Goal: Information Seeking & Learning: Learn about a topic

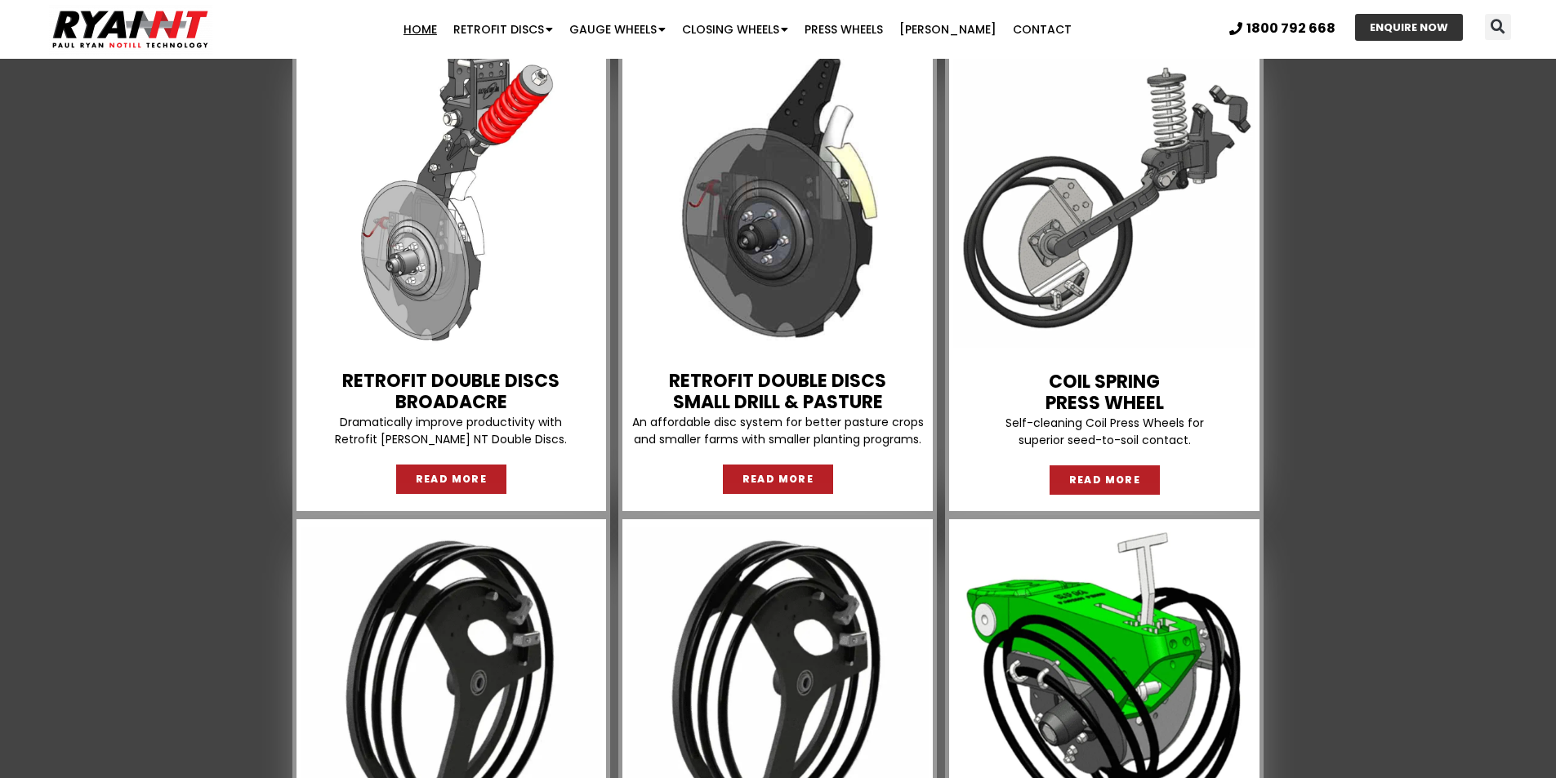
scroll to position [1388, 0]
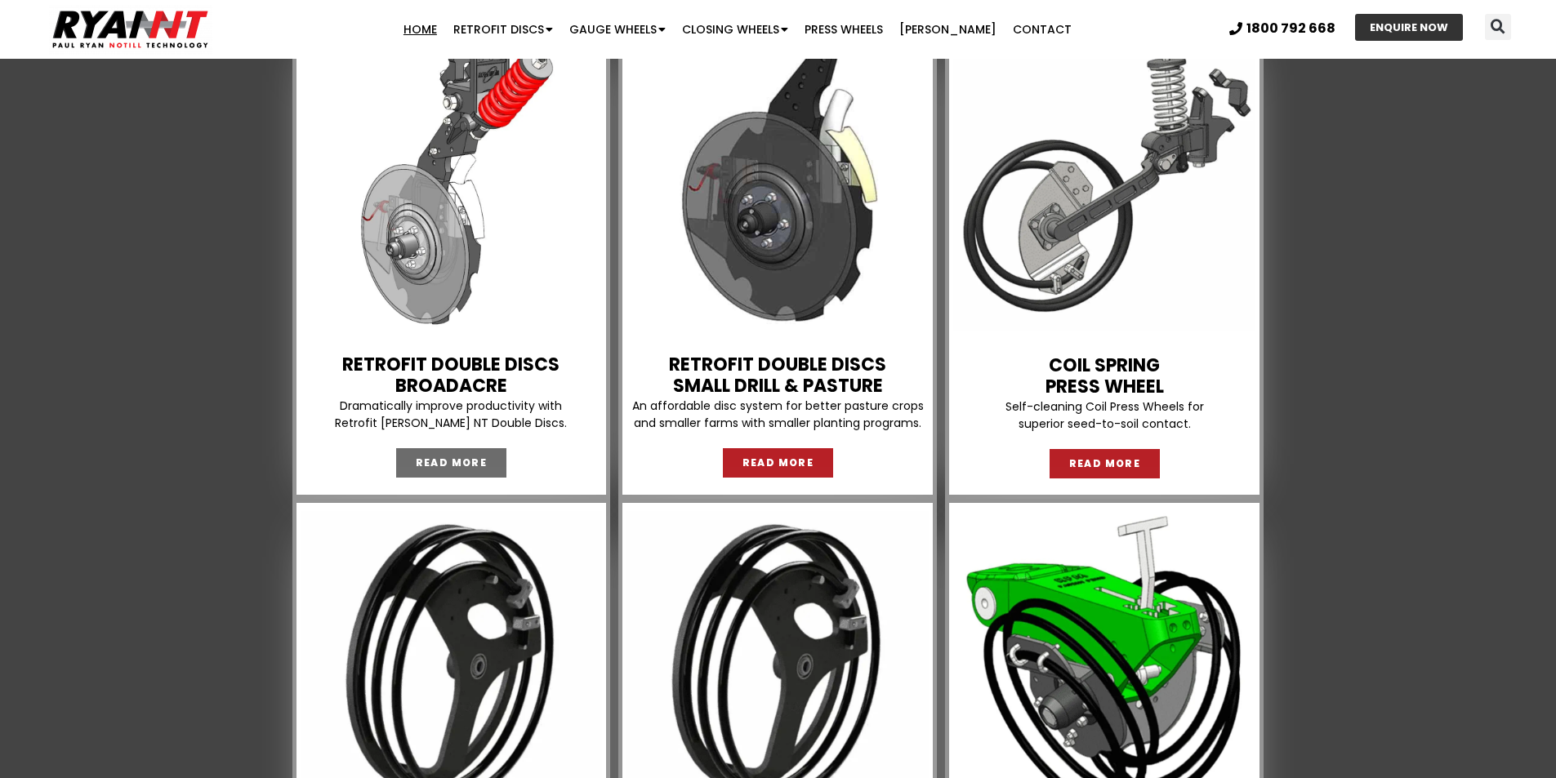
click at [457, 463] on span "READ MORE" at bounding box center [452, 463] width 72 height 10
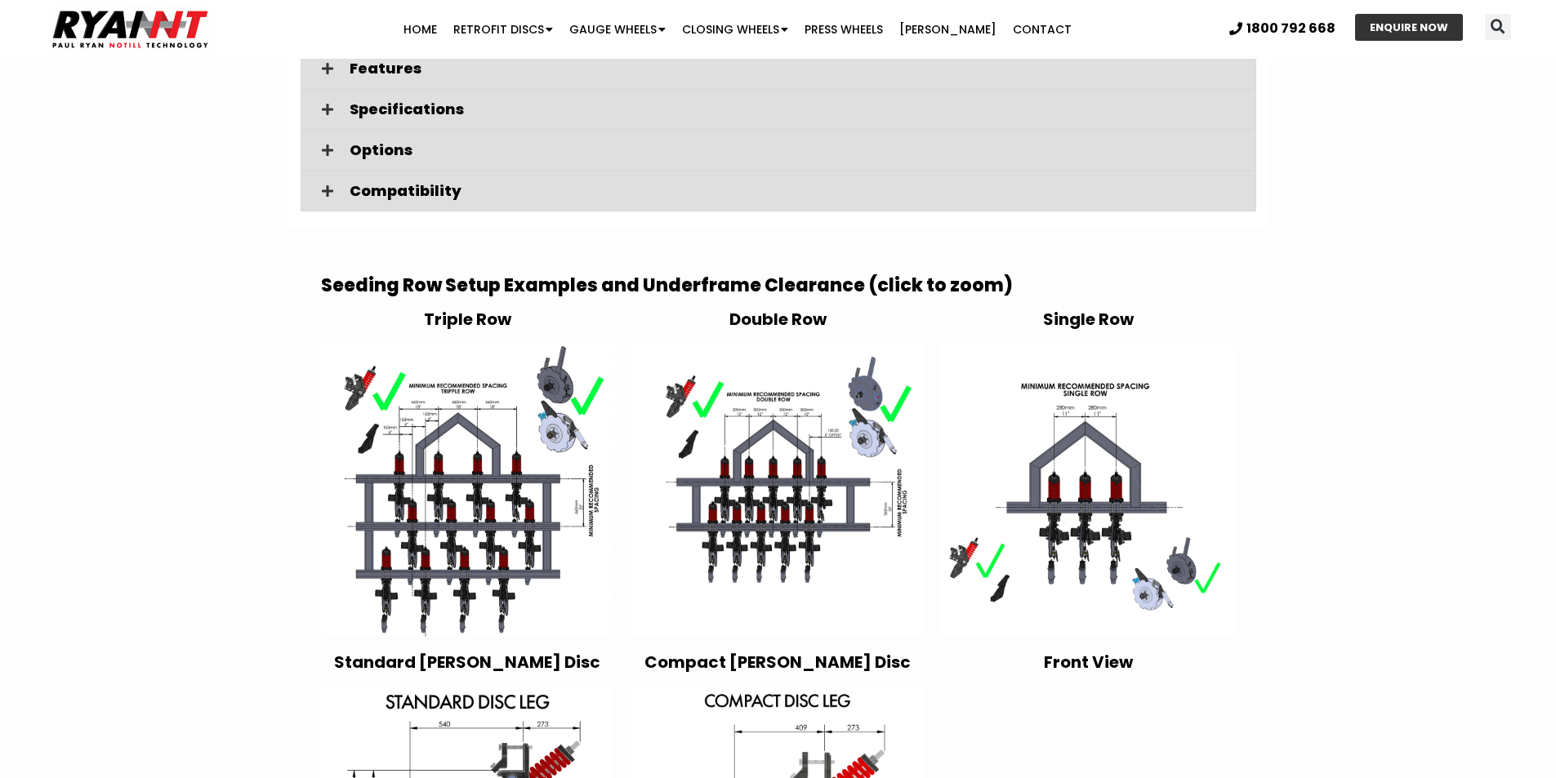
scroll to position [2531, 0]
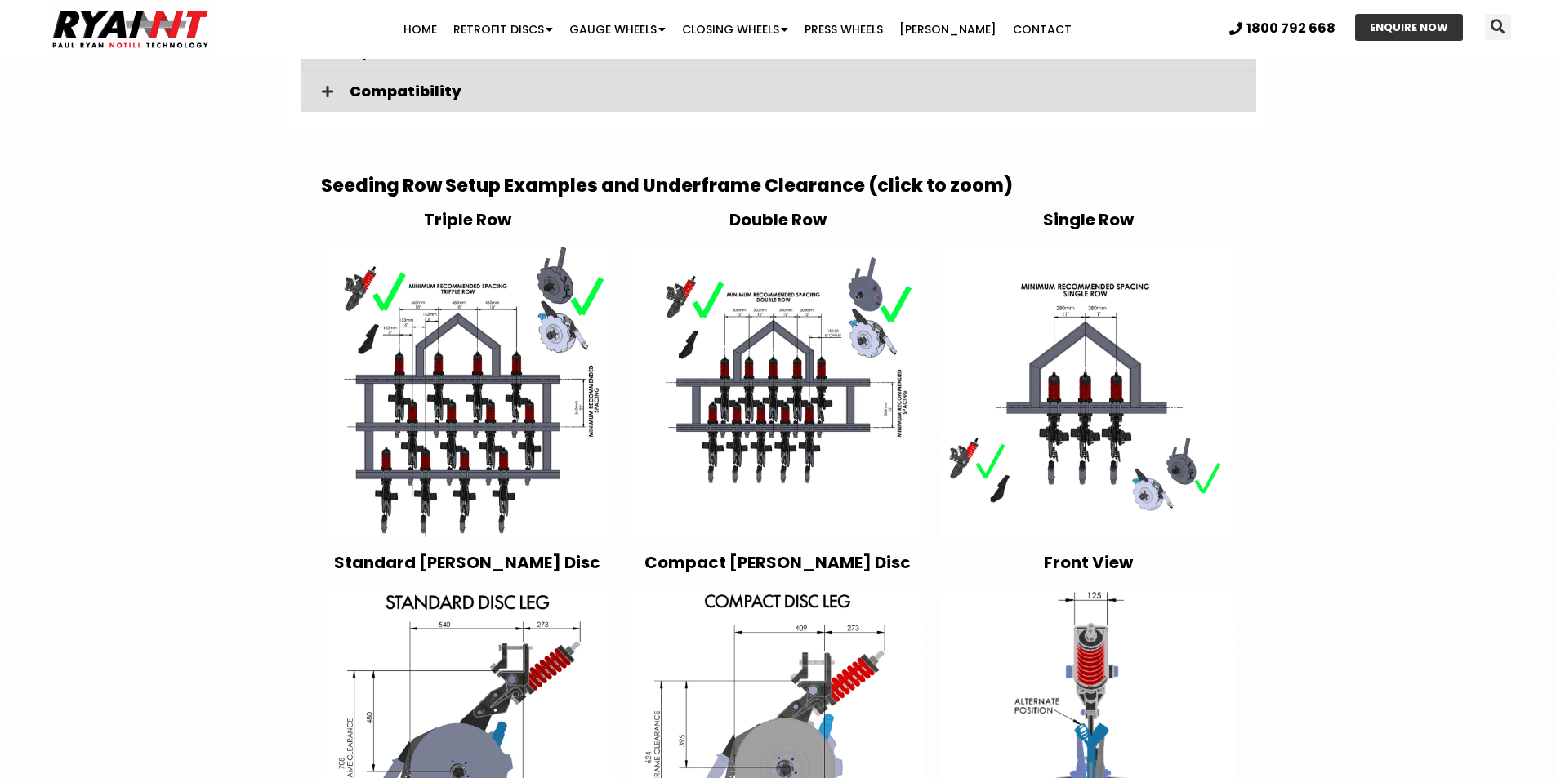
click at [466, 312] on img at bounding box center [468, 391] width 294 height 294
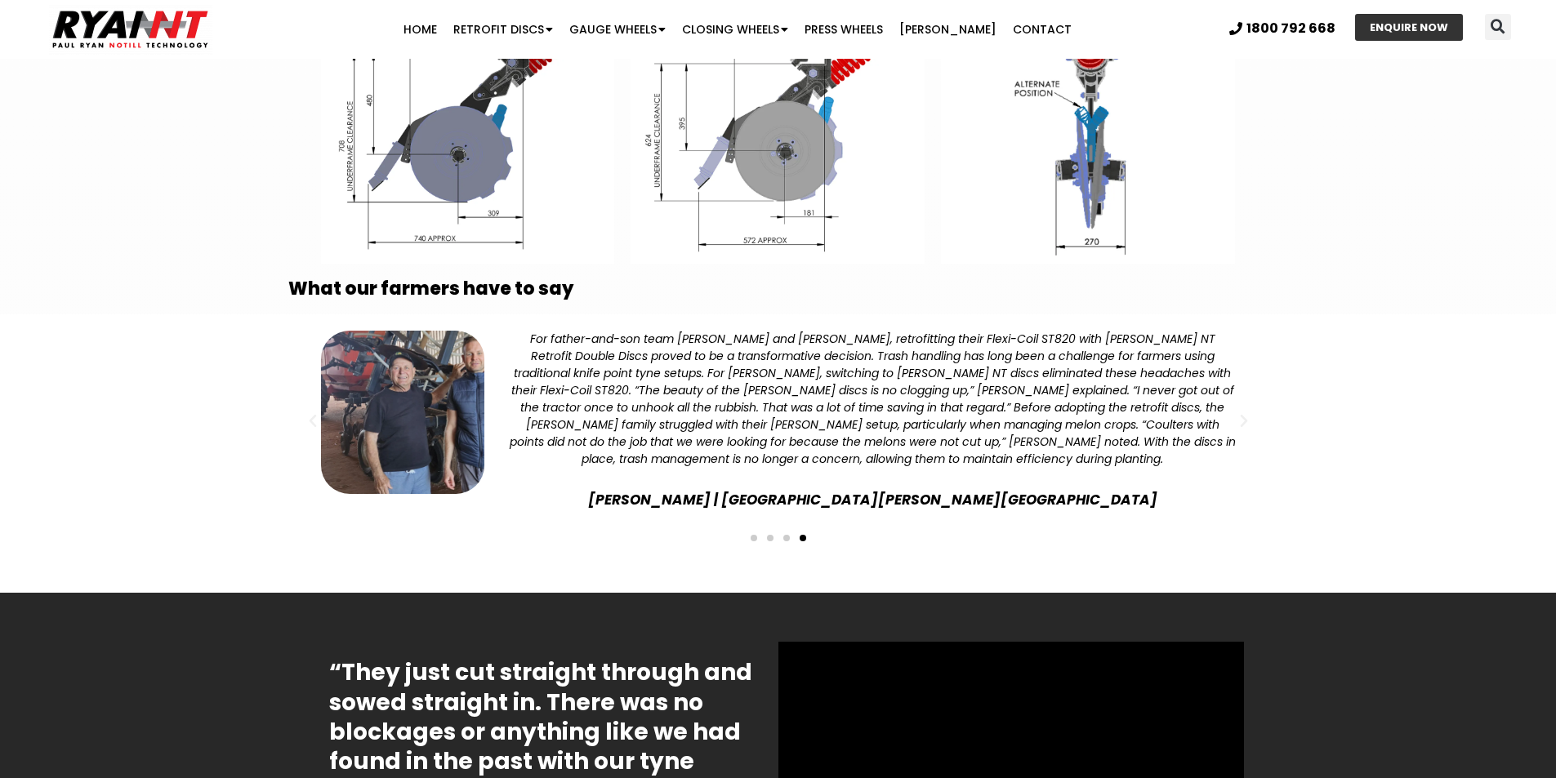
scroll to position [3185, 0]
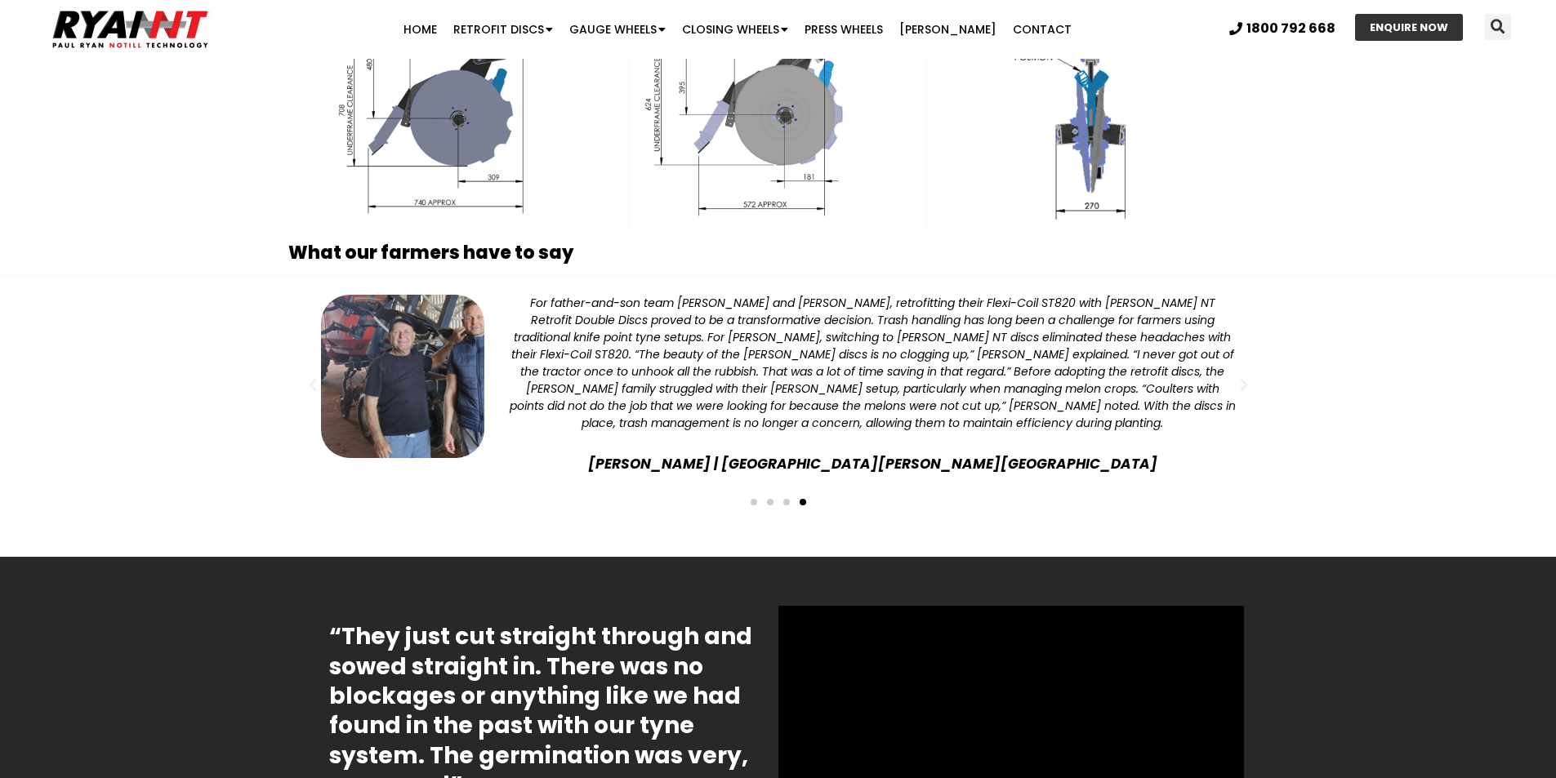
click at [783, 499] on span "Go to slide 3" at bounding box center [786, 502] width 7 height 7
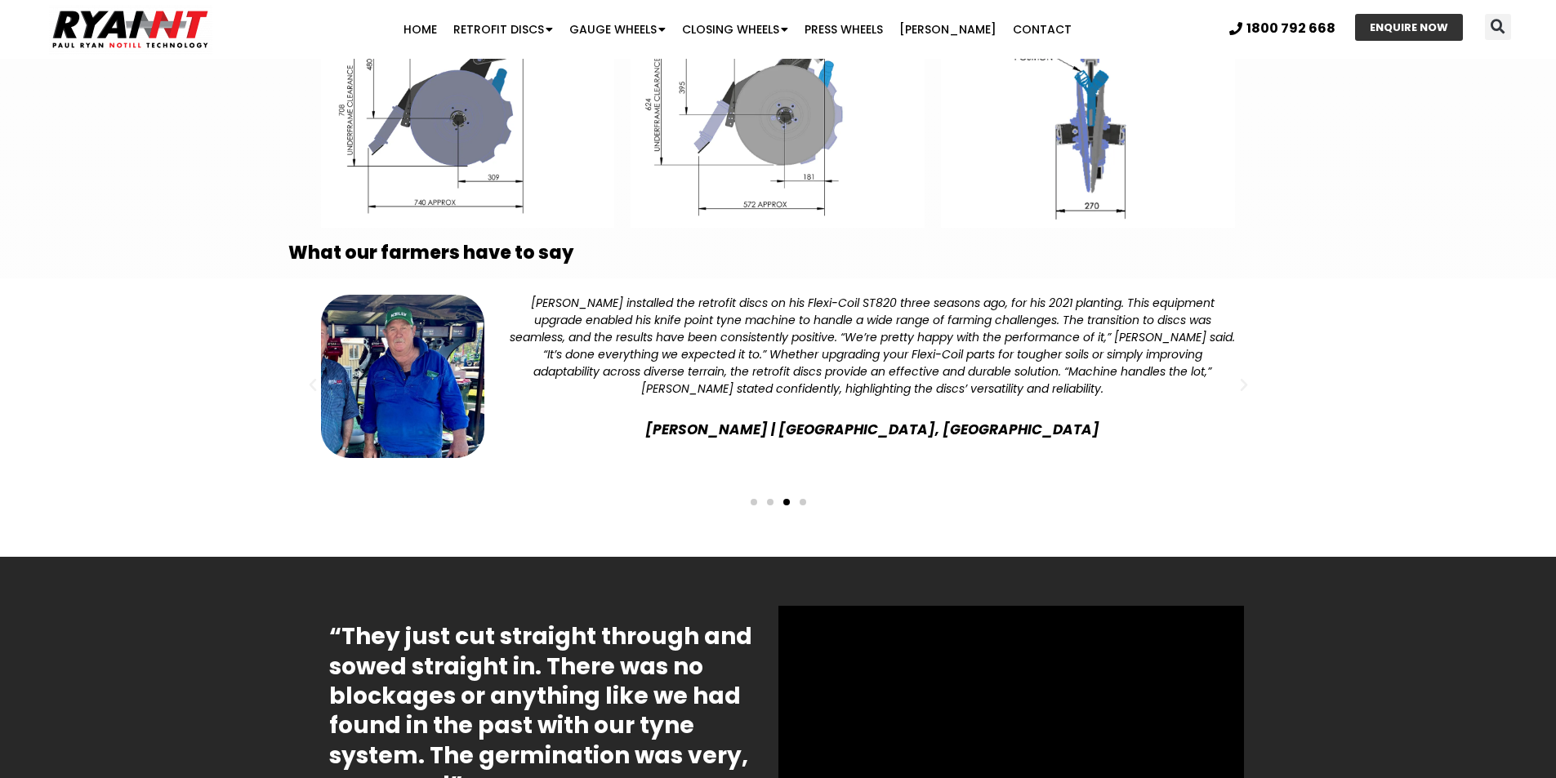
click at [768, 489] on div "Slides" at bounding box center [778, 500] width 964 height 23
click at [770, 499] on span "Go to slide 2" at bounding box center [770, 502] width 7 height 7
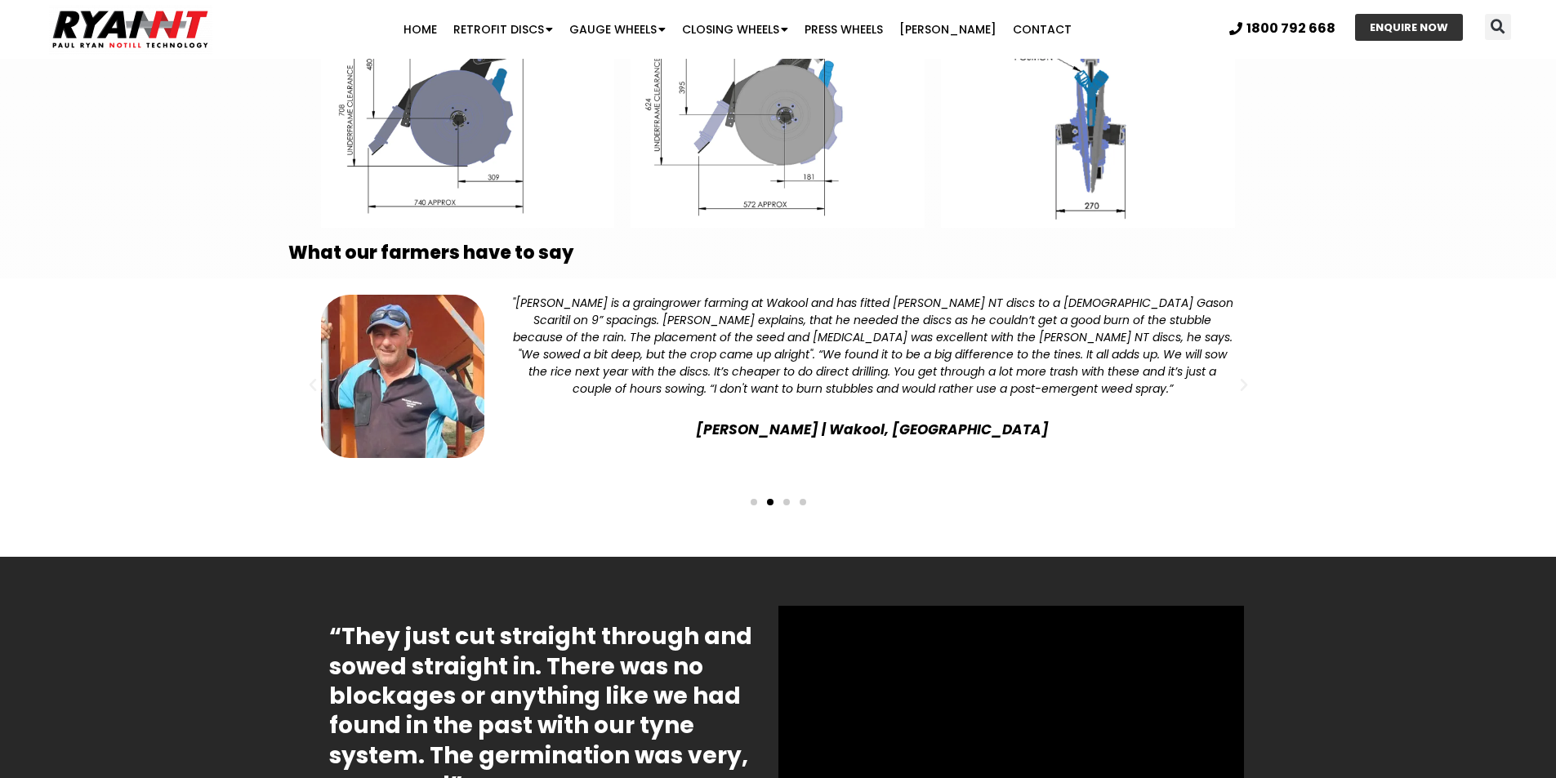
click at [755, 499] on span "Go to slide 1" at bounding box center [753, 502] width 7 height 7
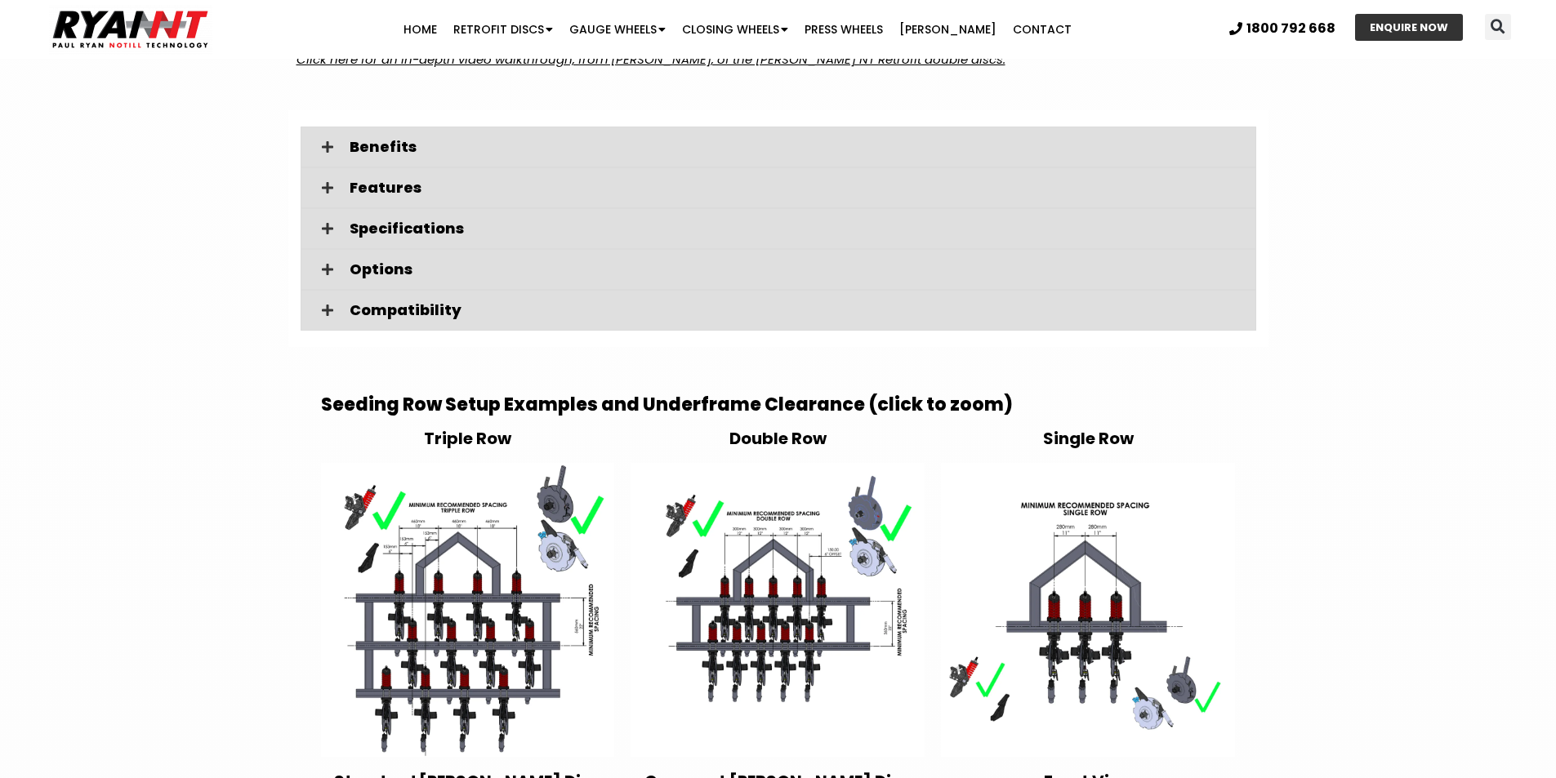
scroll to position [2123, 0]
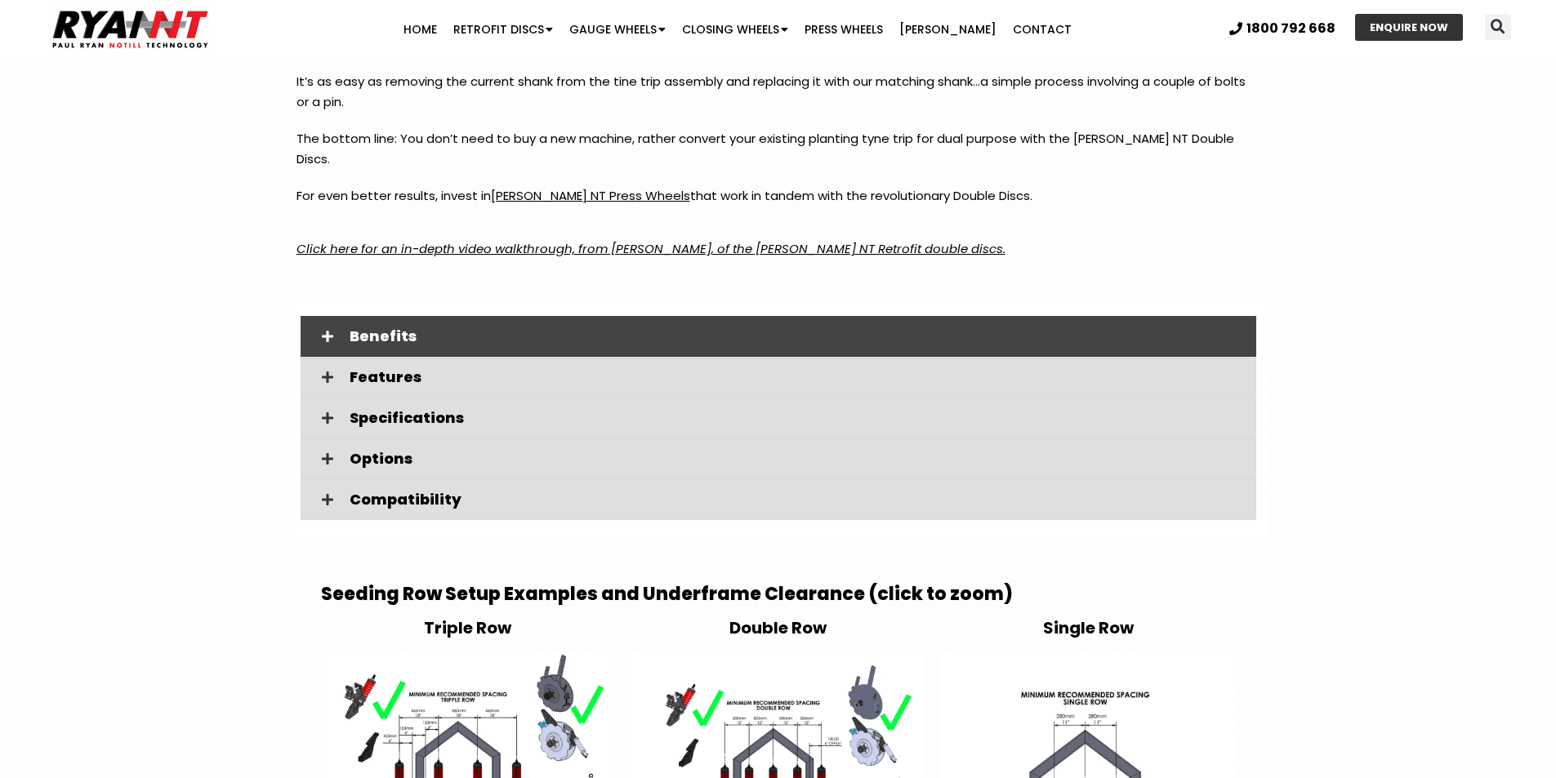
click at [381, 329] on span "Benefits" at bounding box center [796, 336] width 893 height 15
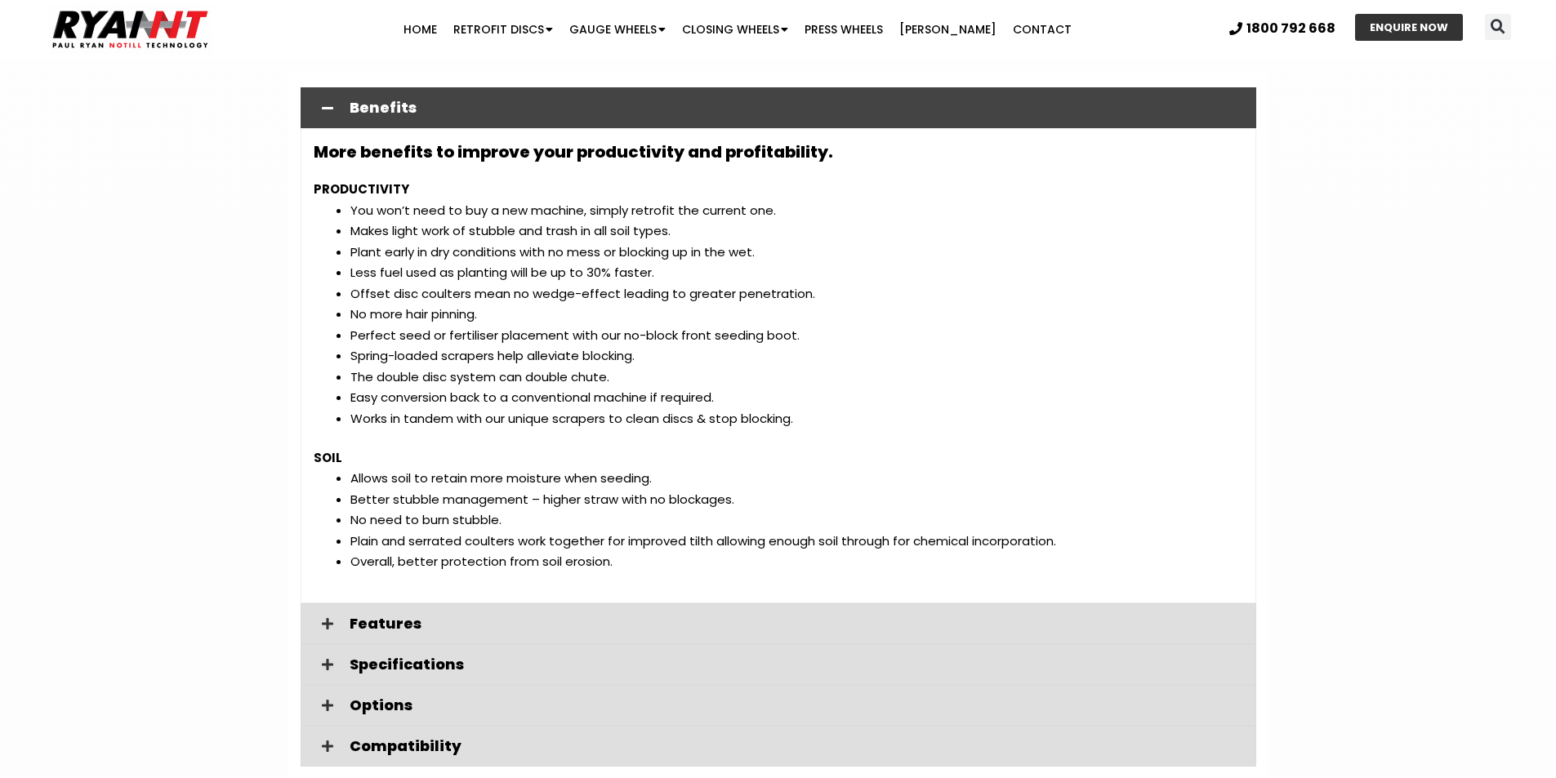
scroll to position [2205, 0]
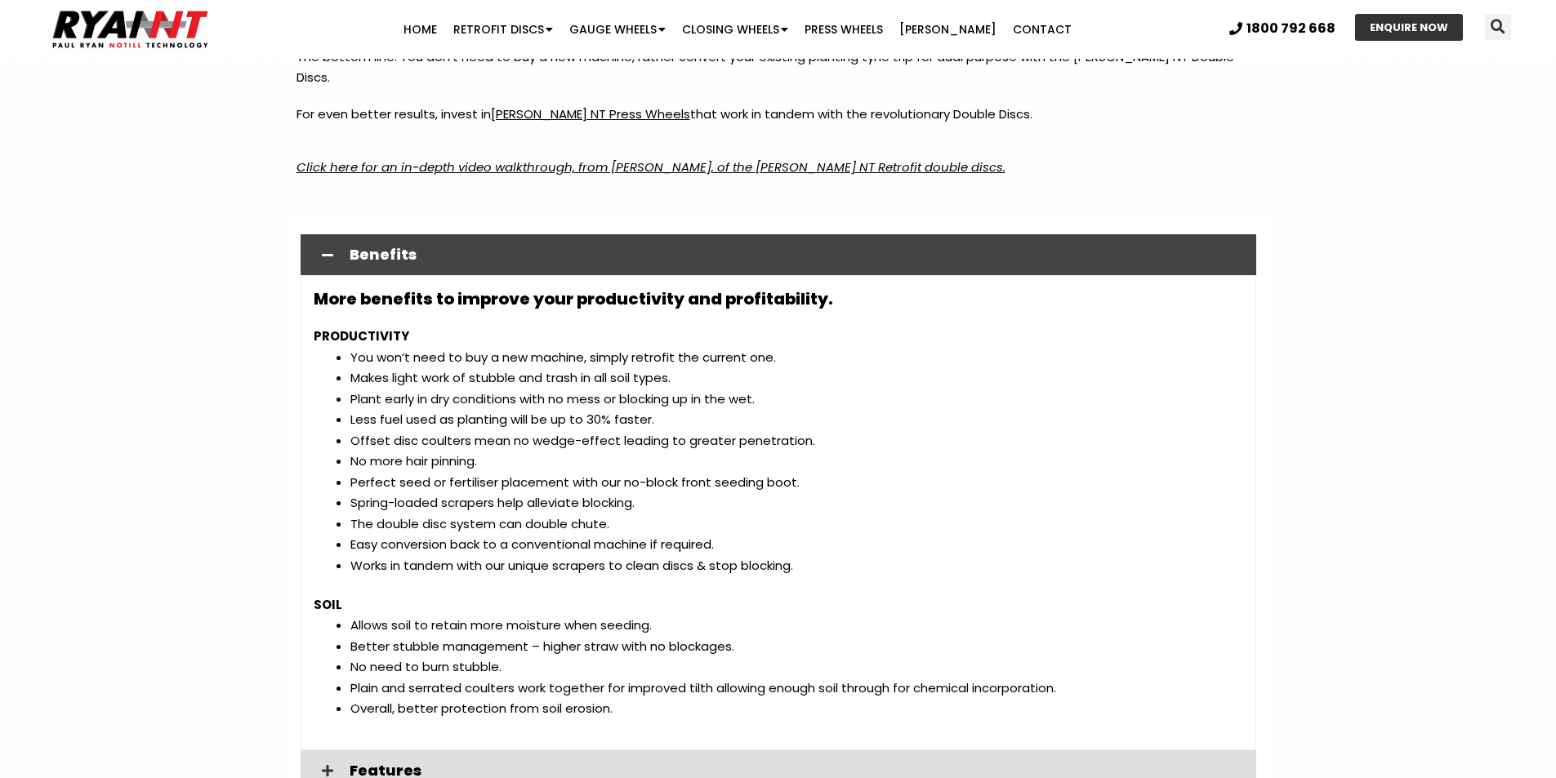
click at [327, 248] on icon at bounding box center [327, 254] width 11 height 13
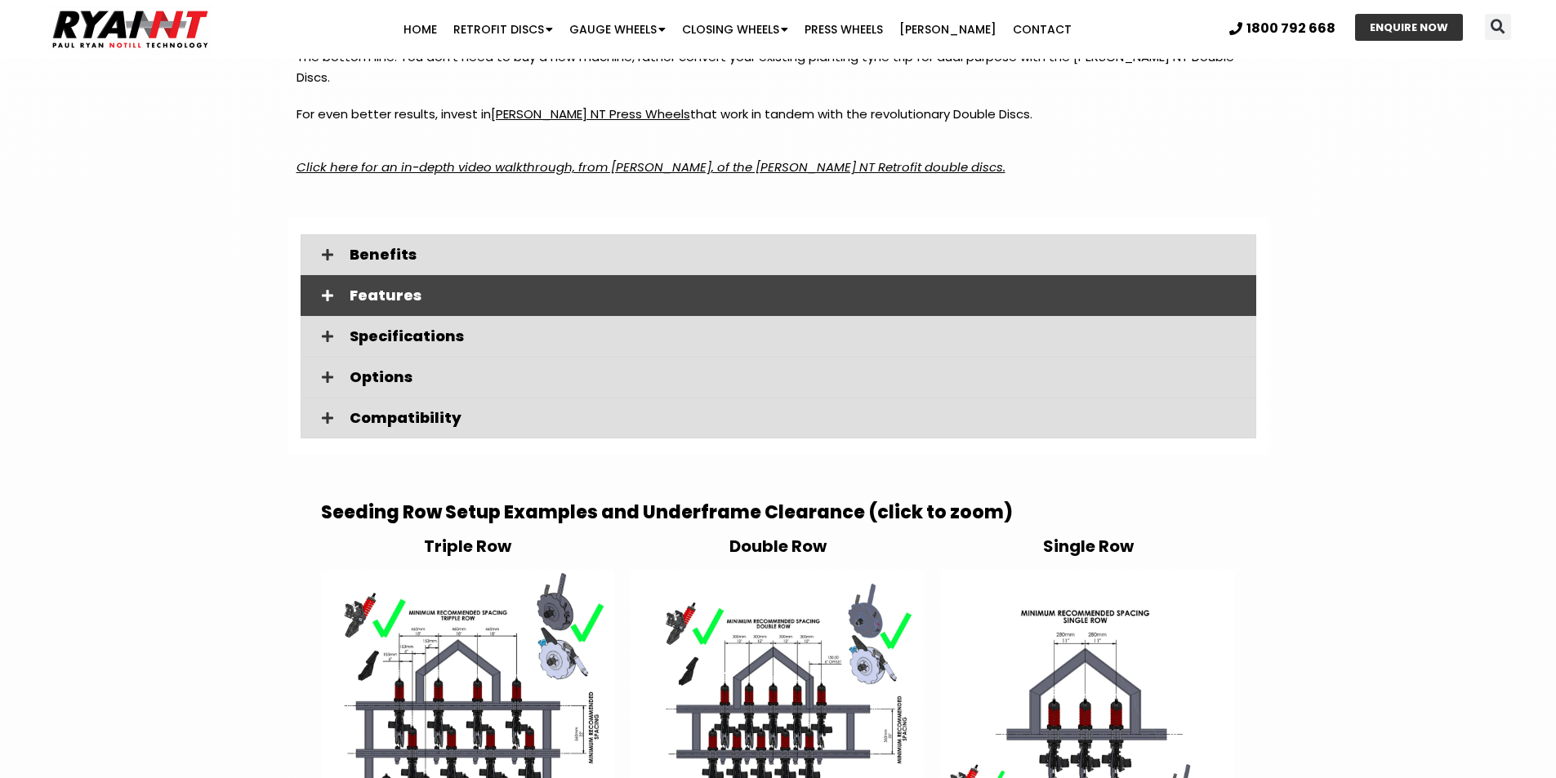
click at [335, 289] on span at bounding box center [328, 296] width 28 height 14
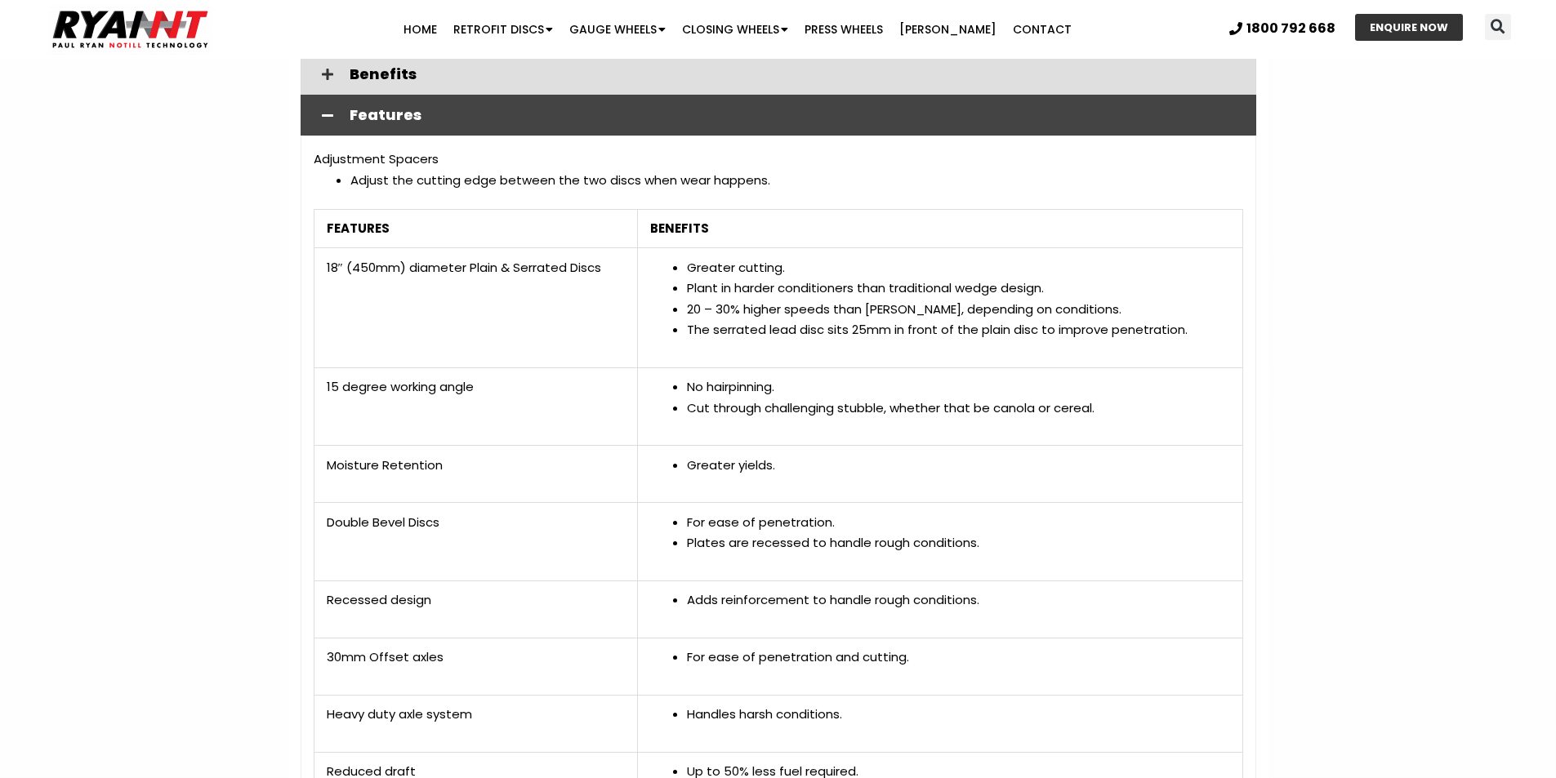
scroll to position [2368, 0]
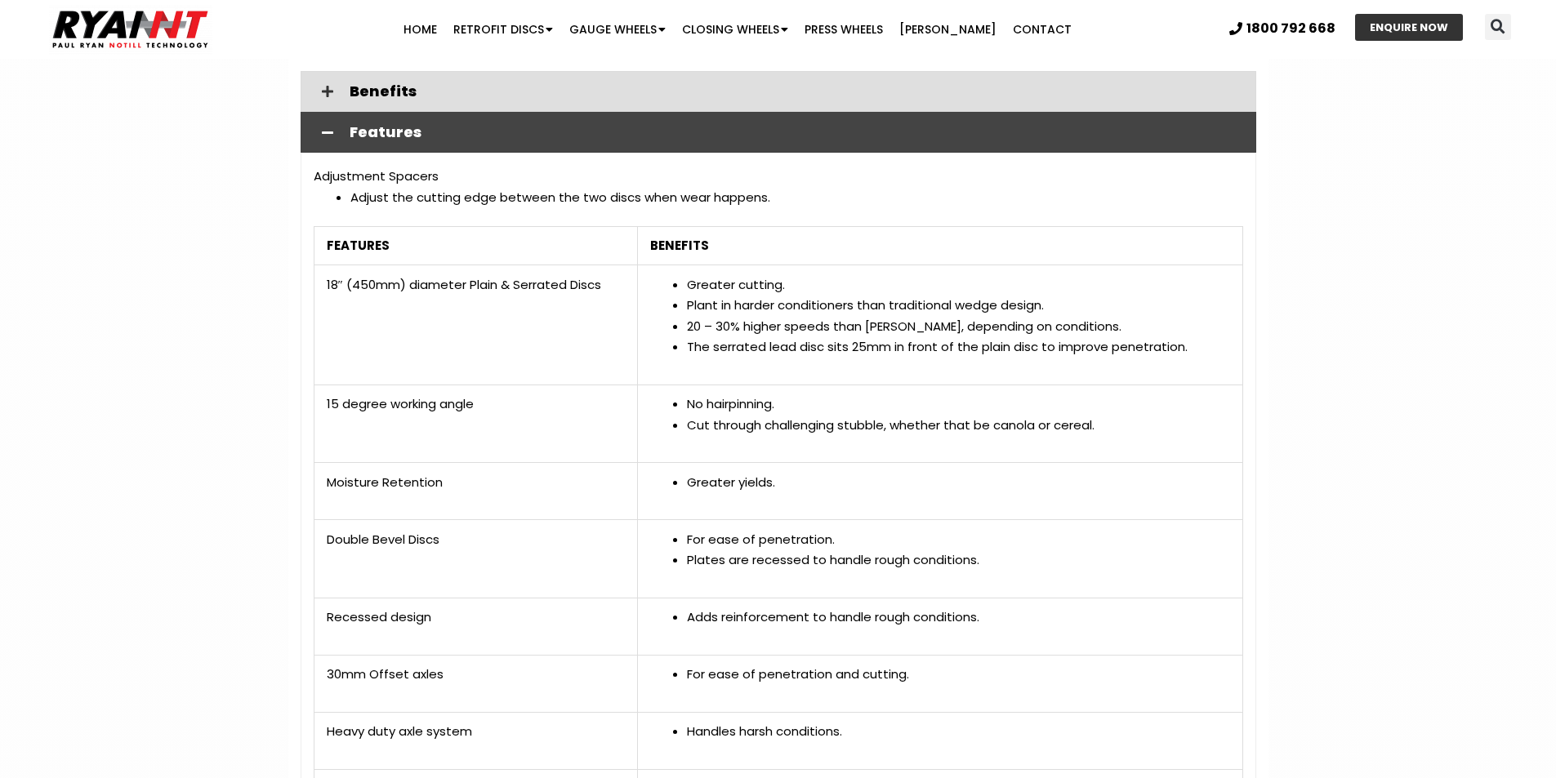
click at [327, 126] on icon at bounding box center [327, 132] width 11 height 13
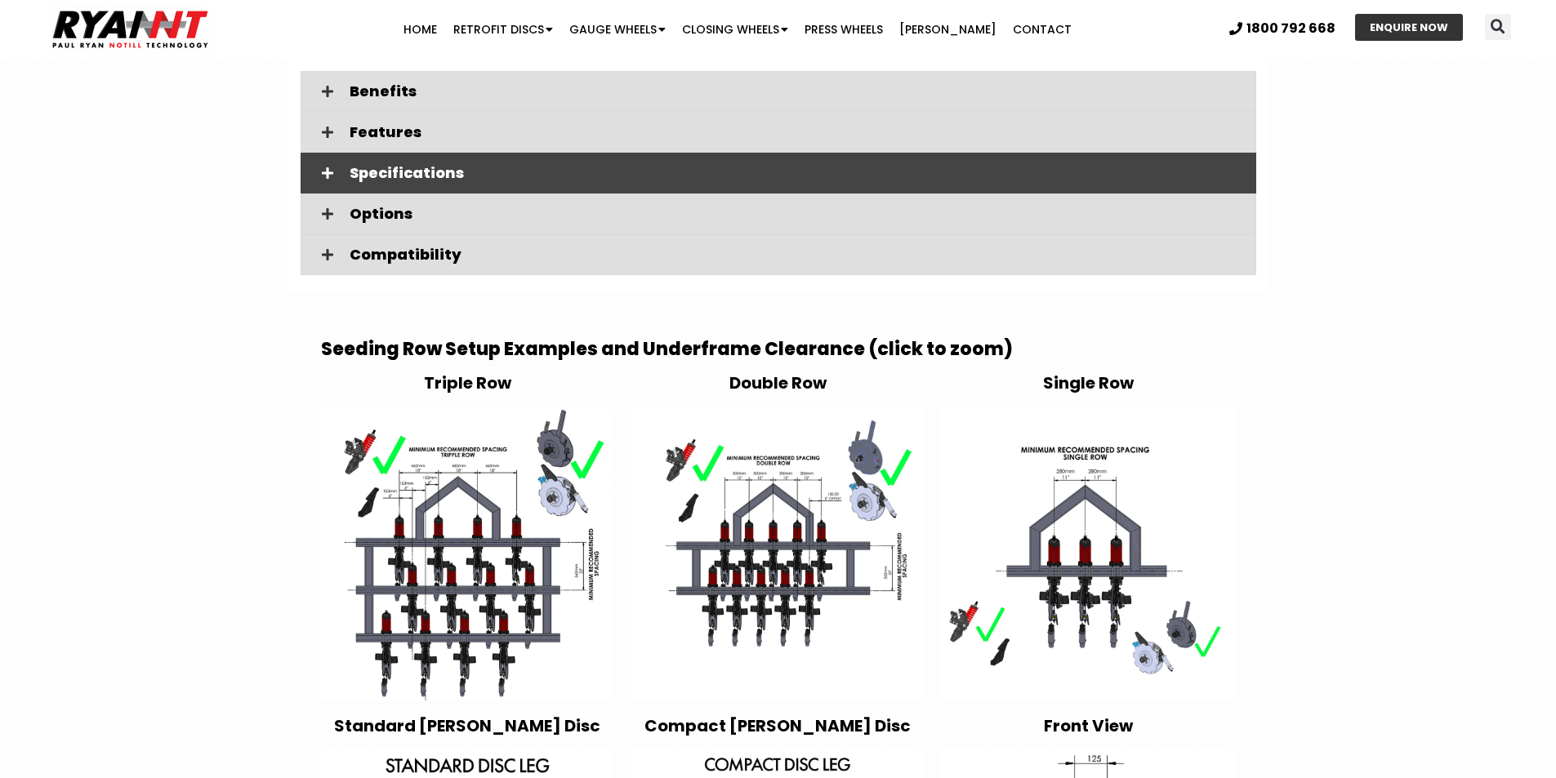
click at [328, 167] on icon at bounding box center [327, 173] width 11 height 13
click at [0, 0] on icon at bounding box center [0, 0] width 0 height 0
click at [324, 167] on icon at bounding box center [327, 173] width 11 height 13
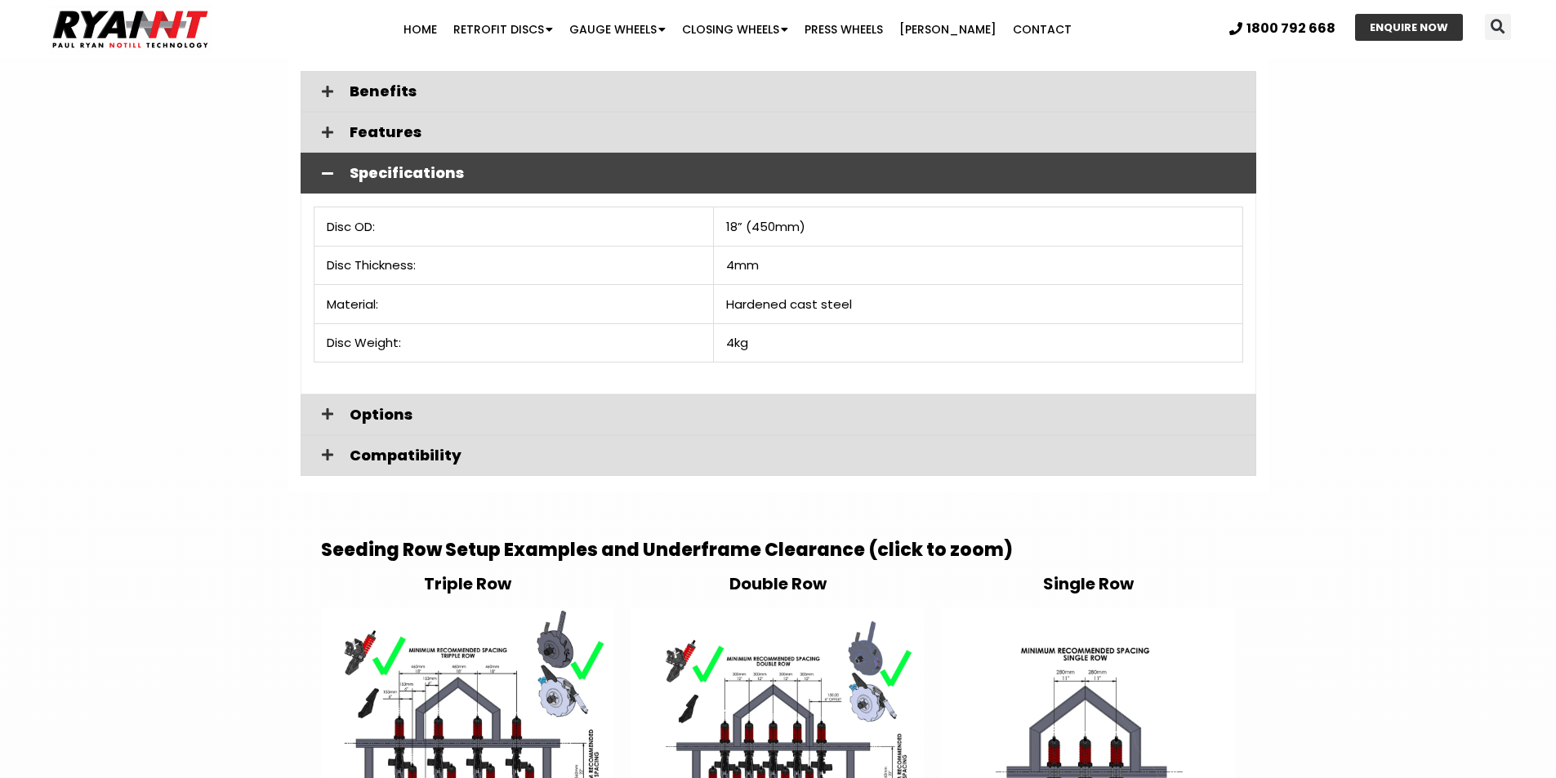
click at [322, 167] on icon at bounding box center [327, 173] width 11 height 13
click at [0, 0] on icon at bounding box center [0, 0] width 0 height 0
click at [333, 167] on span at bounding box center [328, 174] width 28 height 14
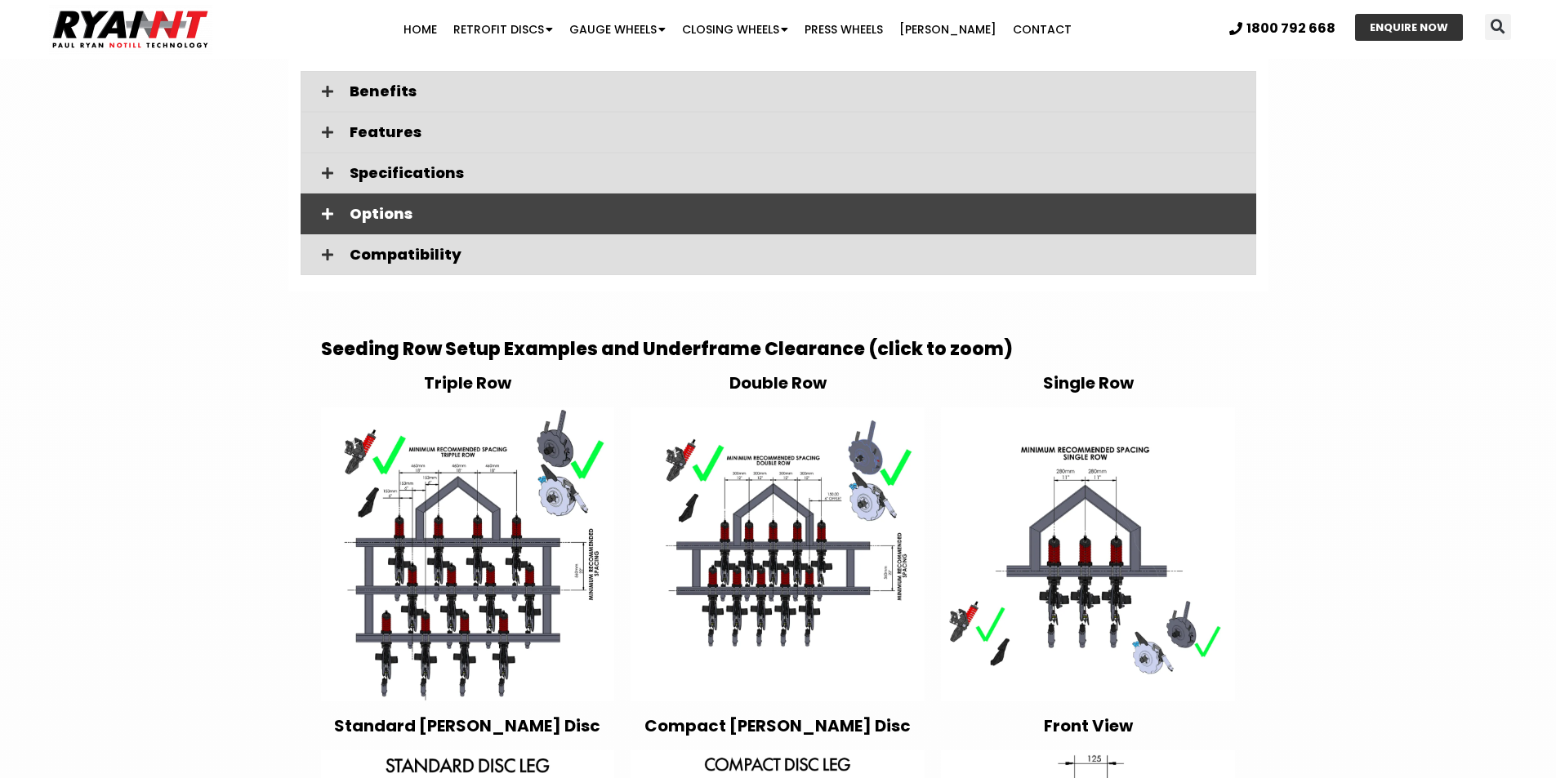
click at [327, 207] on icon at bounding box center [327, 213] width 11 height 13
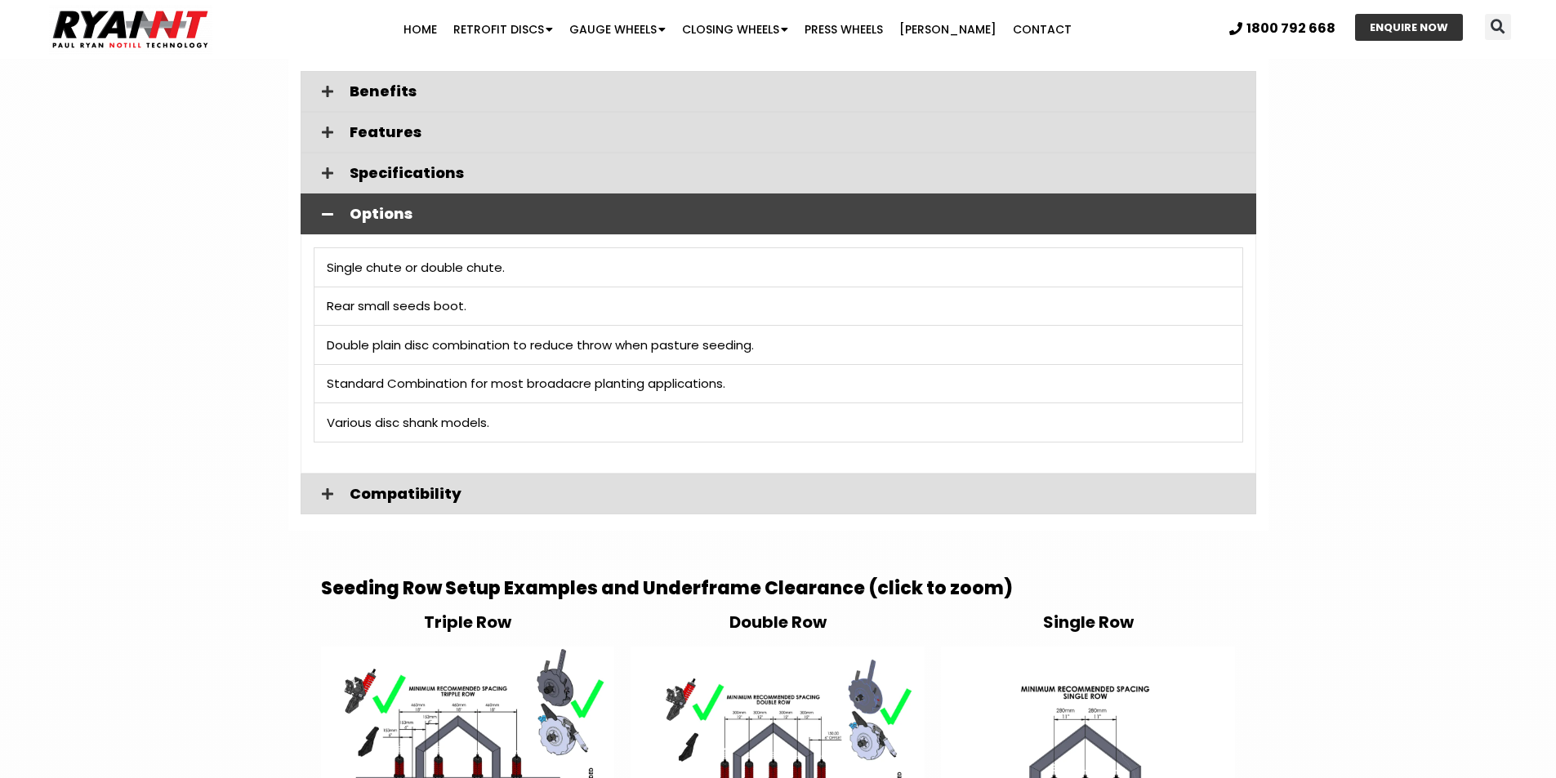
click at [323, 207] on icon at bounding box center [327, 213] width 11 height 13
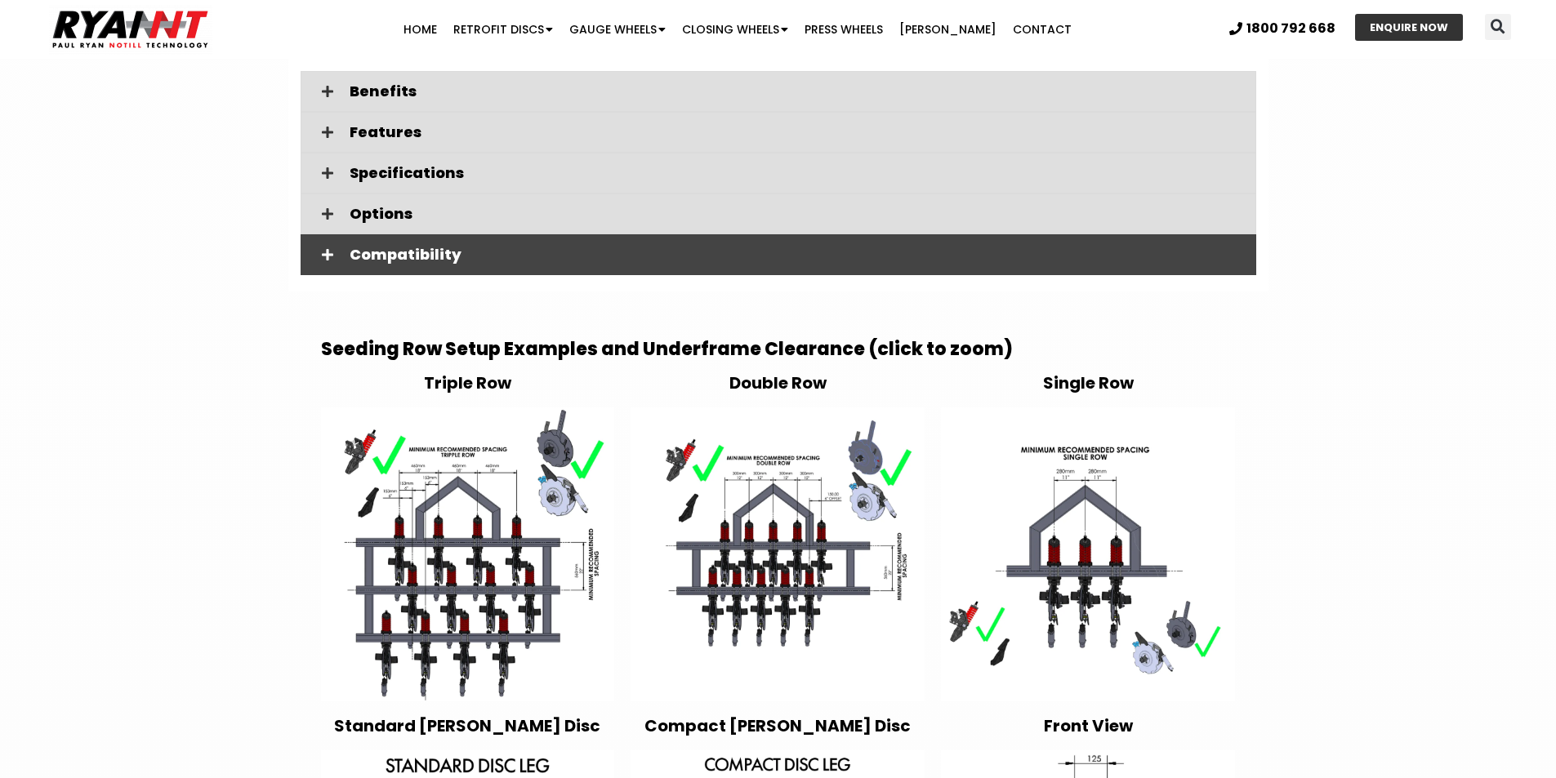
click at [327, 248] on icon at bounding box center [327, 254] width 11 height 13
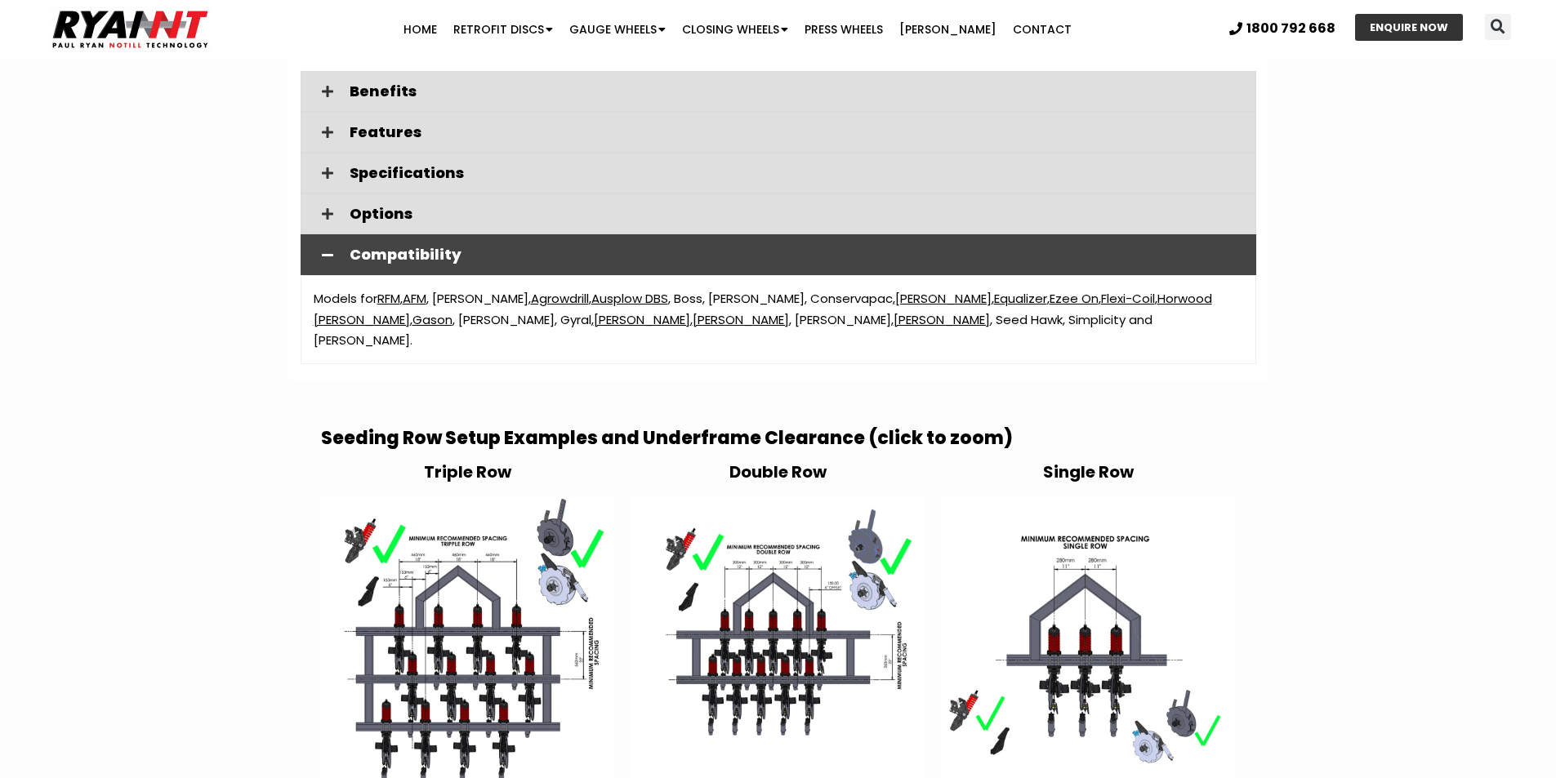
click at [324, 248] on icon at bounding box center [327, 254] width 11 height 13
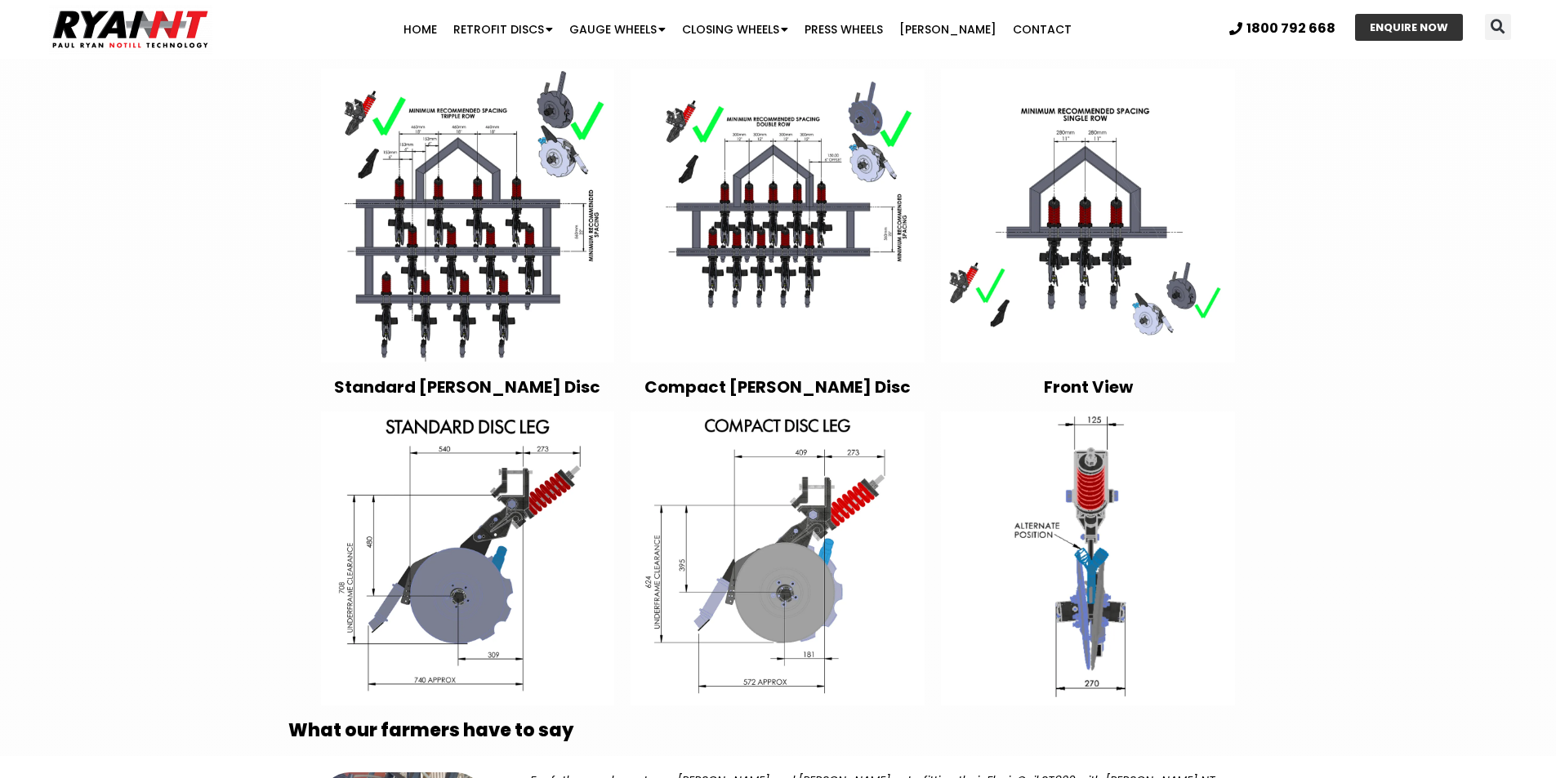
scroll to position [2776, 0]
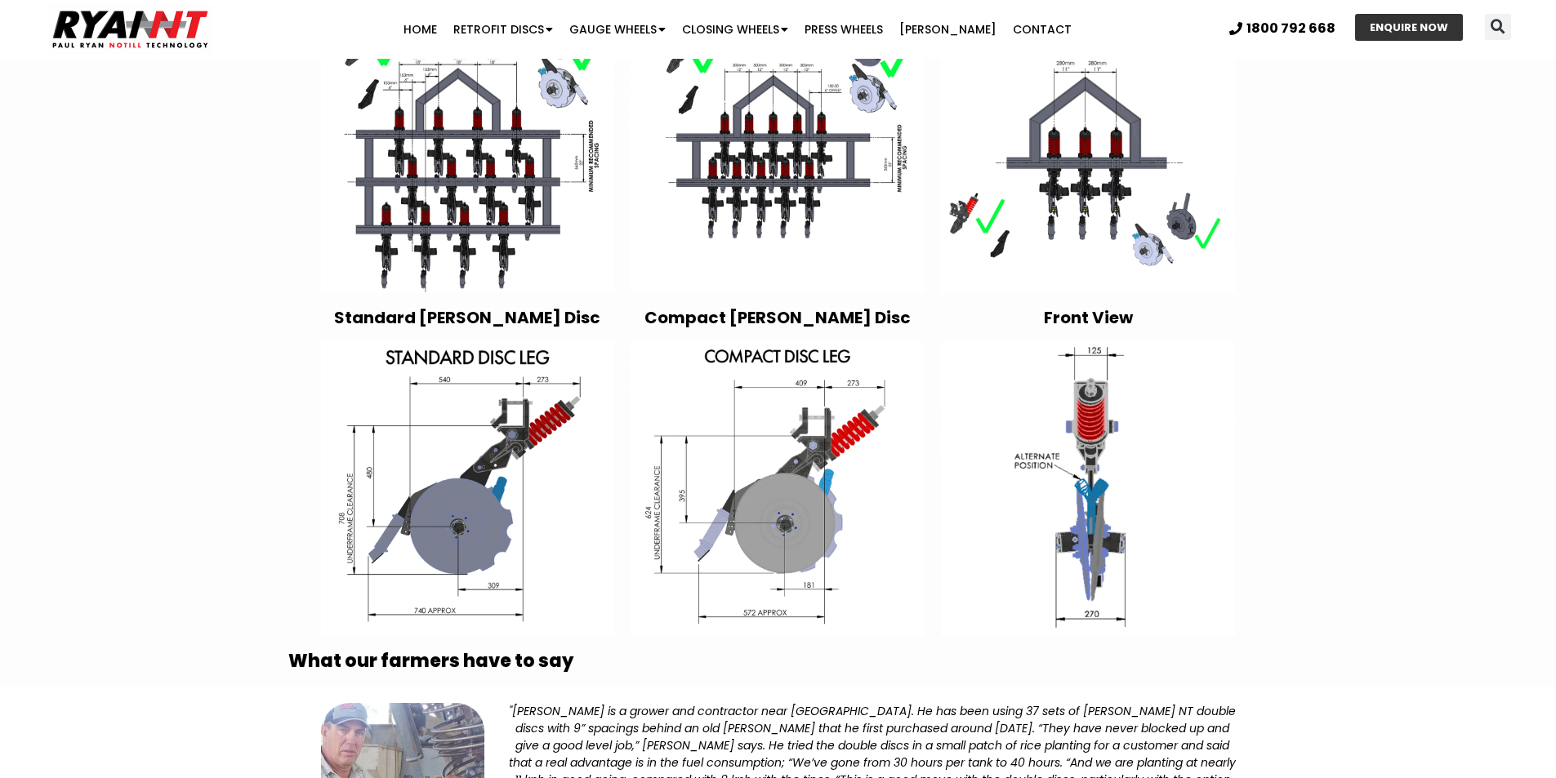
click at [492, 532] on img at bounding box center [468, 489] width 294 height 294
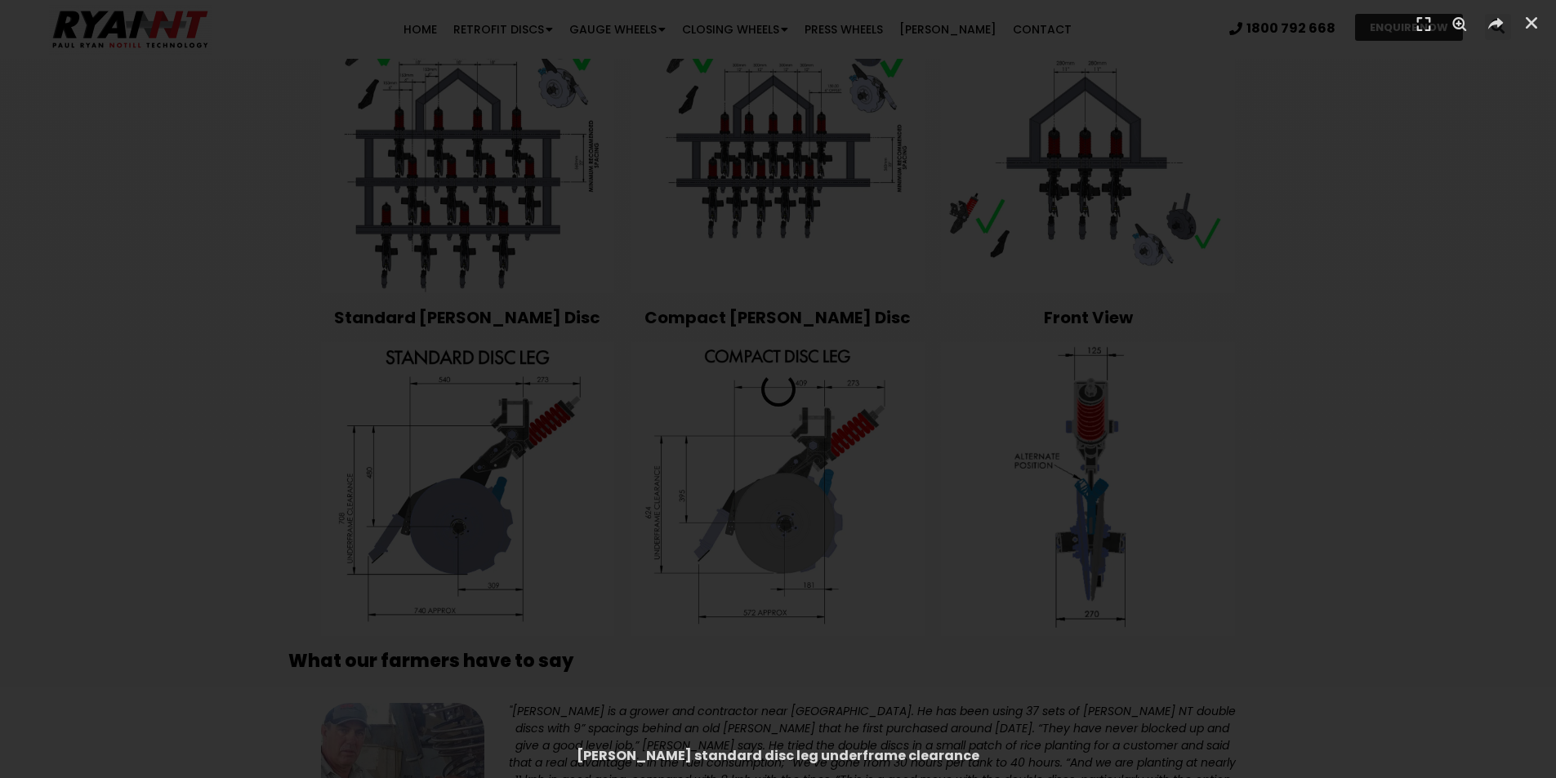
click at [778, 390] on img "1 / 1" at bounding box center [778, 390] width 0 height 0
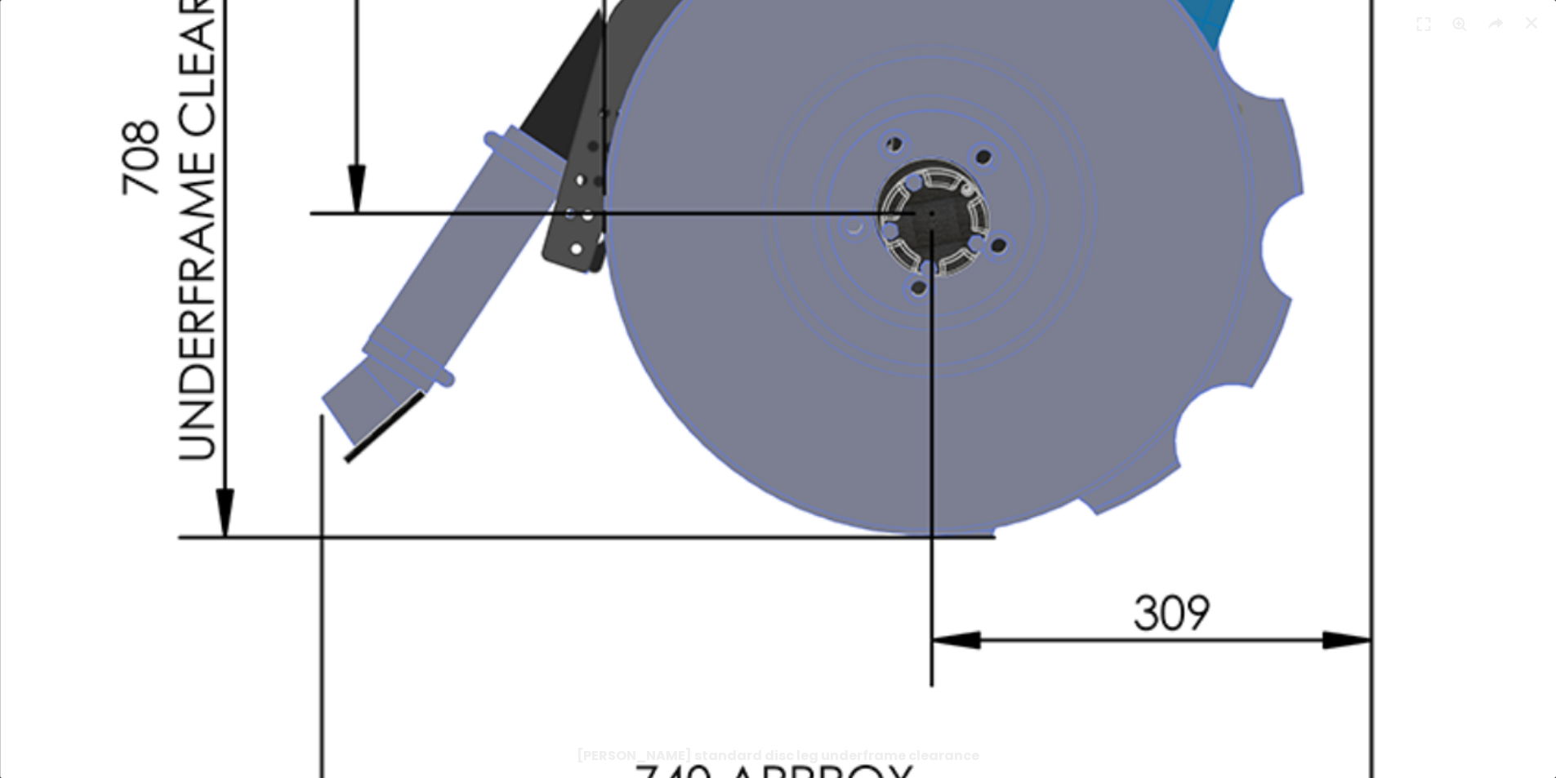
scroll to position [2940, 0]
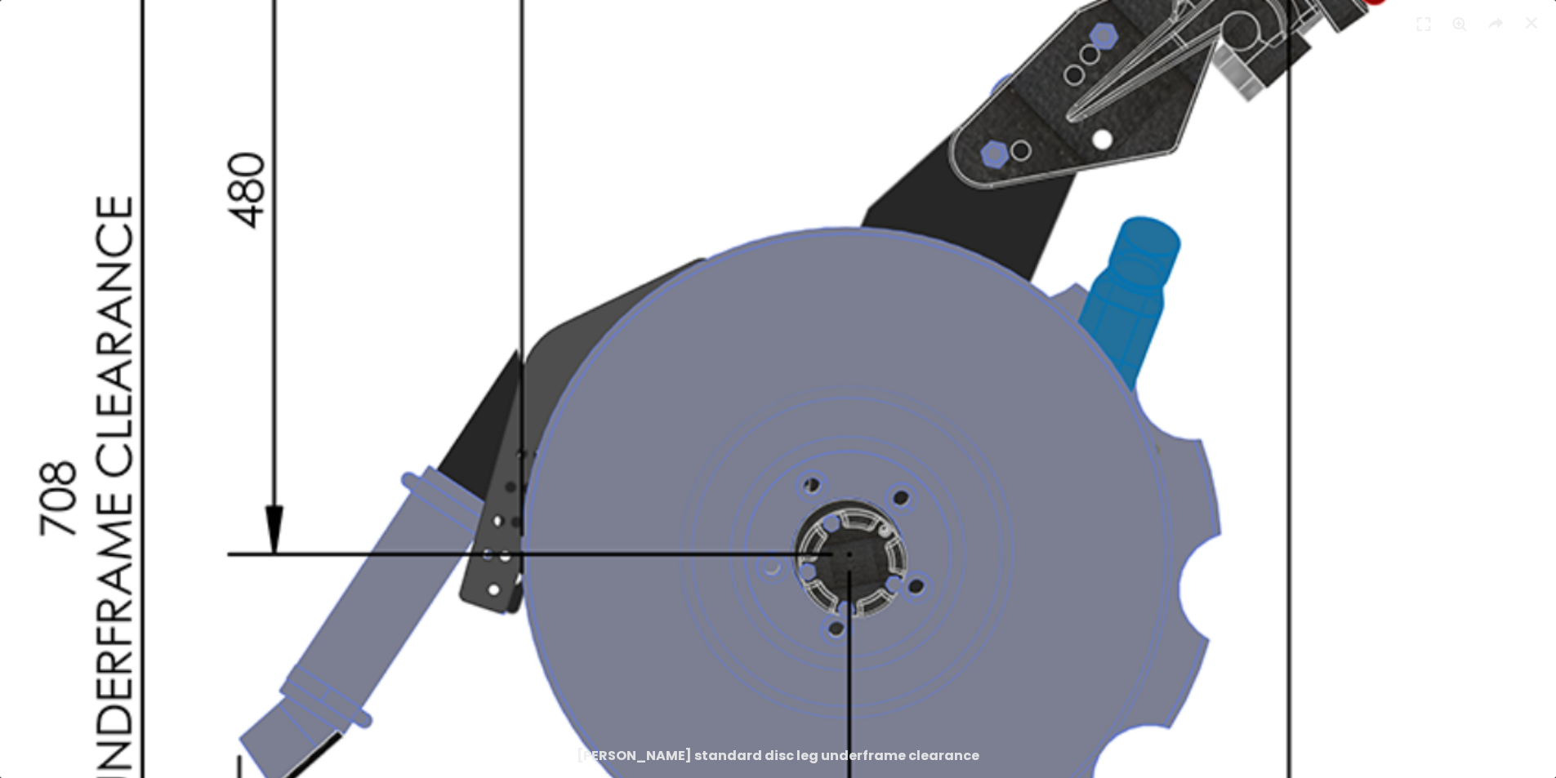
click at [888, 751] on div "[PERSON_NAME] standard disc leg underframe clearance" at bounding box center [778, 389] width 1556 height 778
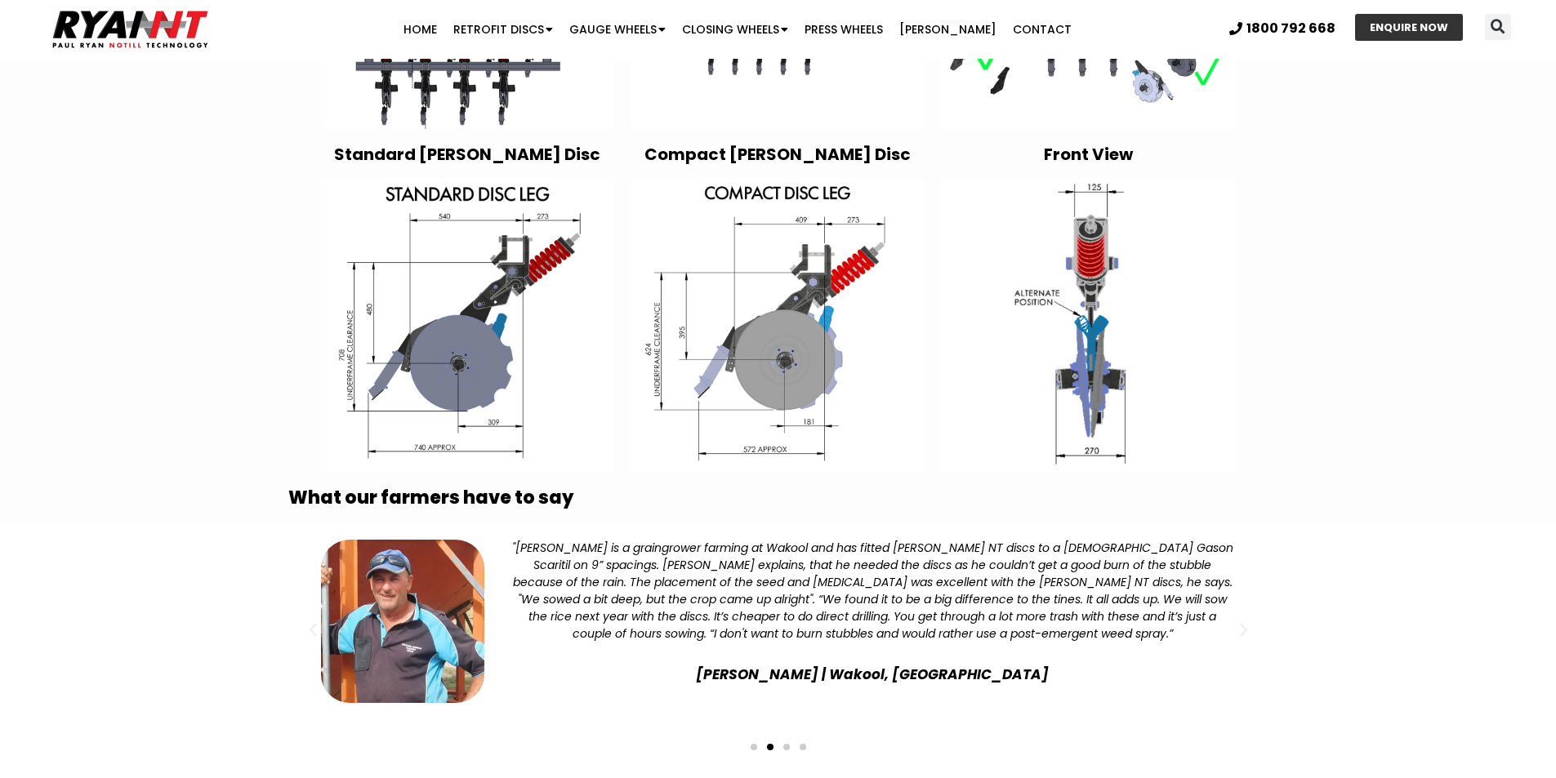
click at [478, 302] on img at bounding box center [468, 326] width 294 height 294
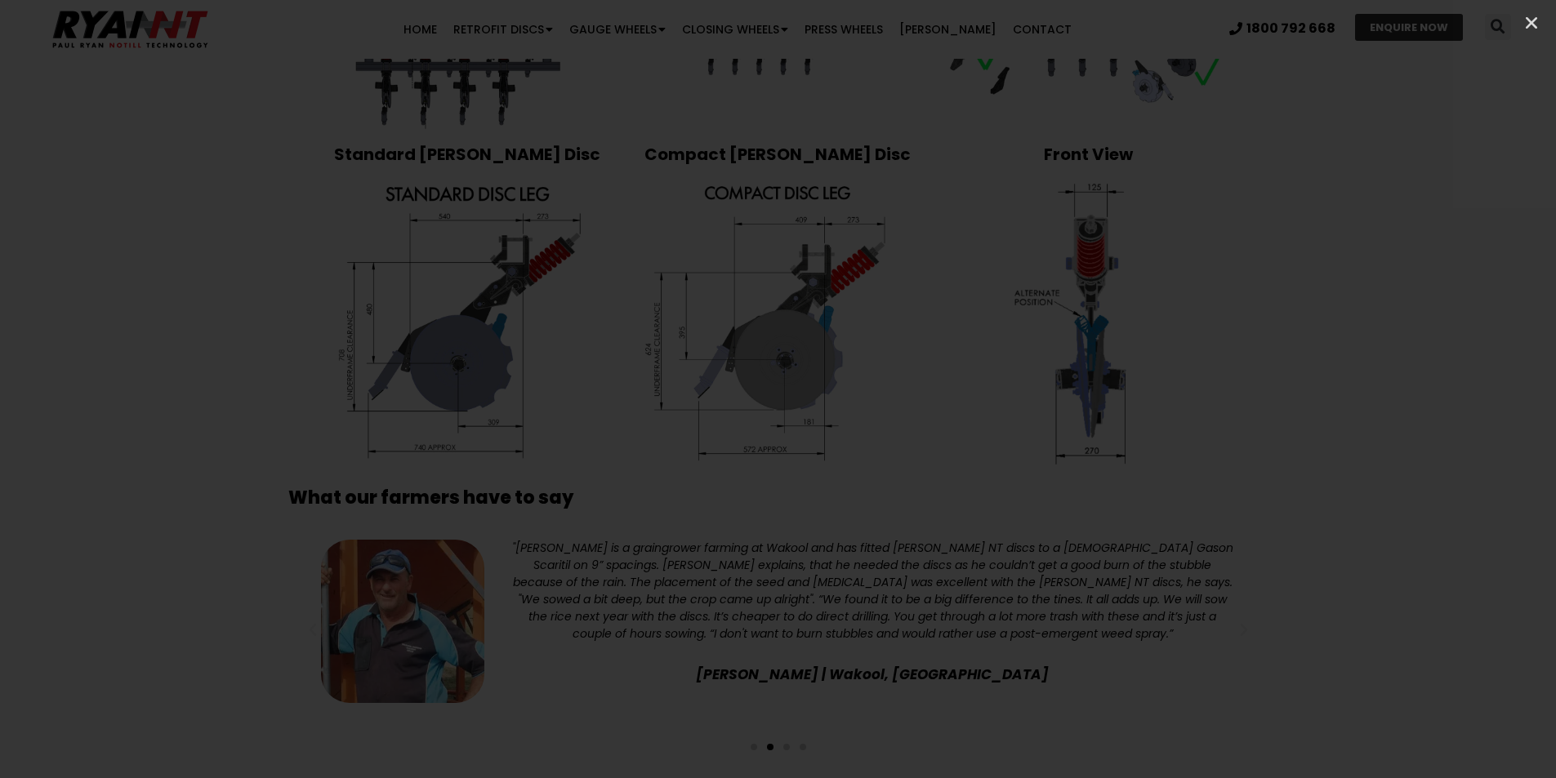
click at [476, 302] on div at bounding box center [778, 389] width 1556 height 778
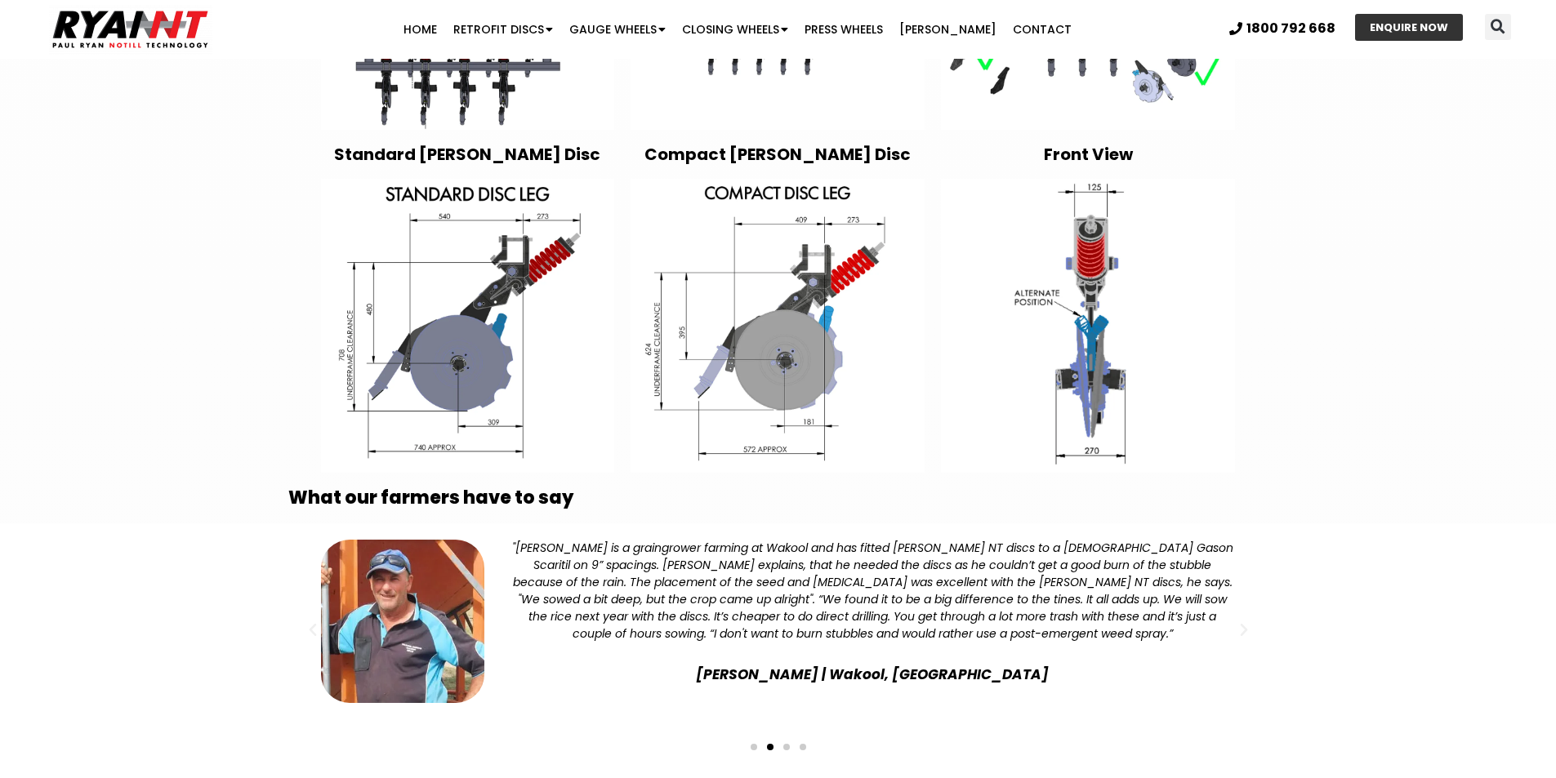
click at [527, 271] on img at bounding box center [468, 326] width 294 height 294
click at [518, 331] on img at bounding box center [468, 326] width 294 height 294
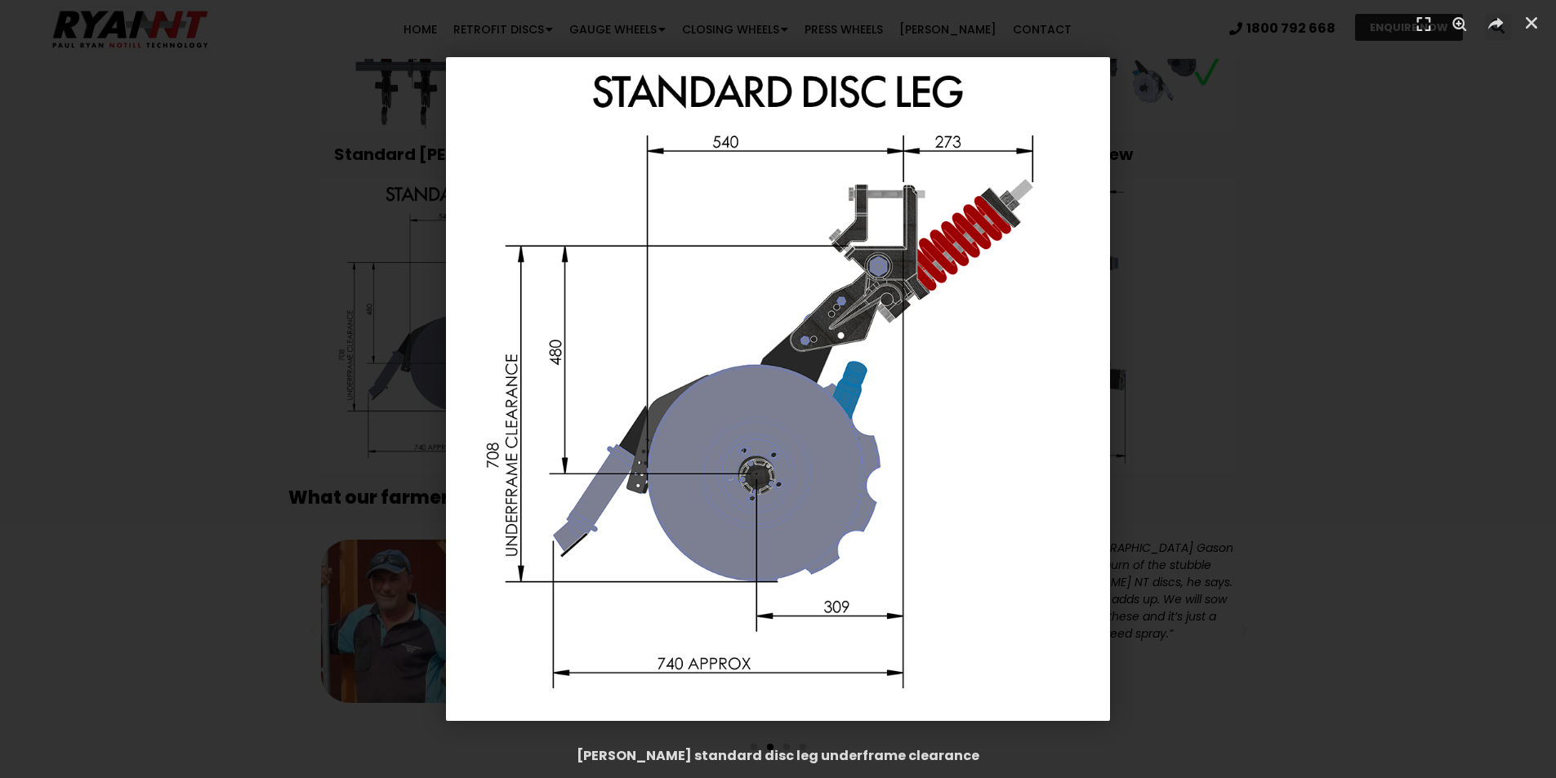
click at [518, 331] on div "1 / 1" at bounding box center [777, 389] width 1441 height 664
click at [518, 331] on div "[PERSON_NAME] standard disc leg underframe clearance" at bounding box center [778, 389] width 1556 height 778
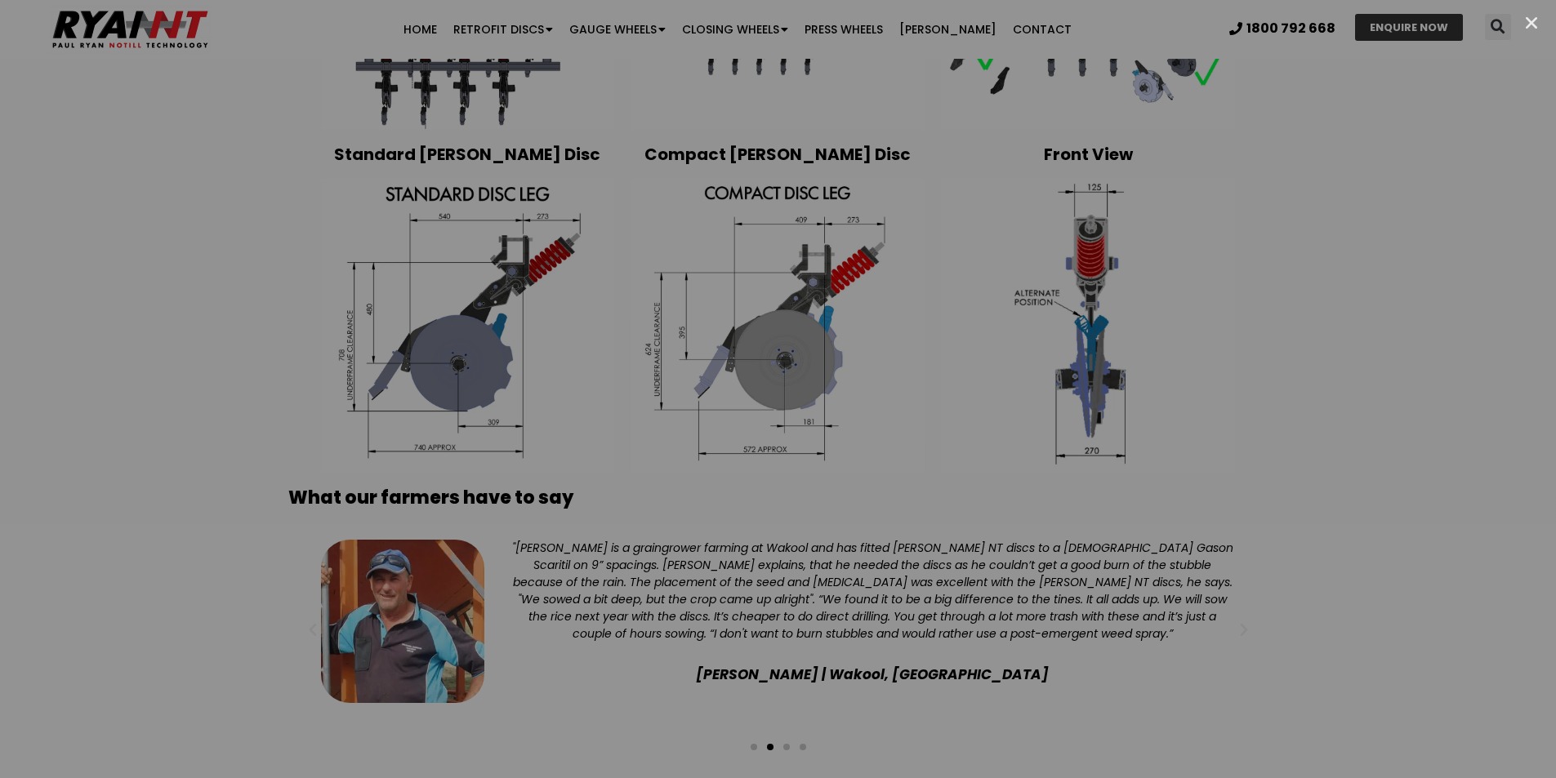
click at [518, 331] on div at bounding box center [778, 389] width 1556 height 778
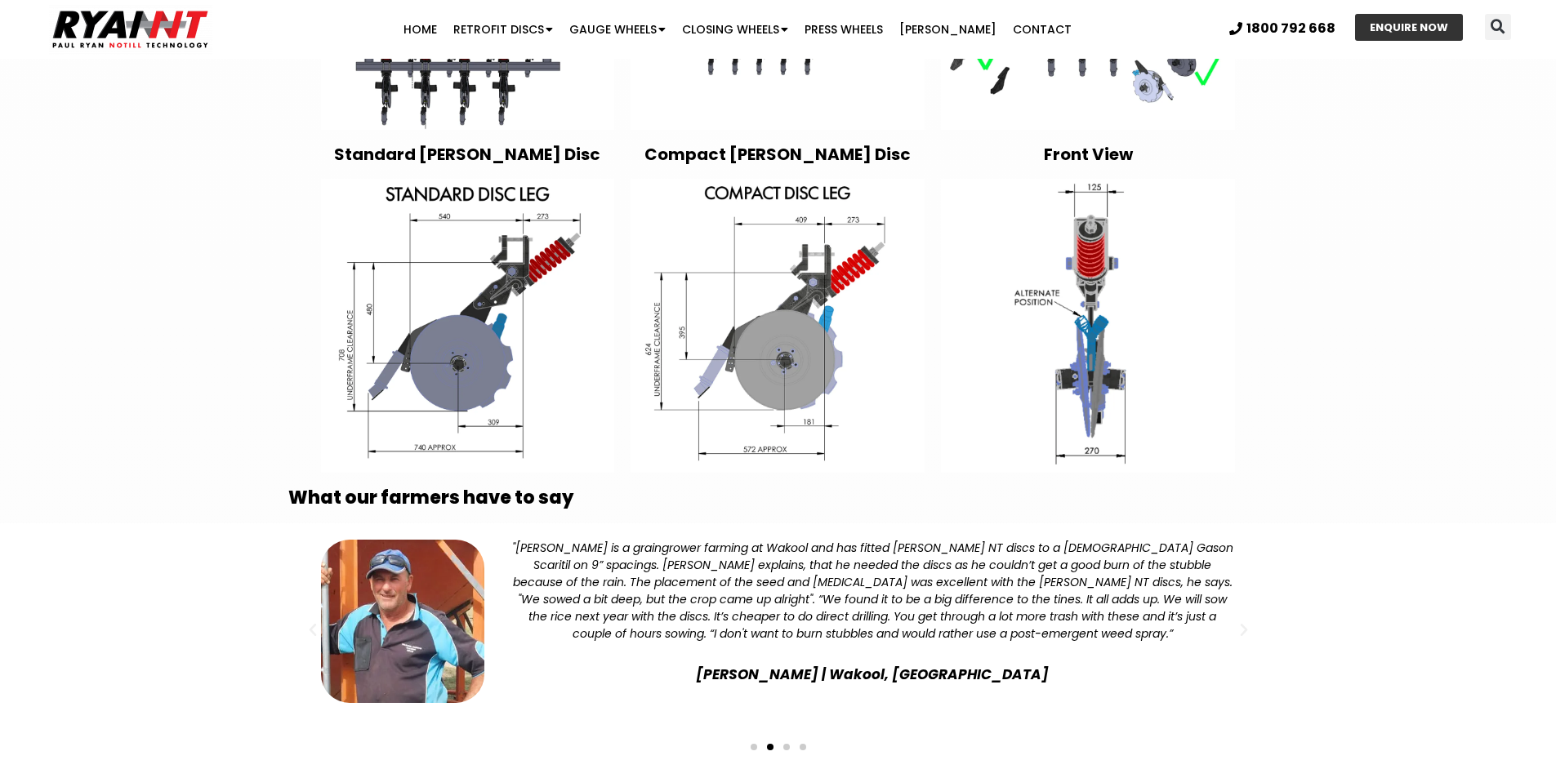
click at [518, 331] on img at bounding box center [468, 326] width 294 height 294
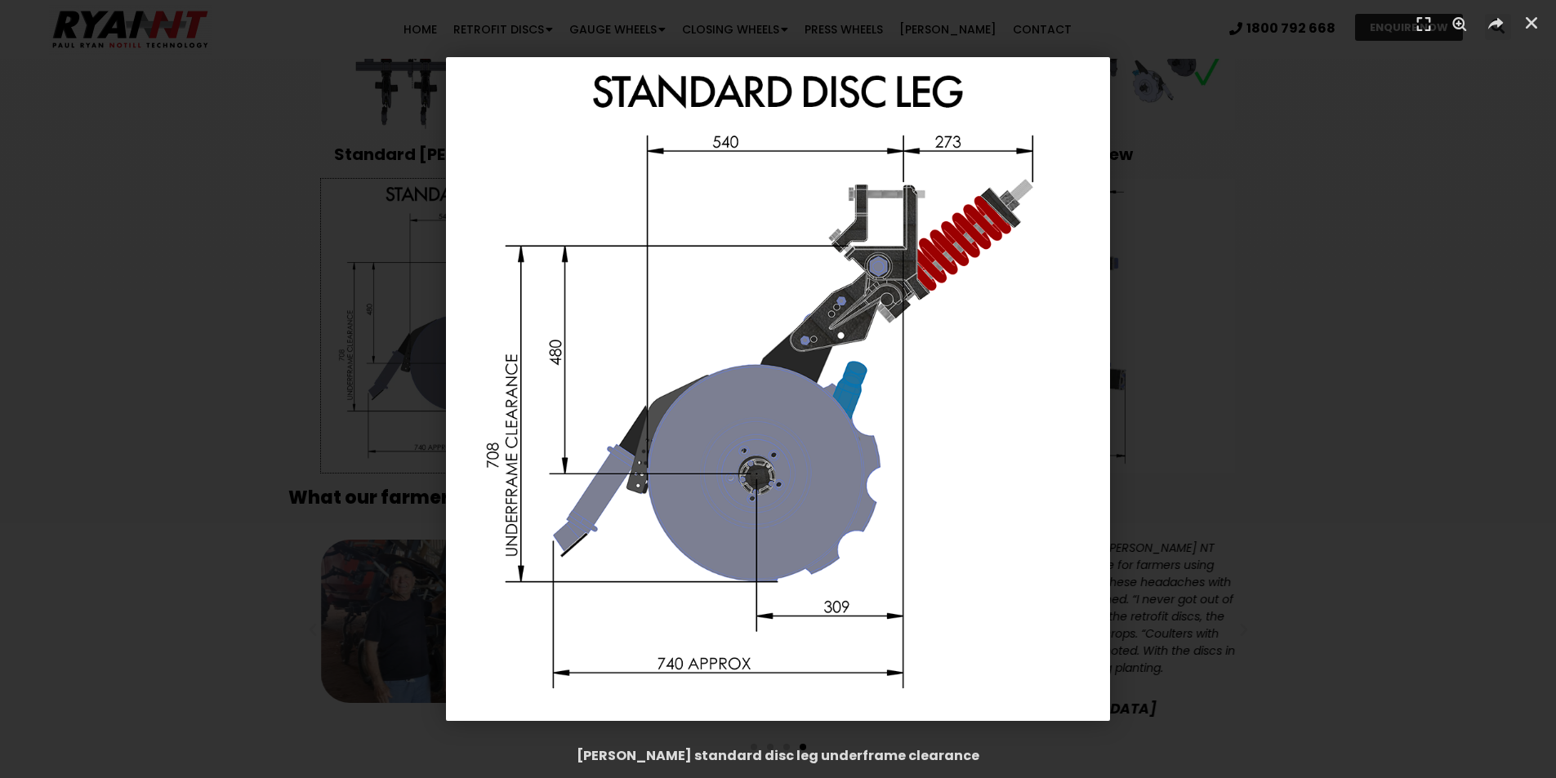
click at [1307, 275] on div "1 / 1" at bounding box center [777, 389] width 1441 height 664
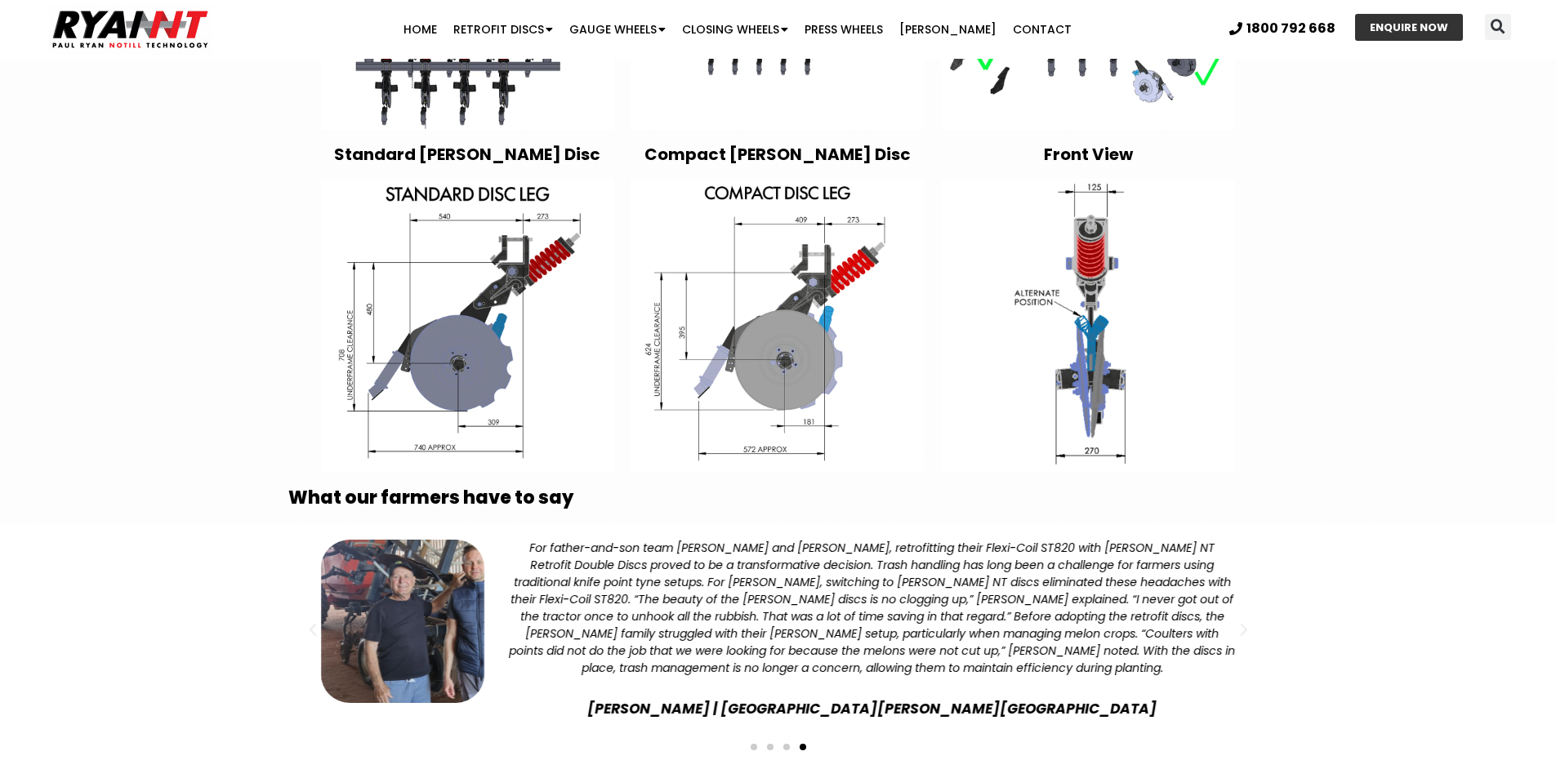
click at [787, 350] on img at bounding box center [777, 326] width 294 height 294
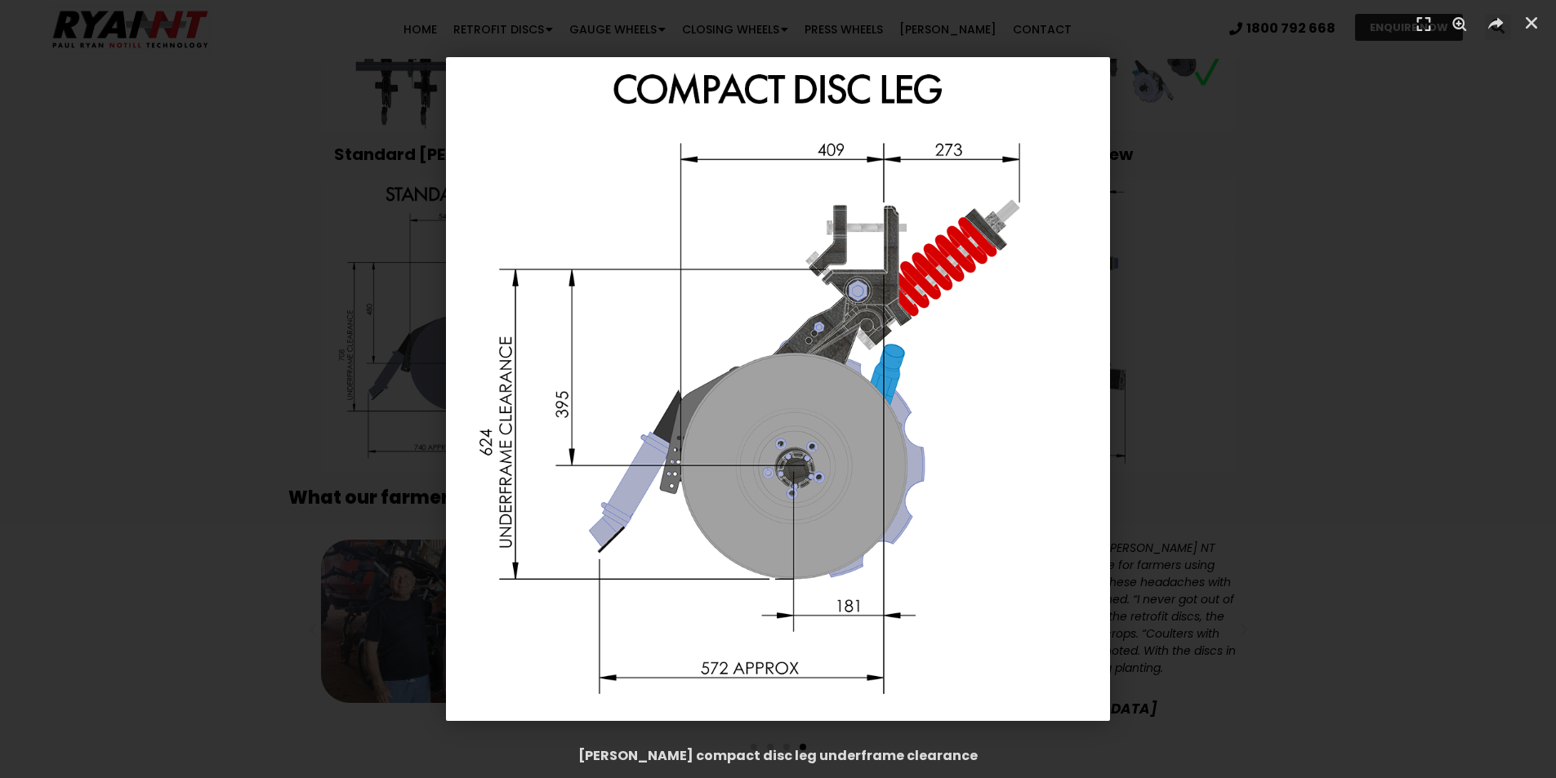
click at [1252, 332] on div "1 / 1" at bounding box center [777, 389] width 1441 height 664
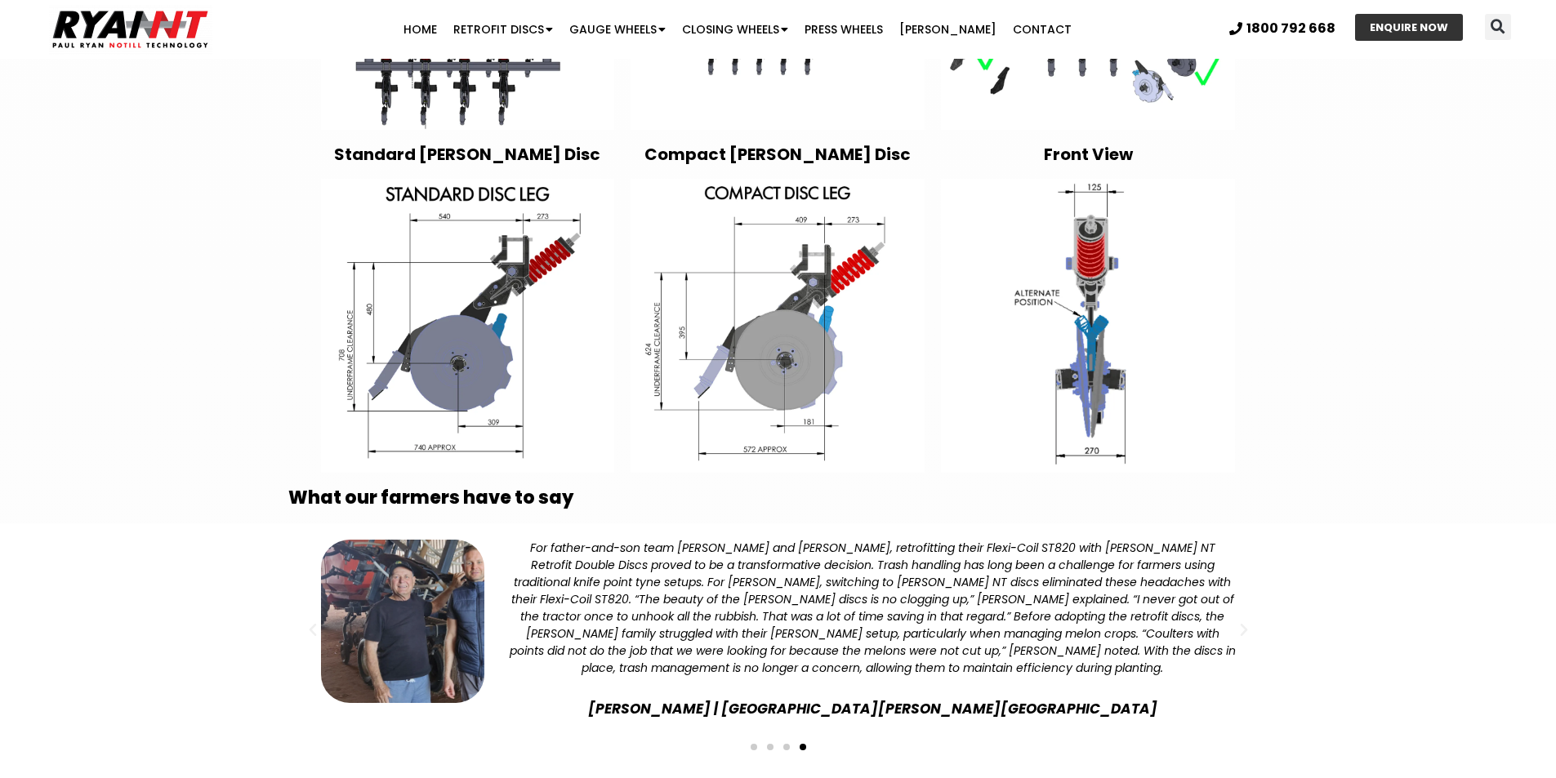
click at [1095, 357] on img at bounding box center [1088, 326] width 294 height 294
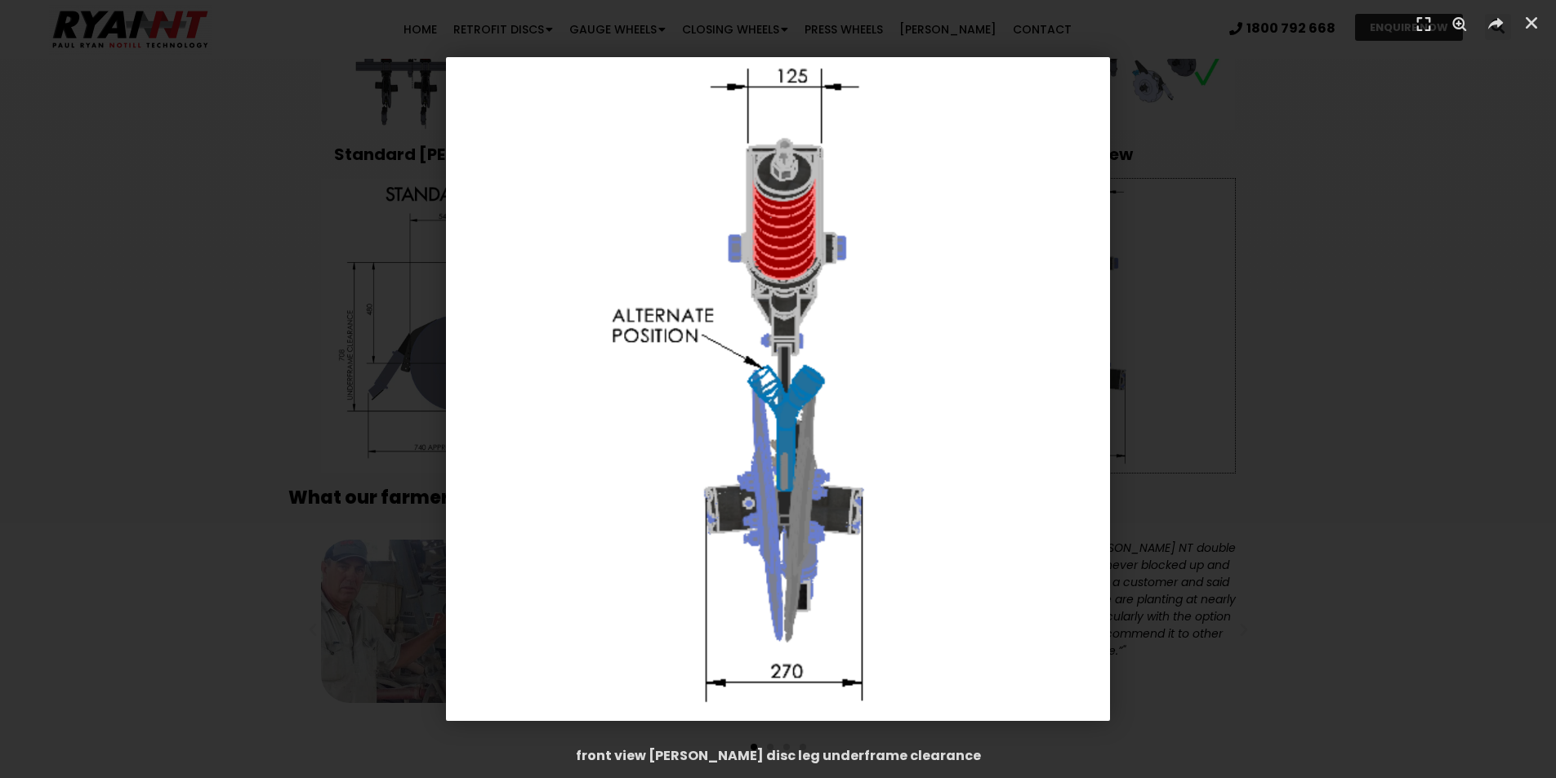
click at [1298, 312] on div "1 / 1" at bounding box center [777, 389] width 1441 height 664
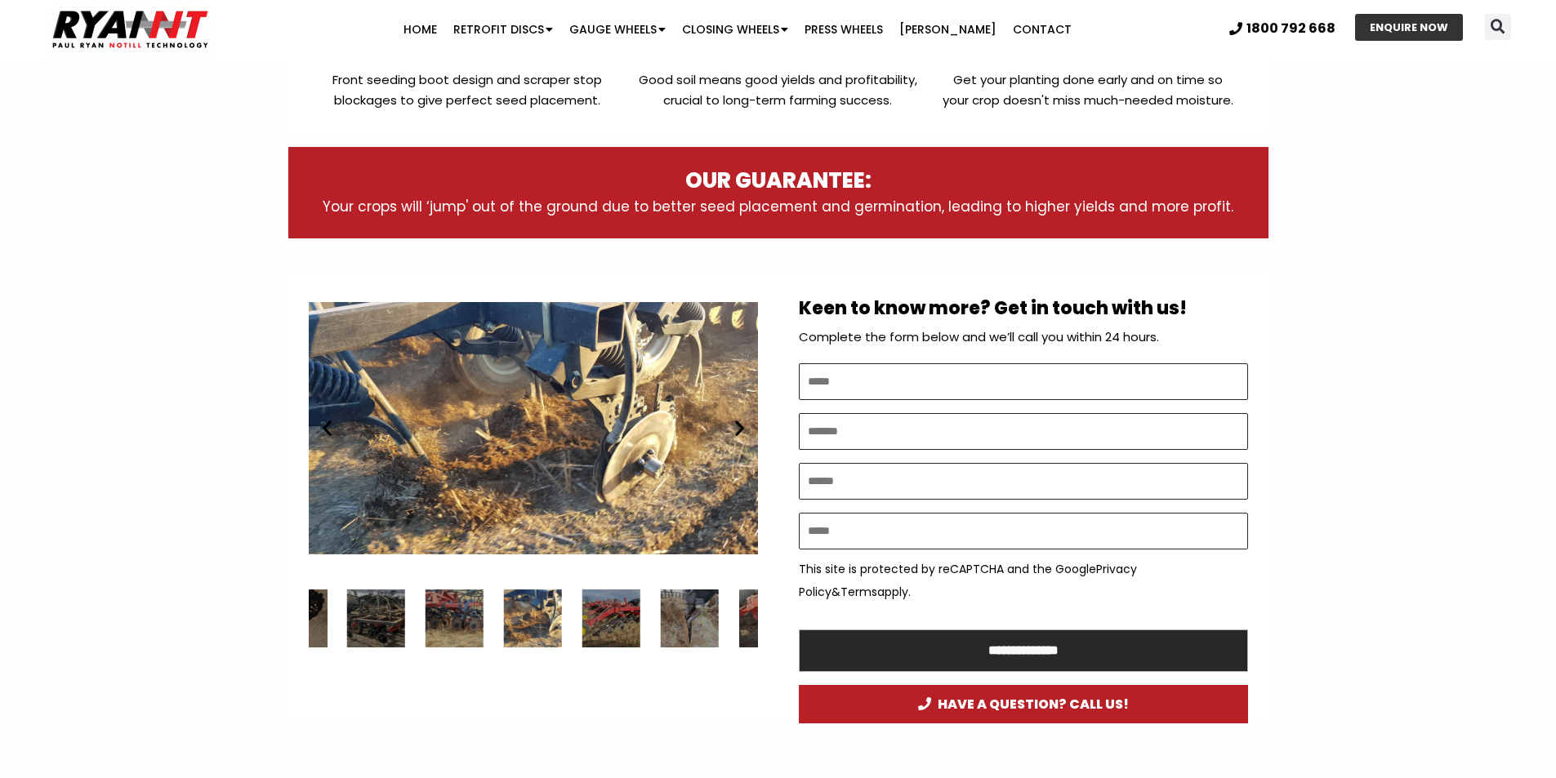
scroll to position [735, 0]
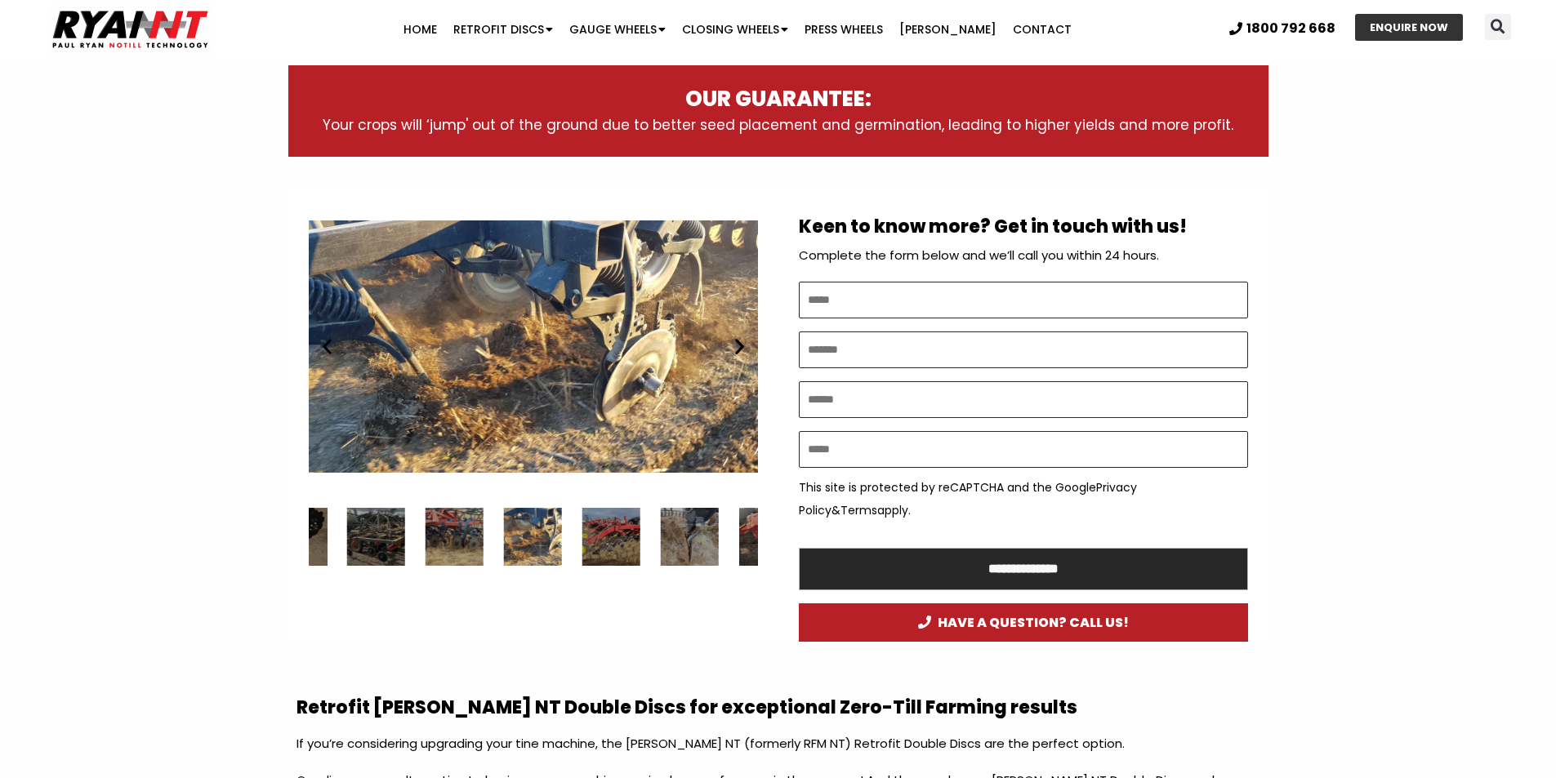
click at [581, 347] on div "RYAN NT Retrofit Double Discs" at bounding box center [533, 347] width 449 height 282
click at [378, 549] on div "14 / 34" at bounding box center [376, 537] width 58 height 58
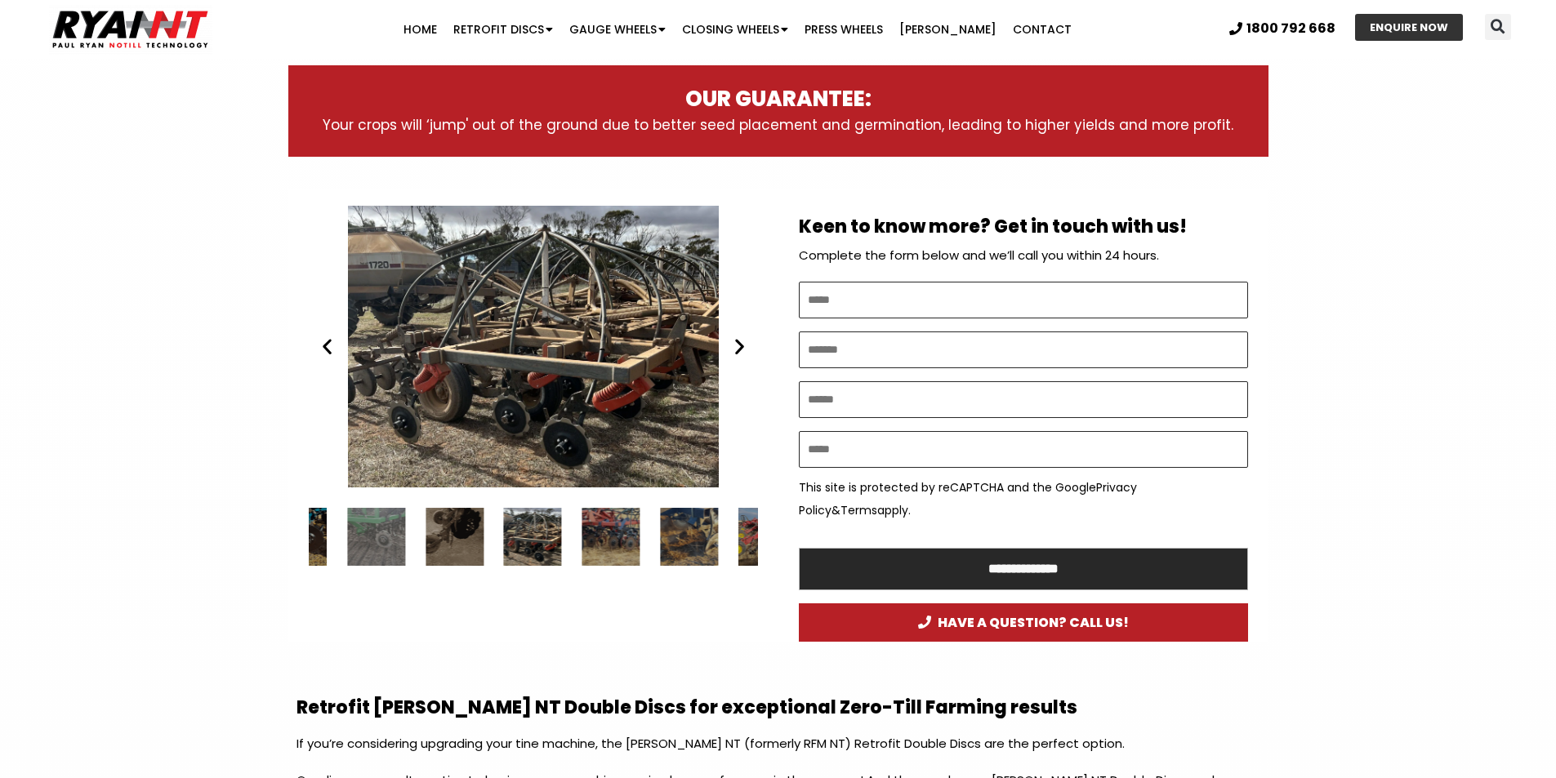
click at [440, 526] on div "13 / 34" at bounding box center [454, 537] width 58 height 58
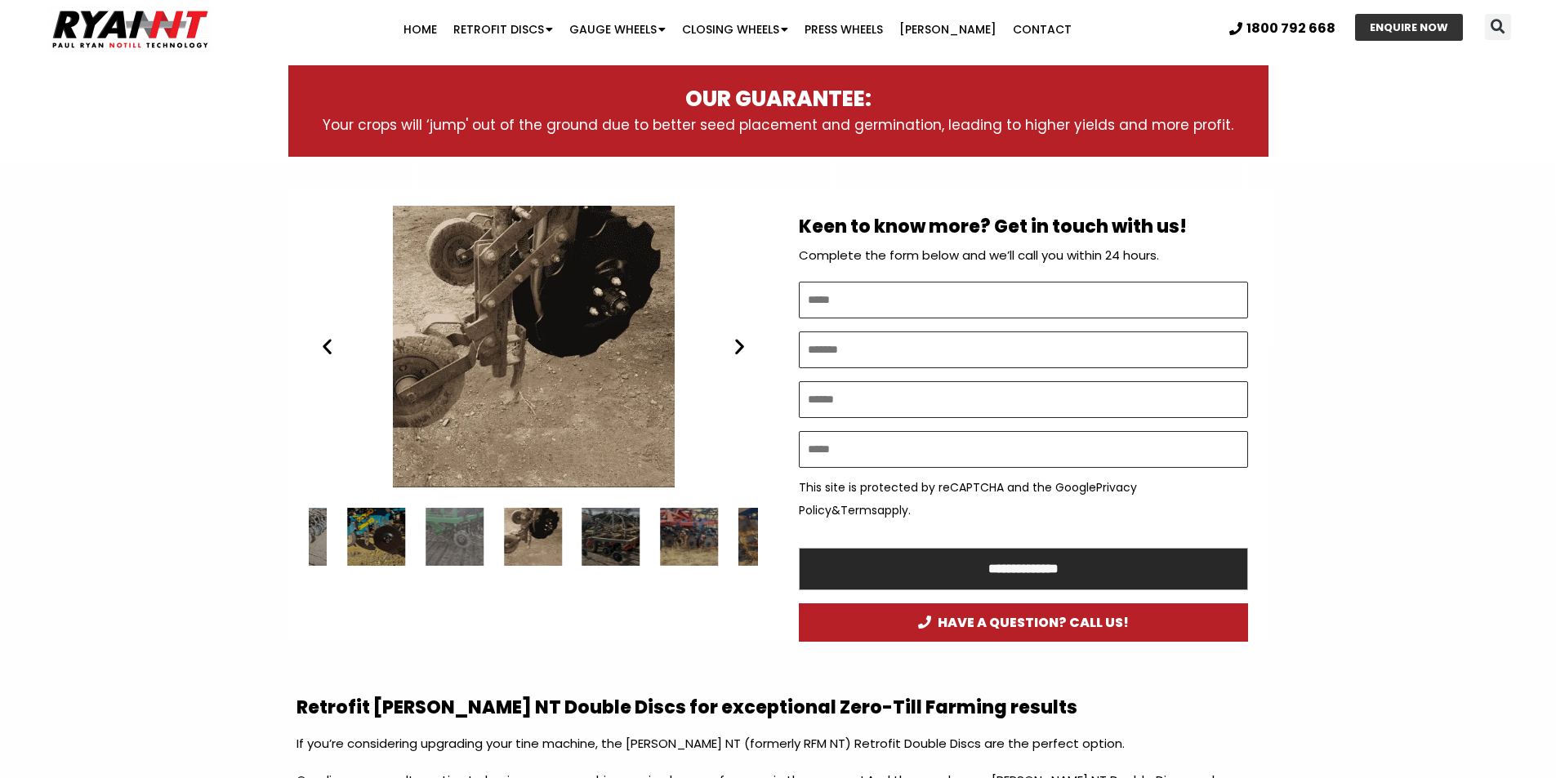
click at [742, 349] on icon "Next slide" at bounding box center [739, 346] width 20 height 20
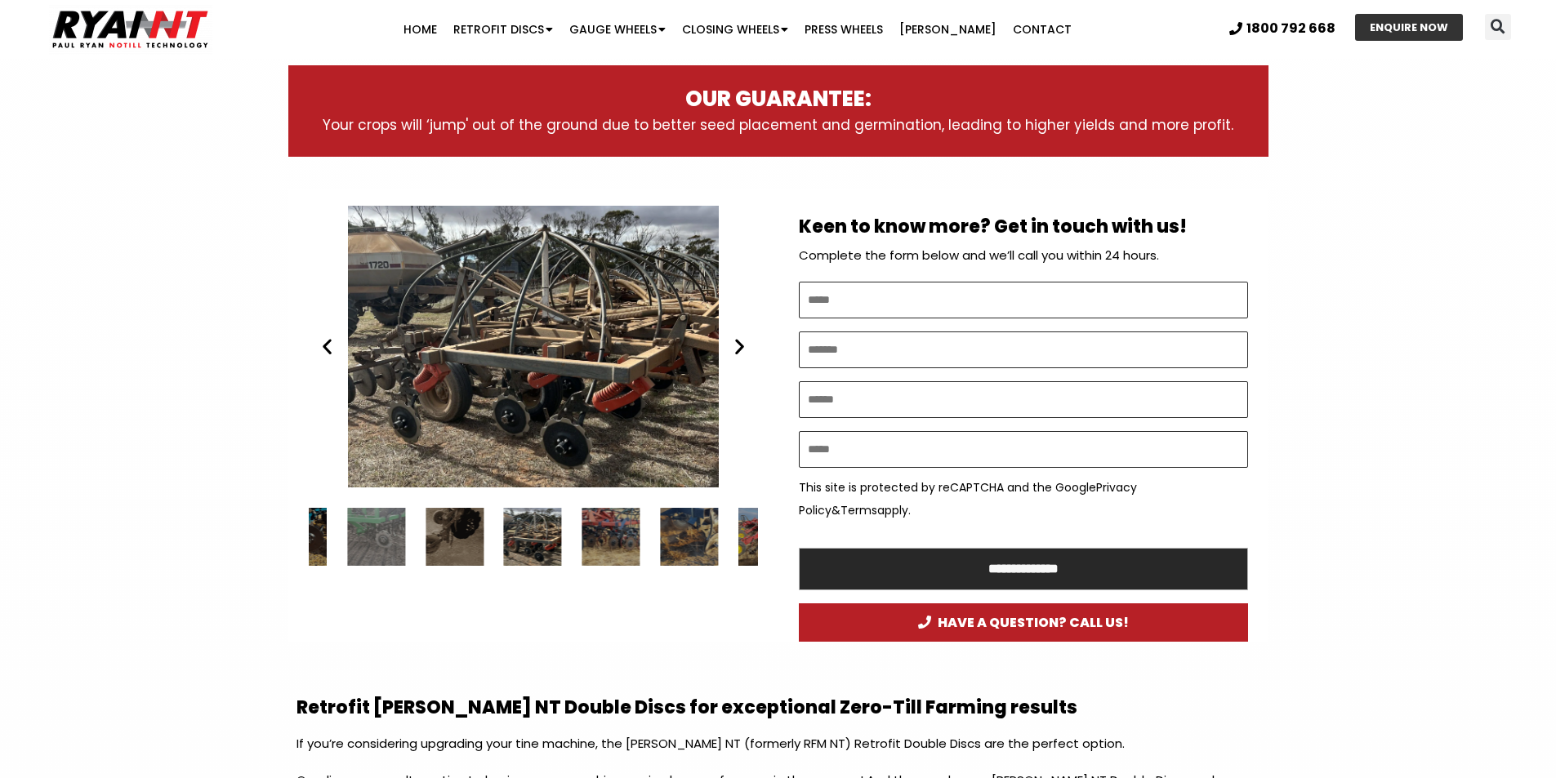
click at [742, 349] on icon "Next slide" at bounding box center [739, 346] width 20 height 20
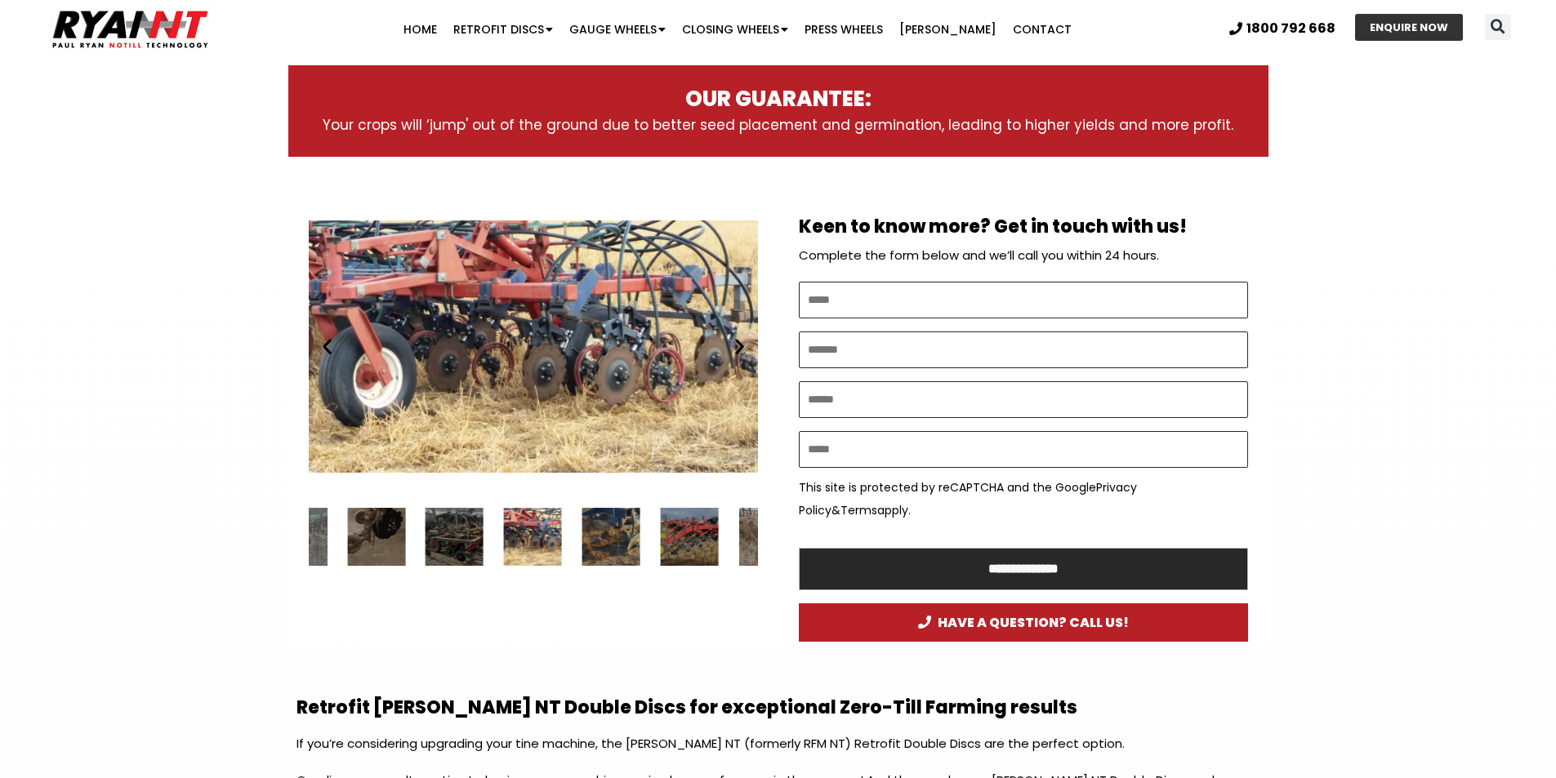
click at [742, 349] on icon "Next slide" at bounding box center [739, 346] width 20 height 20
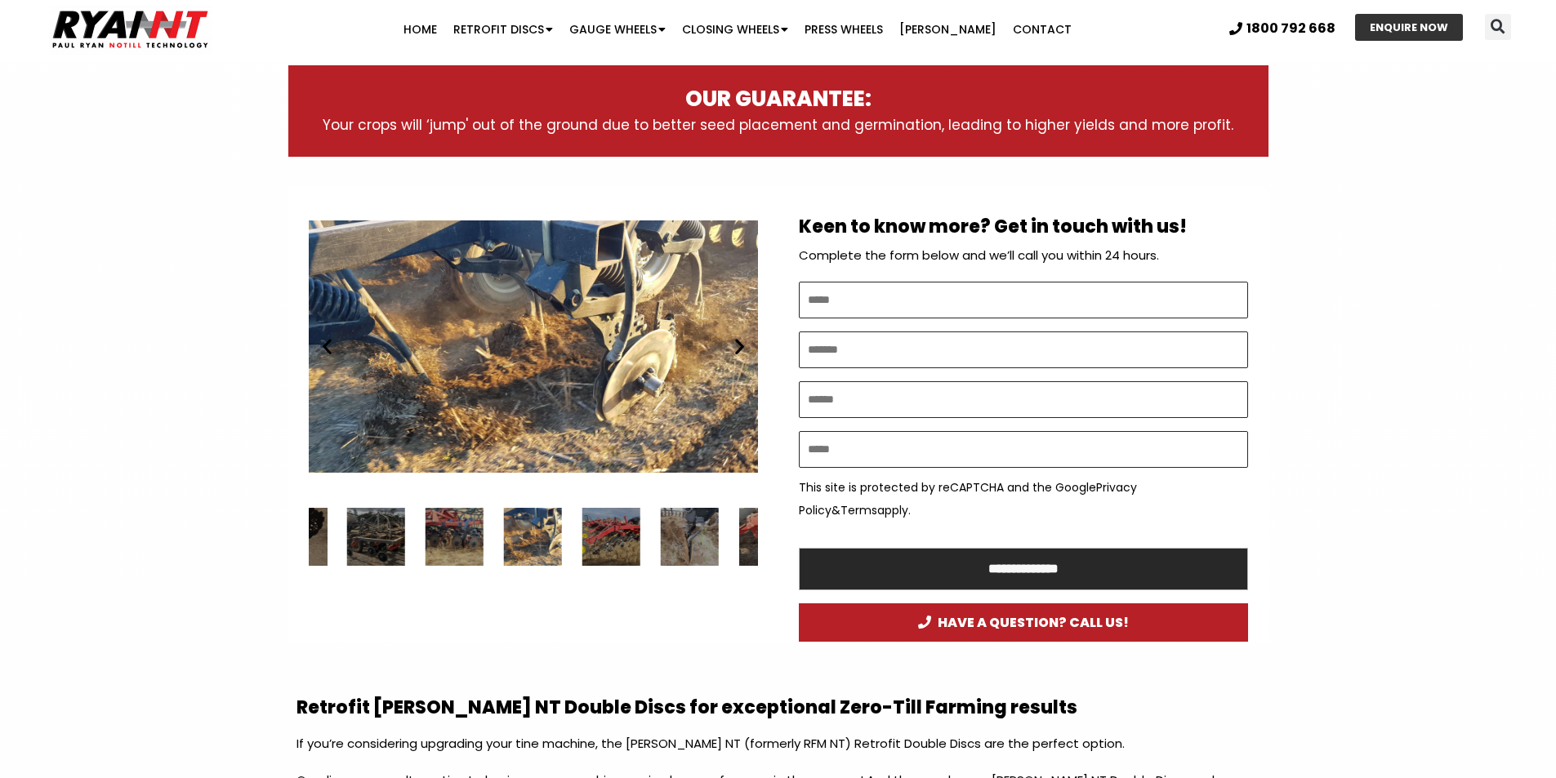
click at [742, 349] on icon "Next slide" at bounding box center [739, 346] width 20 height 20
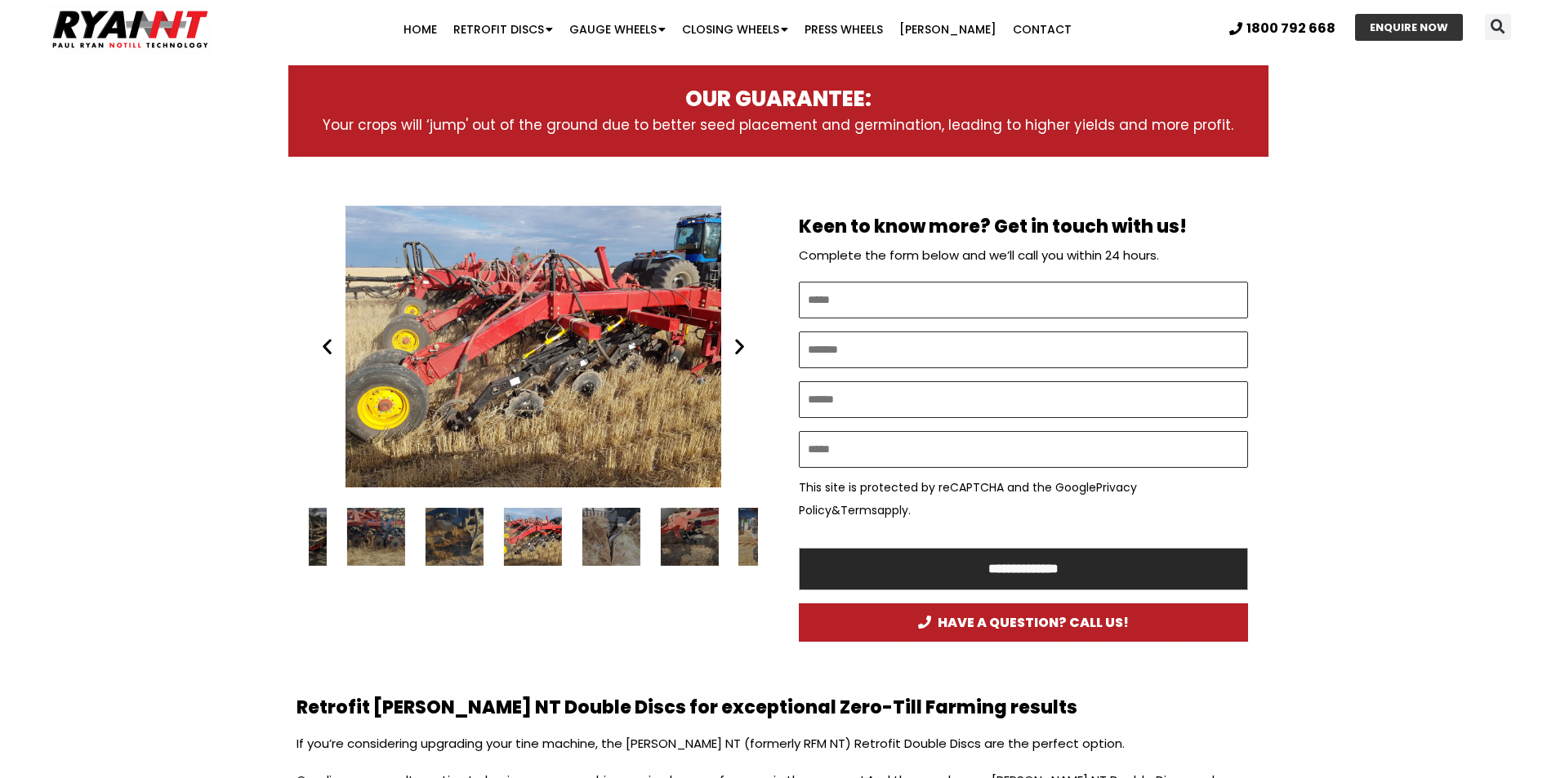
click at [742, 349] on icon "Next slide" at bounding box center [739, 346] width 20 height 20
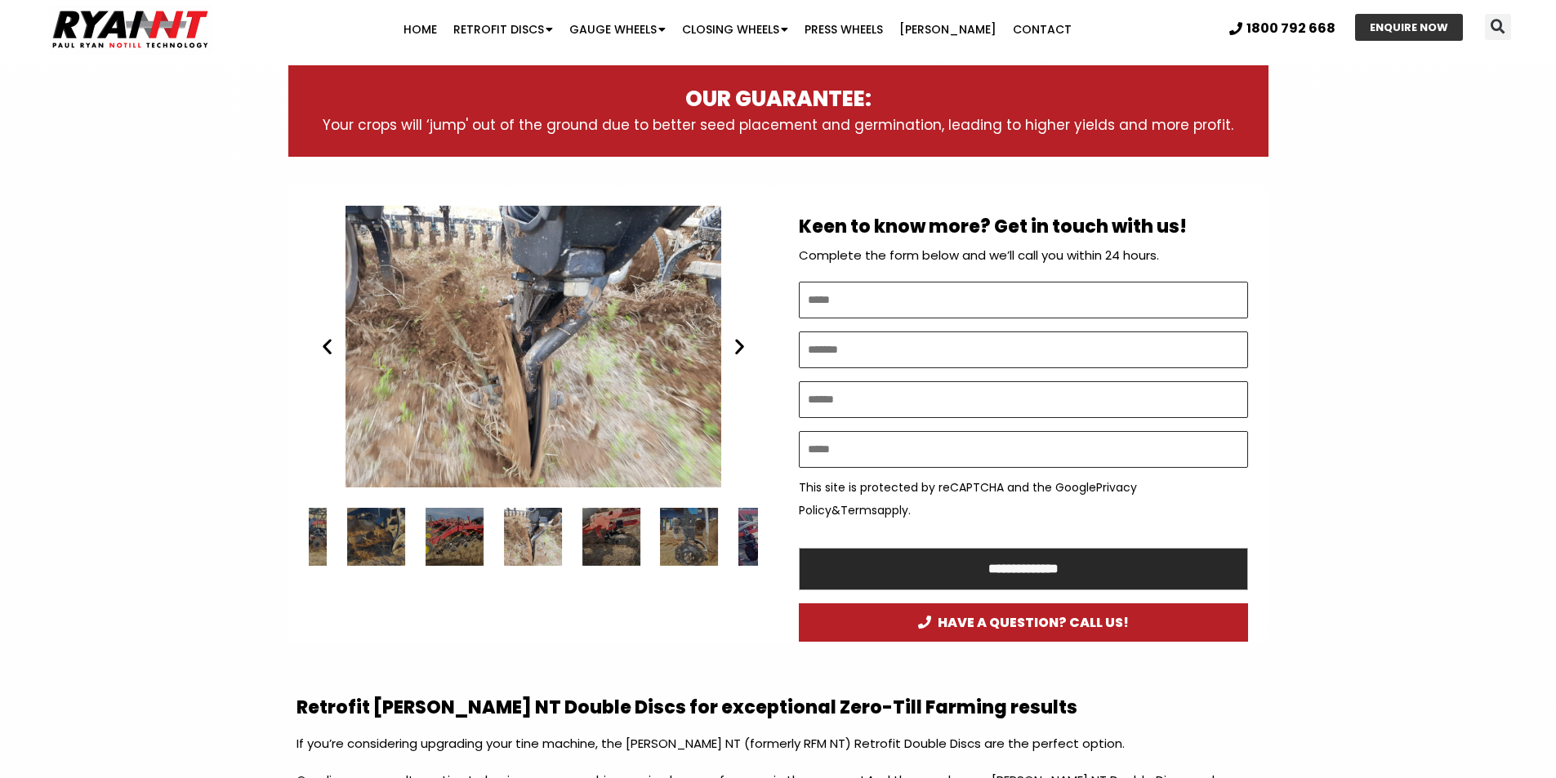
click at [742, 349] on icon "Next slide" at bounding box center [739, 346] width 20 height 20
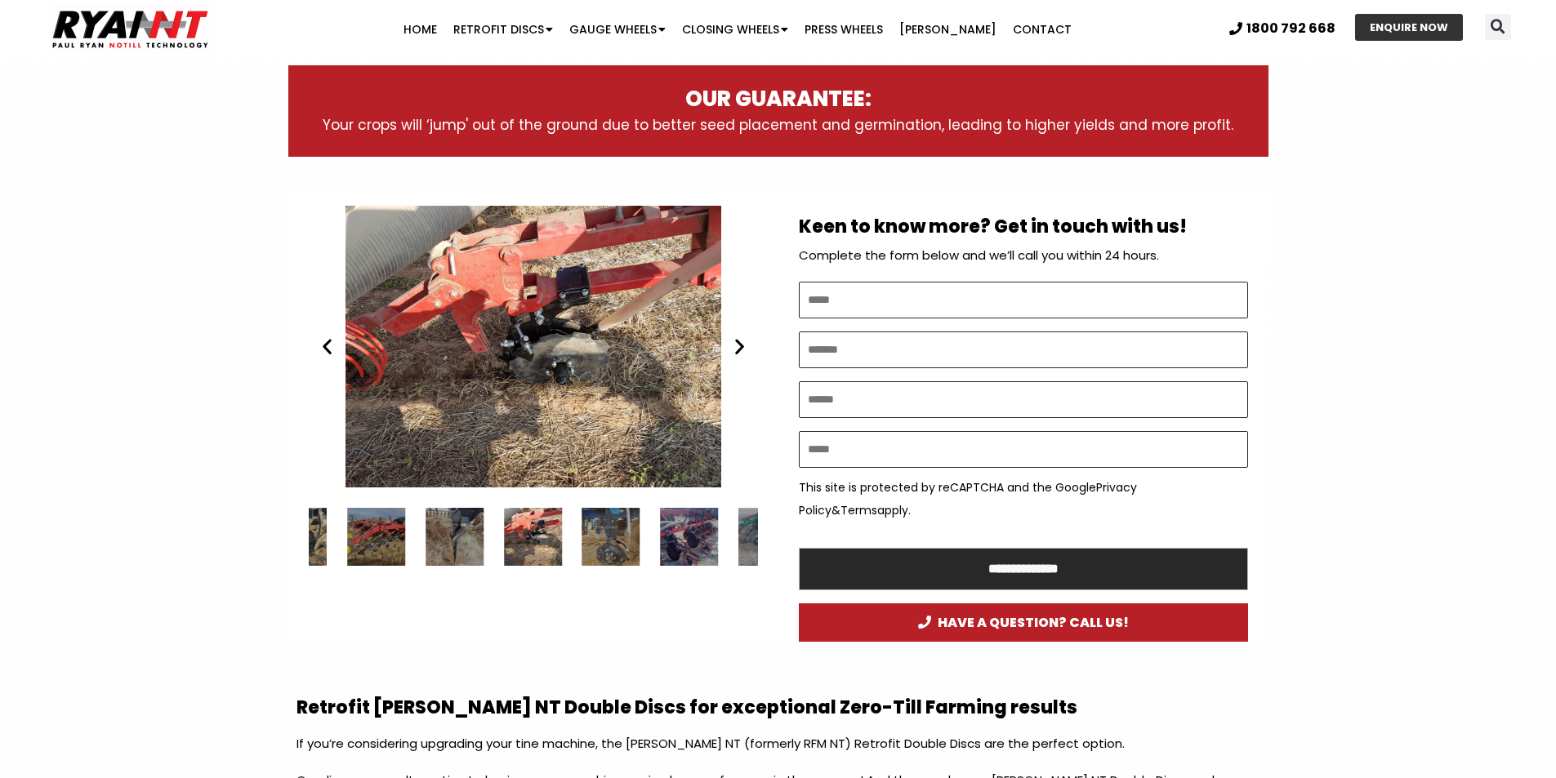
click at [742, 349] on icon "Next slide" at bounding box center [739, 346] width 20 height 20
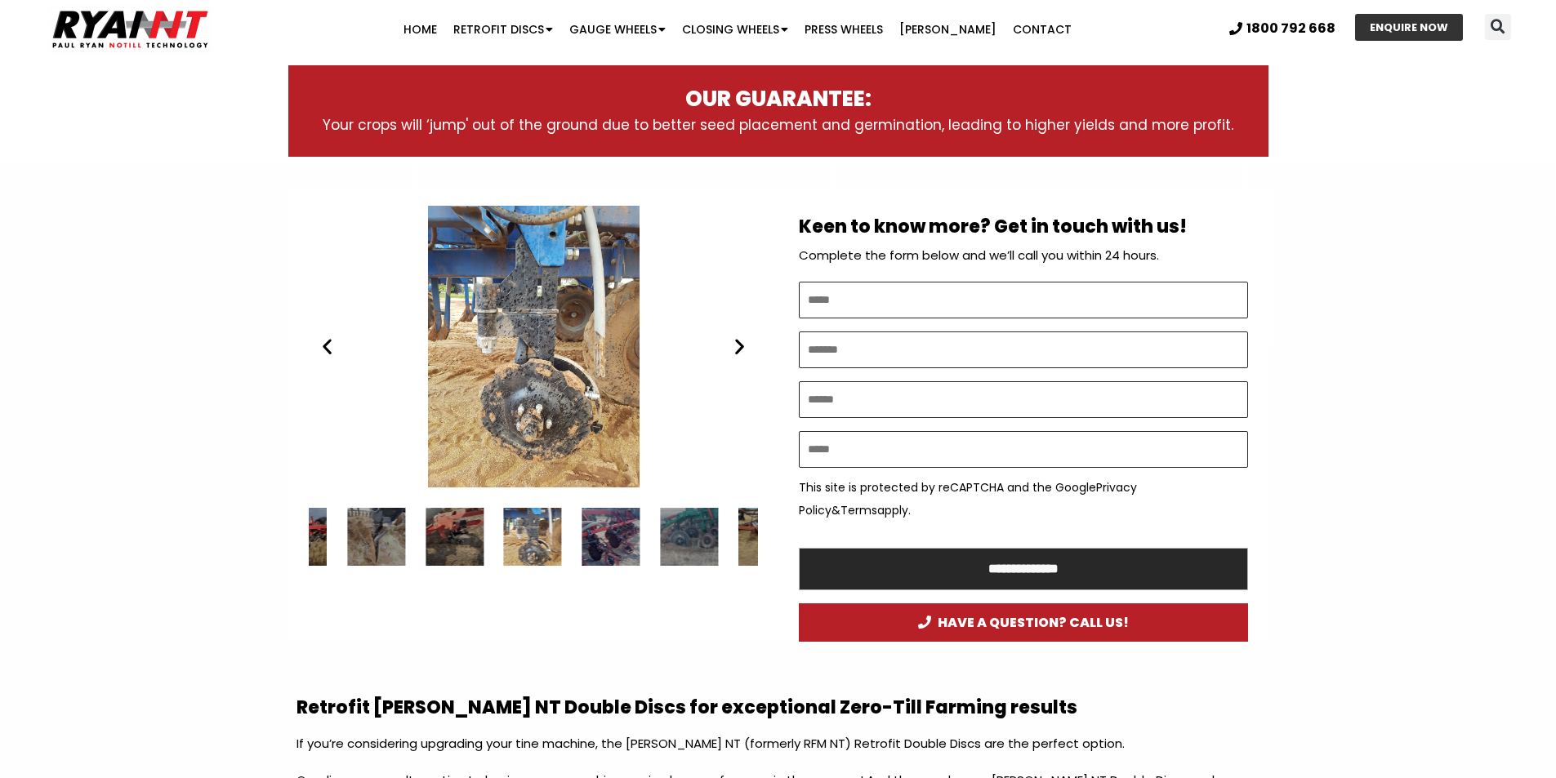
click at [742, 349] on icon "Next slide" at bounding box center [739, 346] width 20 height 20
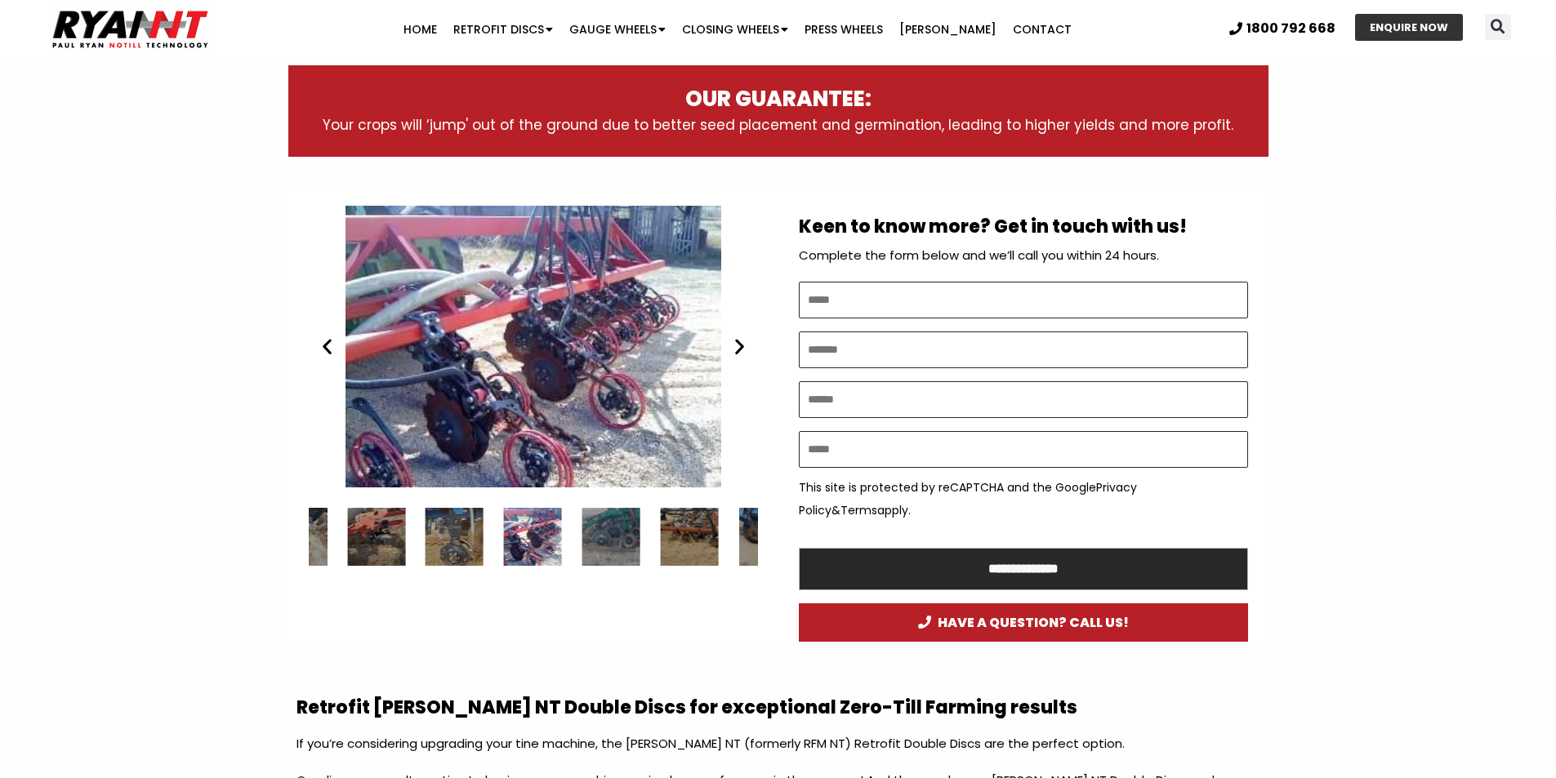
click at [742, 349] on icon "Next slide" at bounding box center [739, 346] width 20 height 20
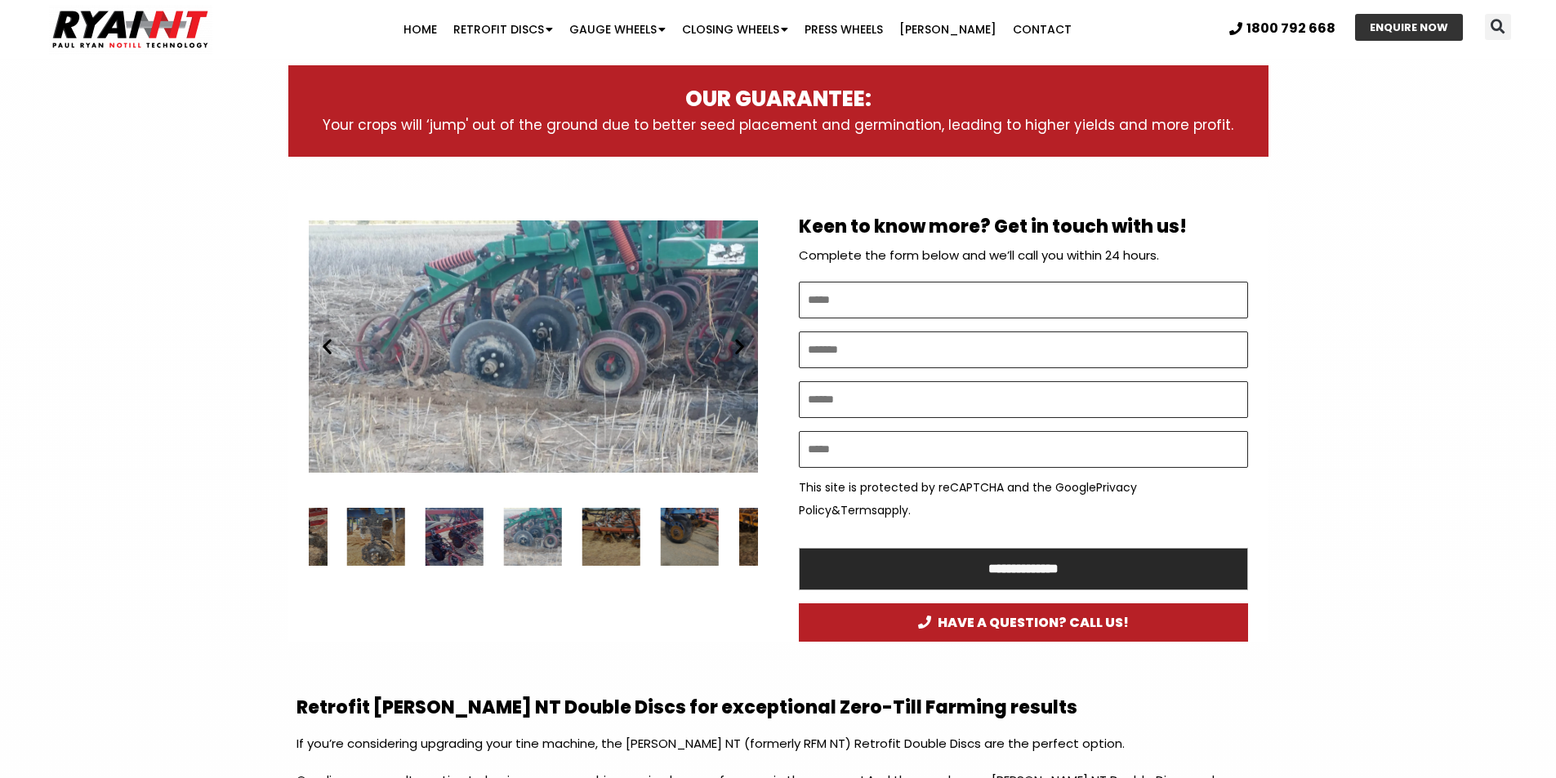
click at [742, 349] on icon "Next slide" at bounding box center [739, 346] width 20 height 20
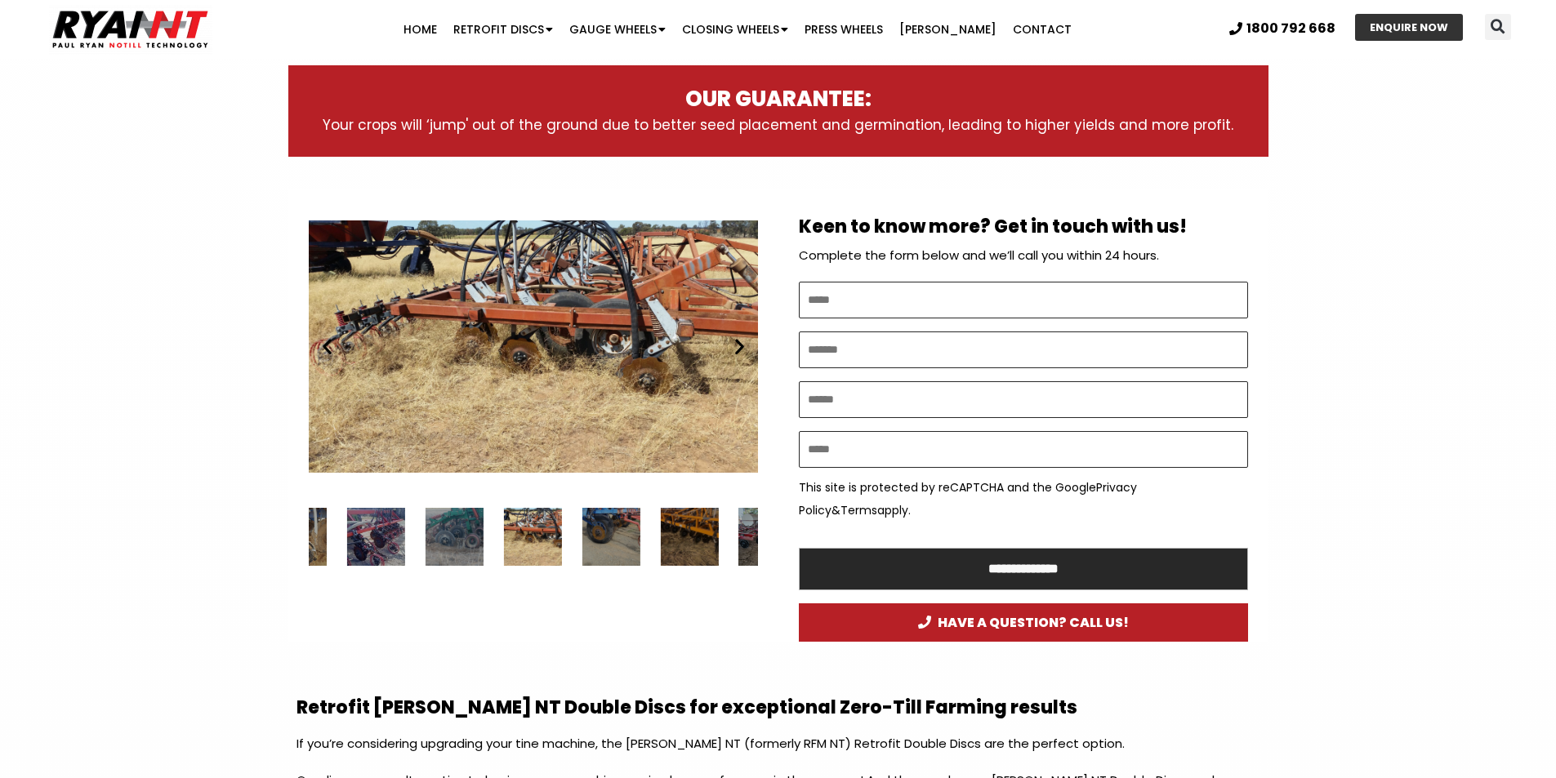
click at [742, 349] on icon "Next slide" at bounding box center [739, 346] width 20 height 20
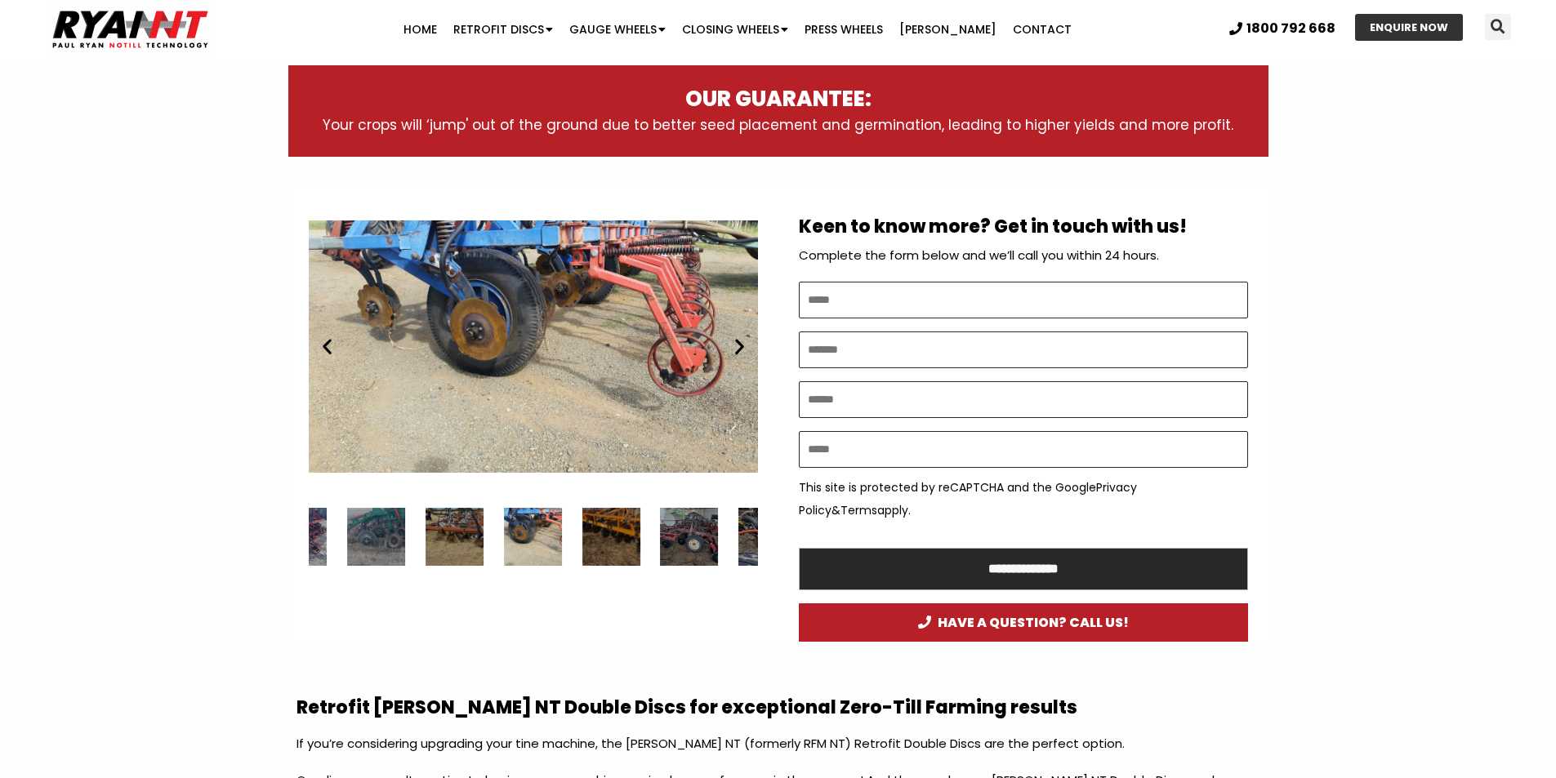
click at [742, 349] on icon "Next slide" at bounding box center [739, 346] width 20 height 20
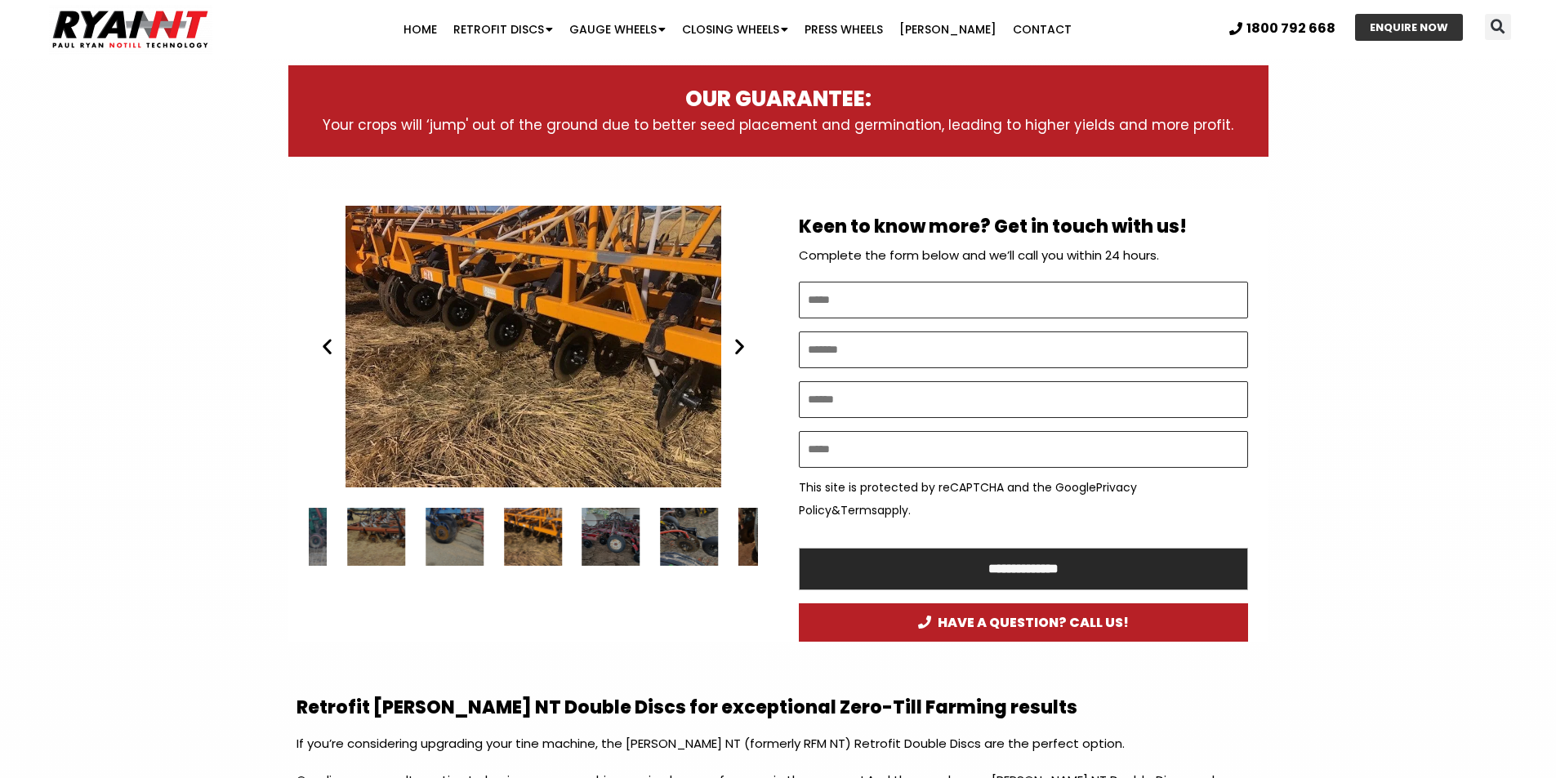
click at [742, 349] on icon "Next slide" at bounding box center [739, 346] width 20 height 20
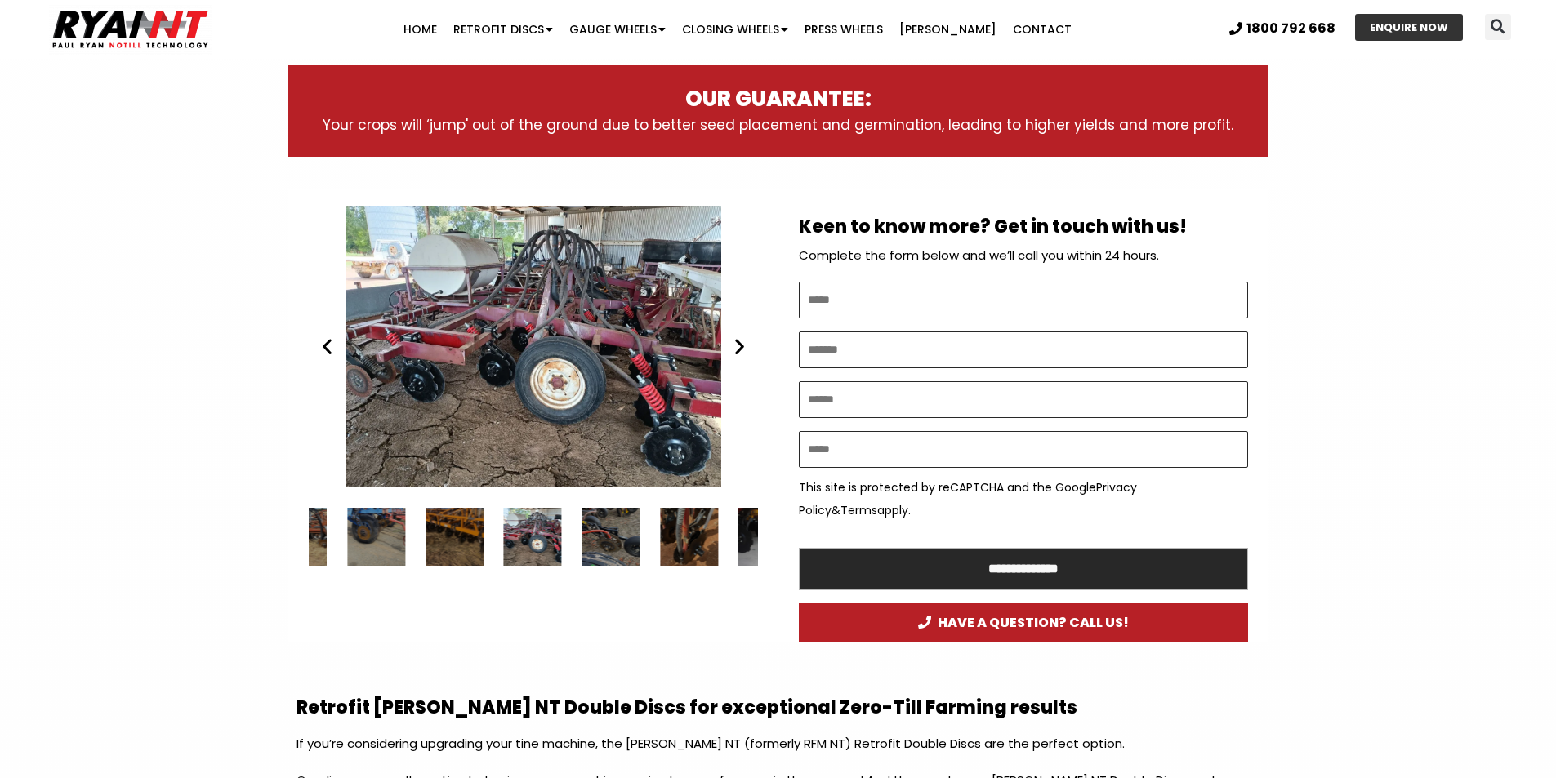
click at [742, 349] on icon "Next slide" at bounding box center [739, 346] width 20 height 20
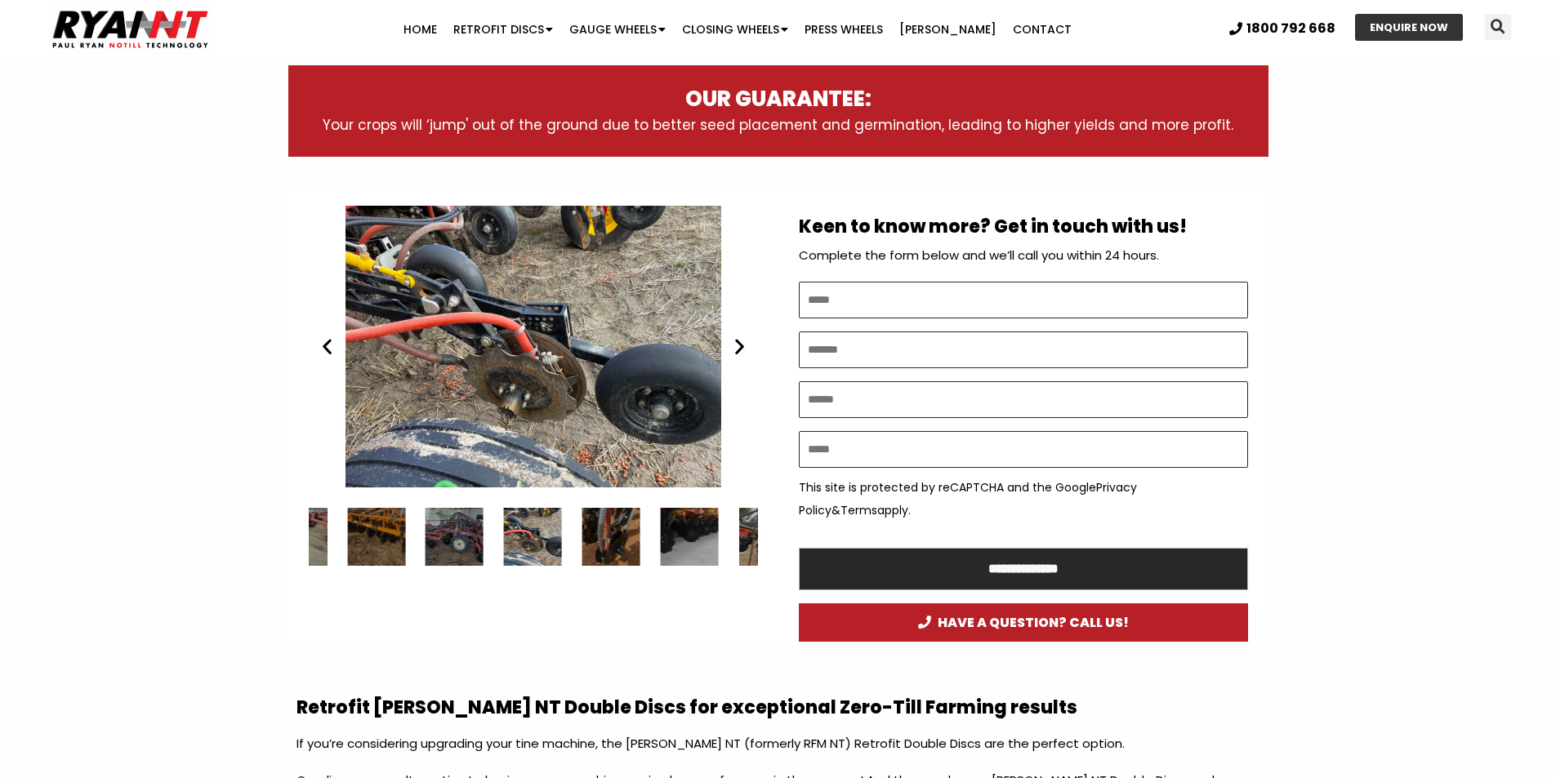
click at [335, 355] on icon "Previous slide" at bounding box center [327, 346] width 20 height 20
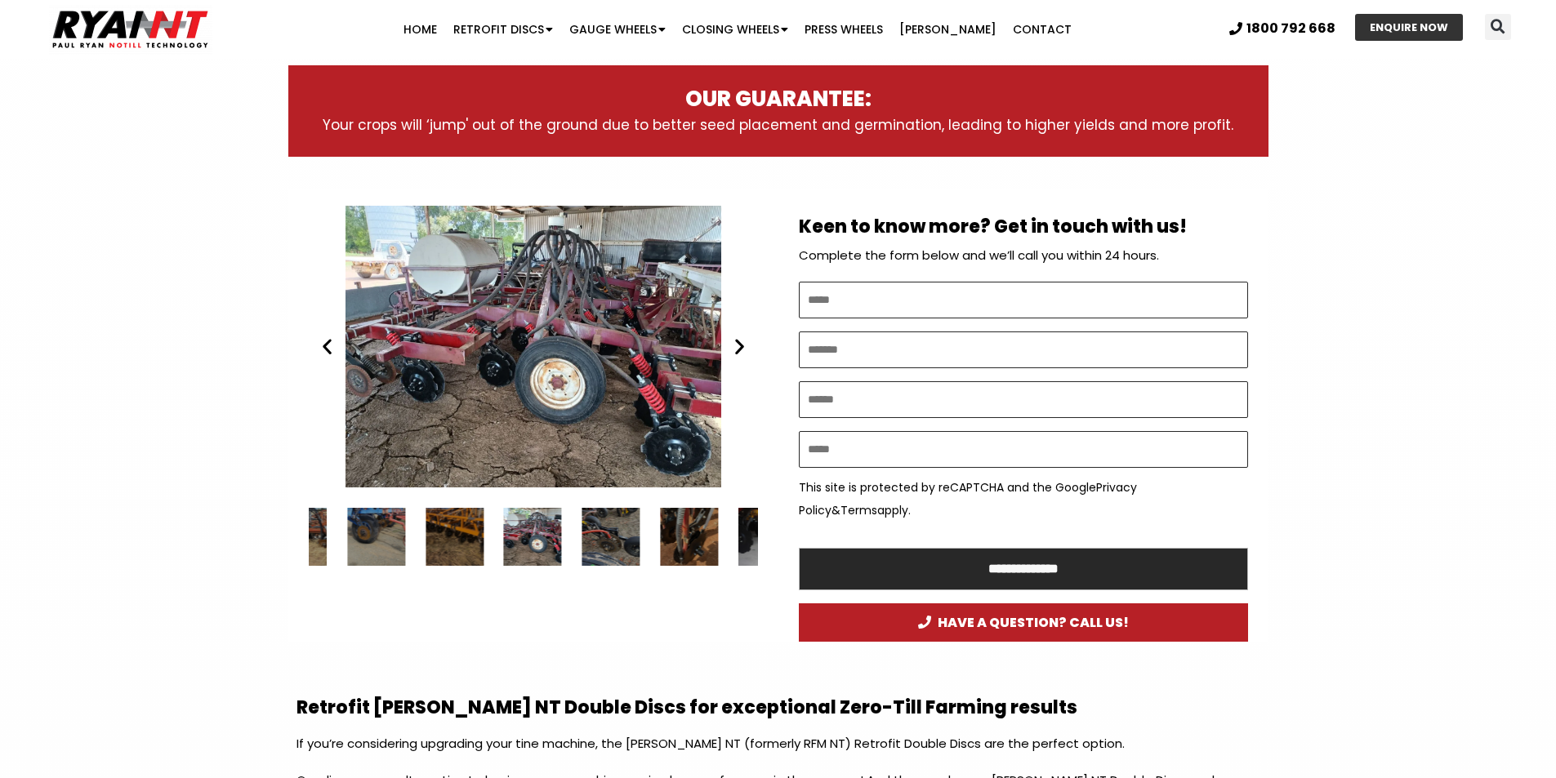
click at [600, 368] on div "RYAN NT Retrofit Double Discs. seeder bar" at bounding box center [533, 347] width 449 height 282
click at [600, 369] on div "RYAN NT Retrofit Double Discs. seeder bar" at bounding box center [533, 347] width 449 height 282
click at [598, 367] on div "RYAN NT Retrofit Double Discs. seeder bar" at bounding box center [533, 347] width 449 height 282
click at [741, 354] on icon "Next slide" at bounding box center [739, 346] width 20 height 20
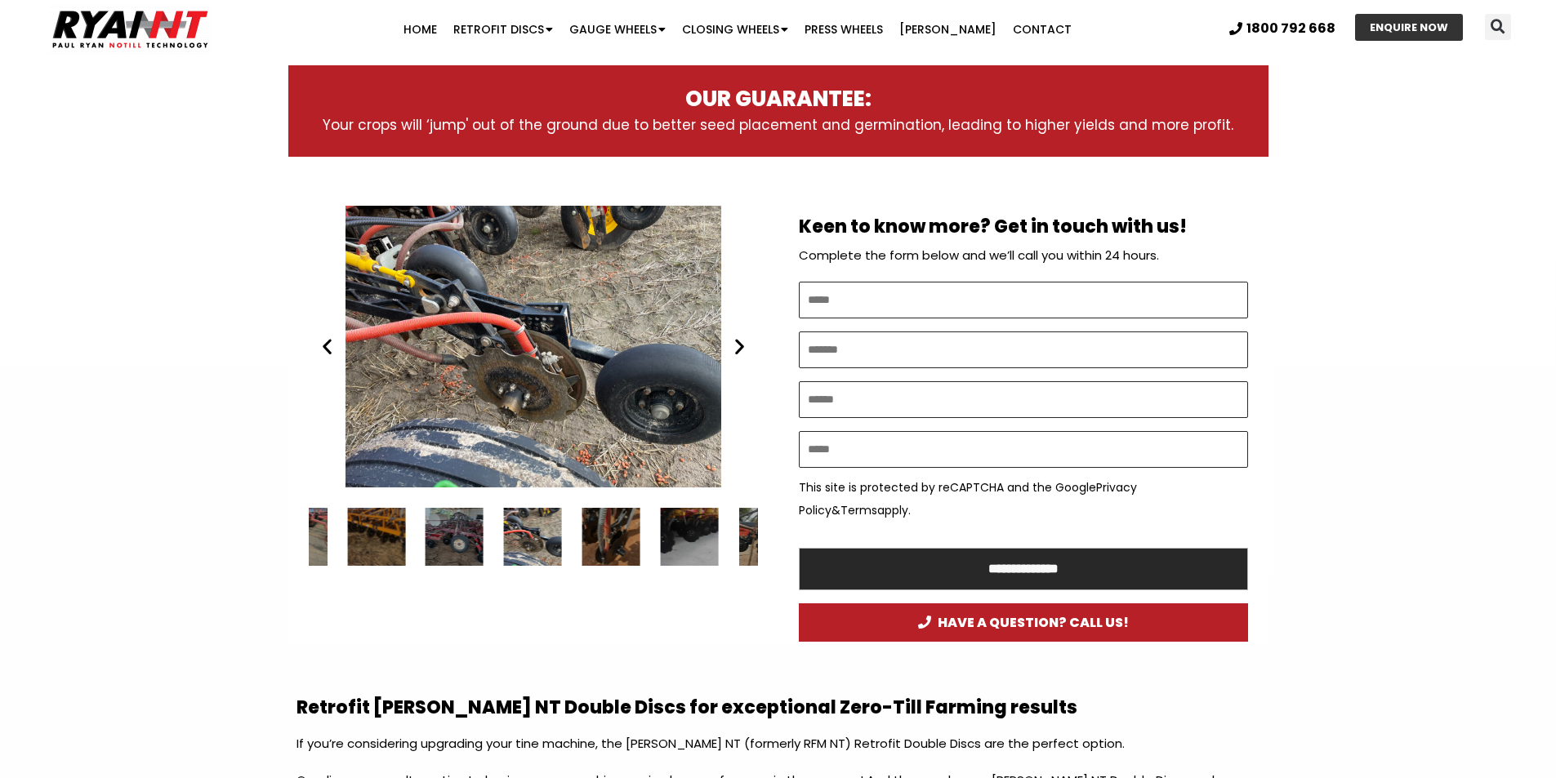
click at [741, 354] on icon "Next slide" at bounding box center [739, 346] width 20 height 20
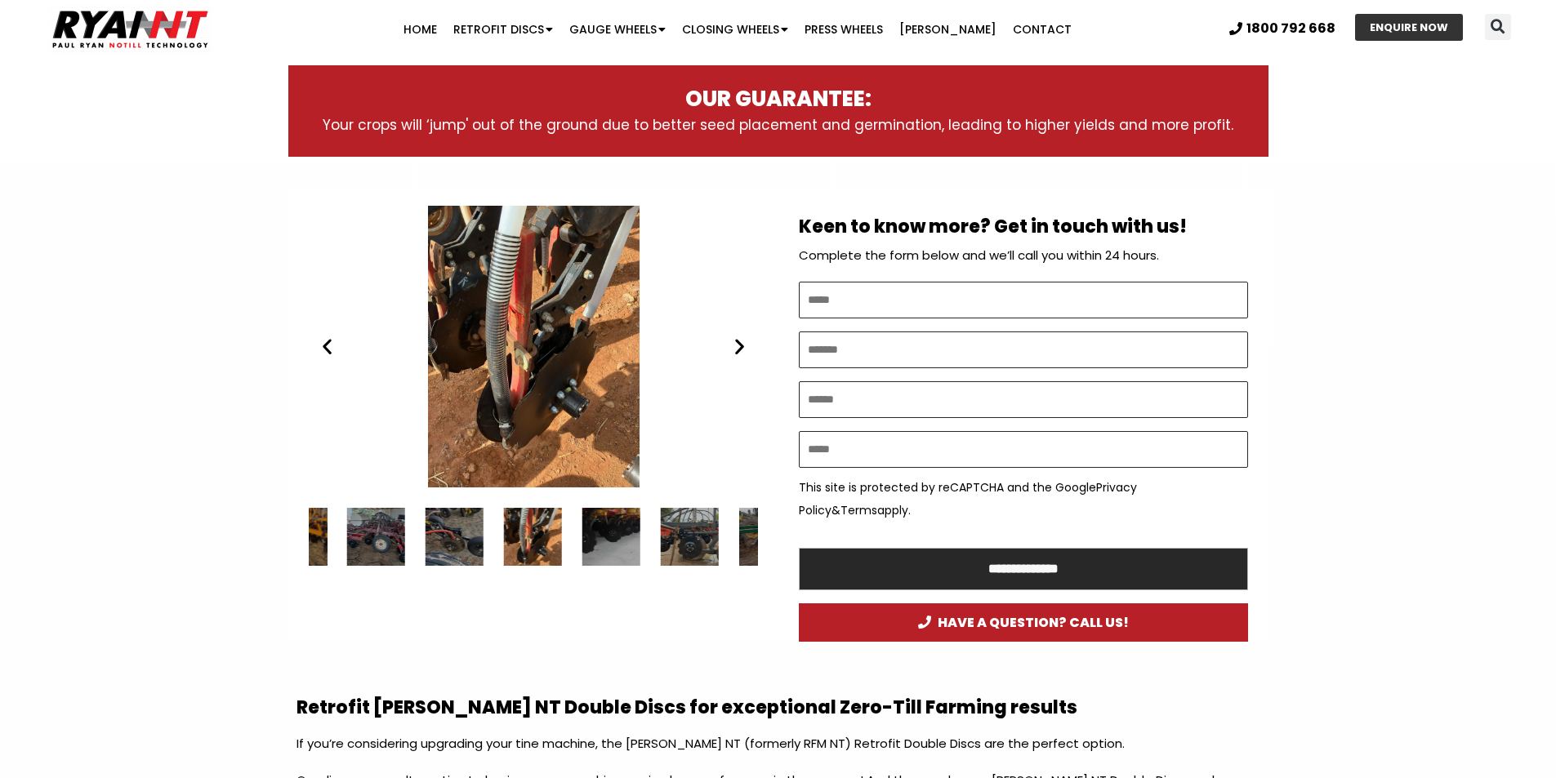
click at [743, 346] on icon "Next slide" at bounding box center [739, 346] width 20 height 20
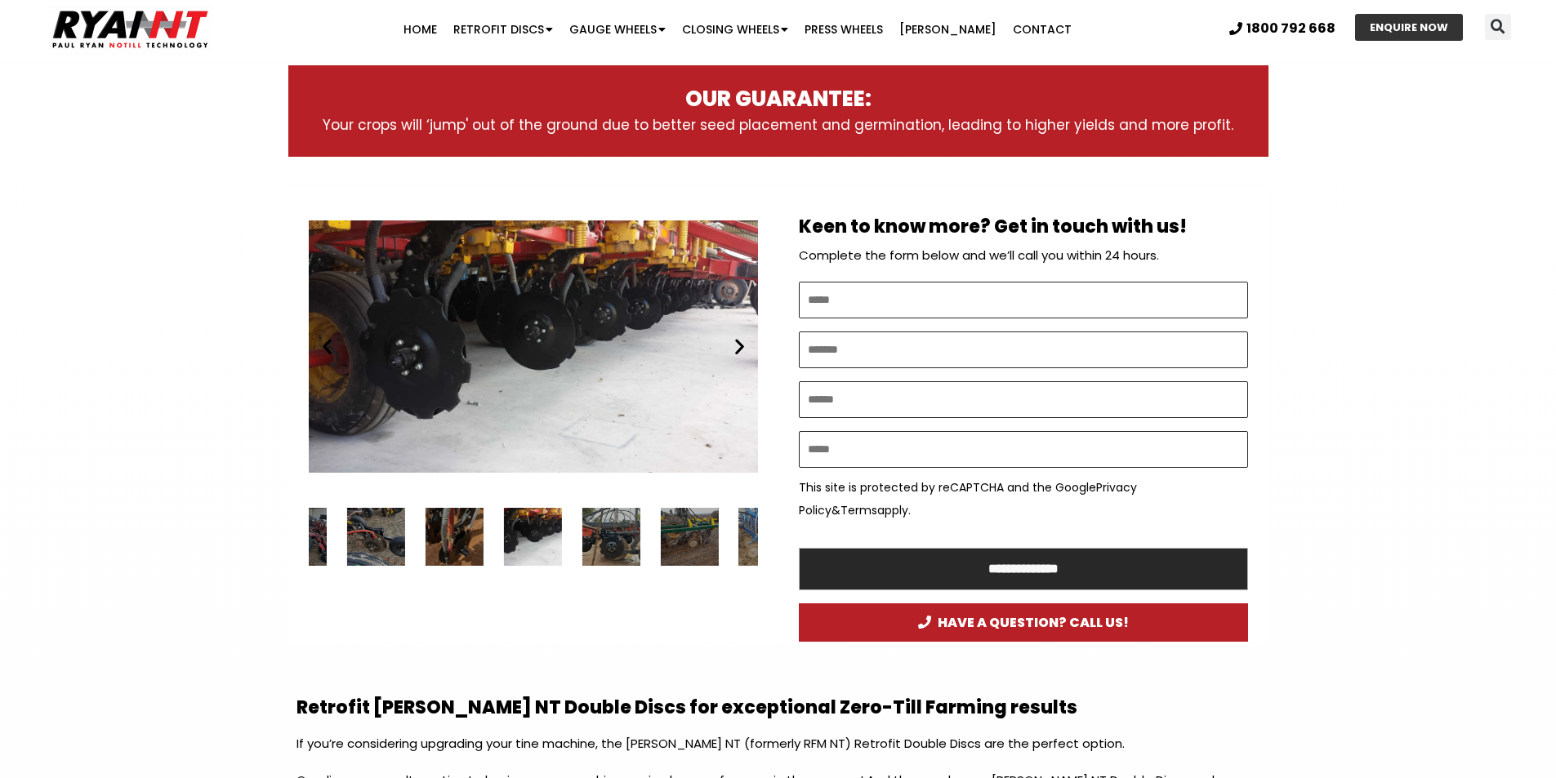
click at [743, 346] on icon "Next slide" at bounding box center [739, 346] width 20 height 20
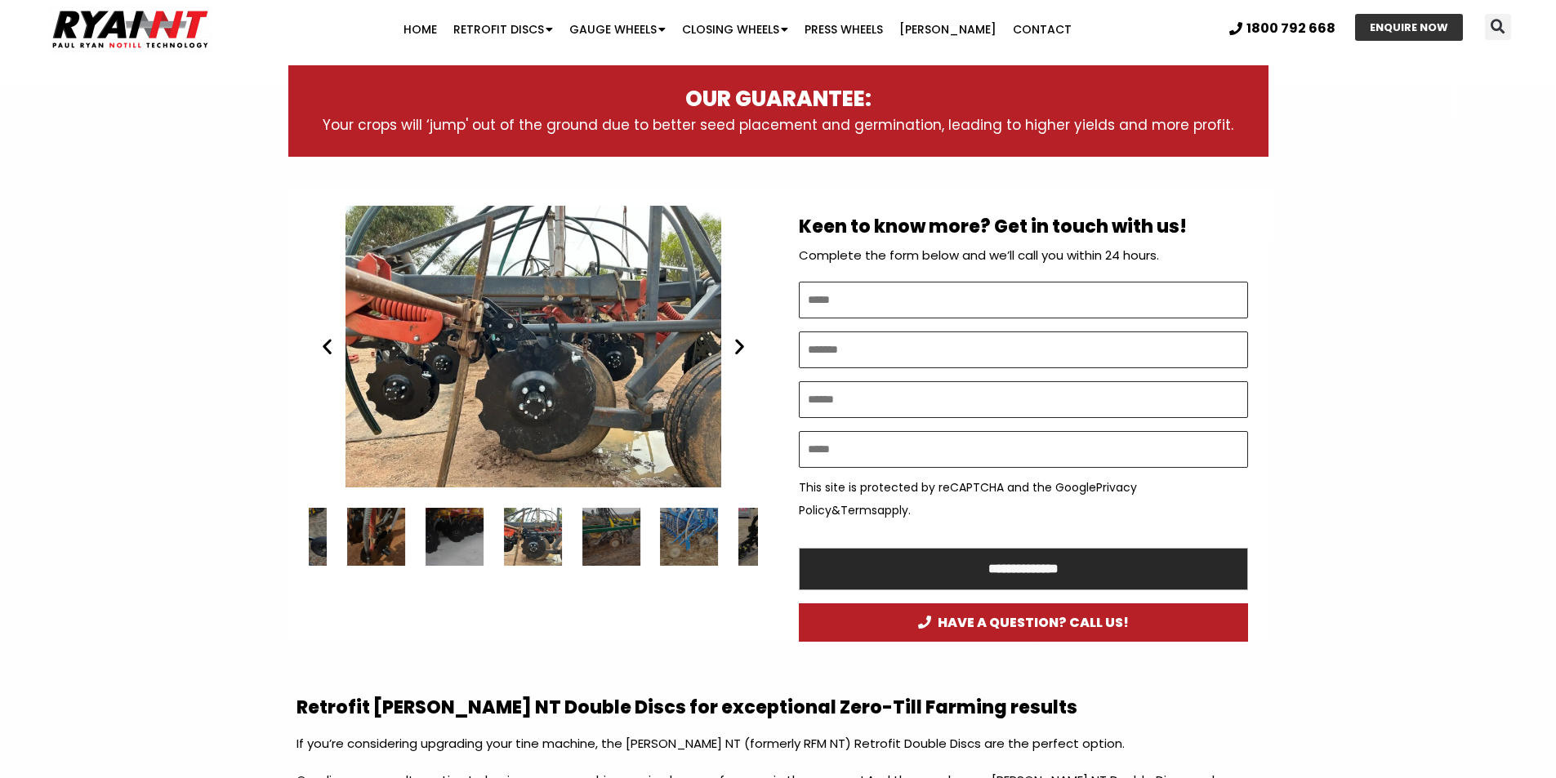
click at [743, 346] on icon "Next slide" at bounding box center [739, 346] width 20 height 20
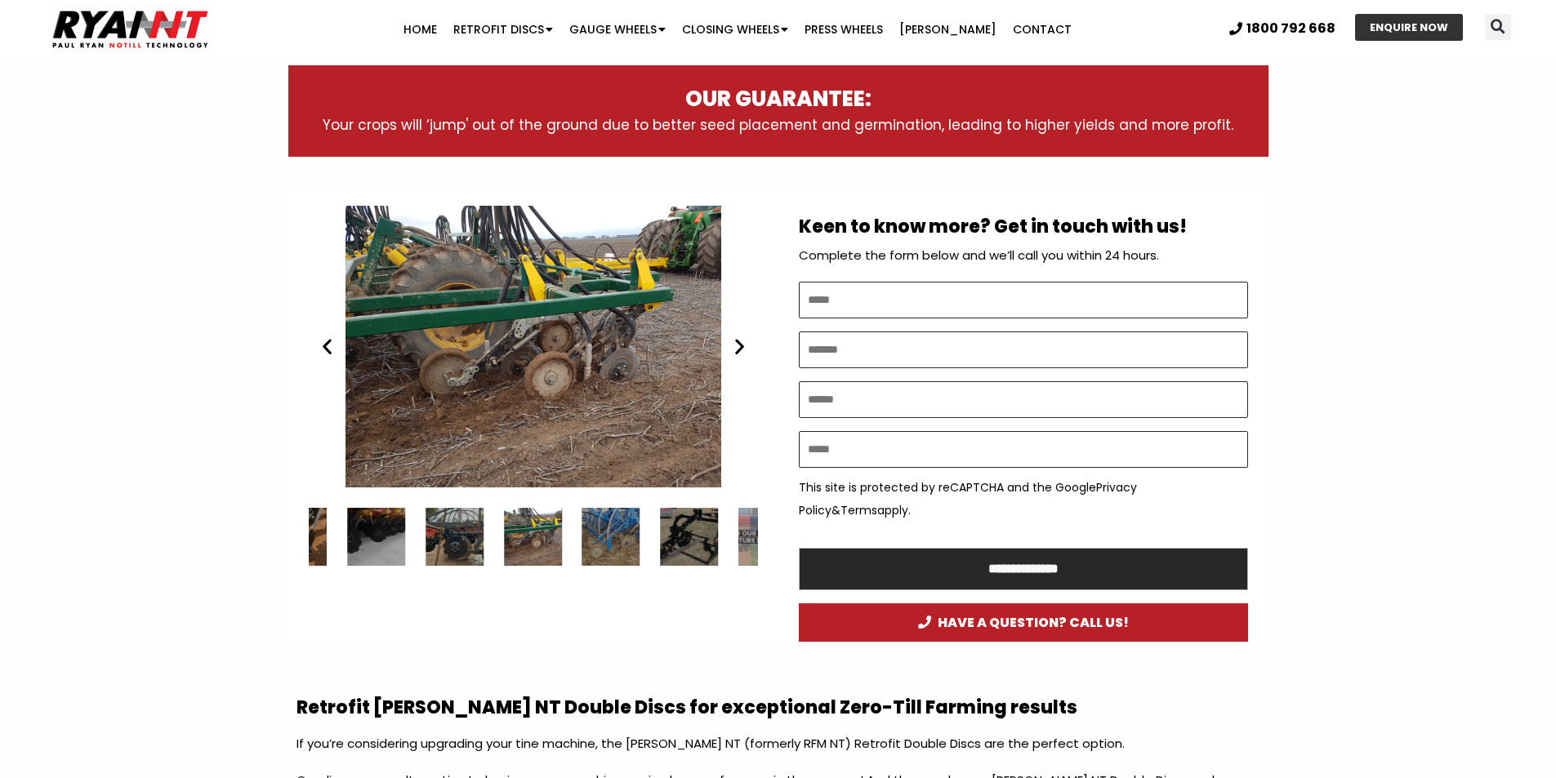
click at [743, 346] on icon "Next slide" at bounding box center [739, 346] width 20 height 20
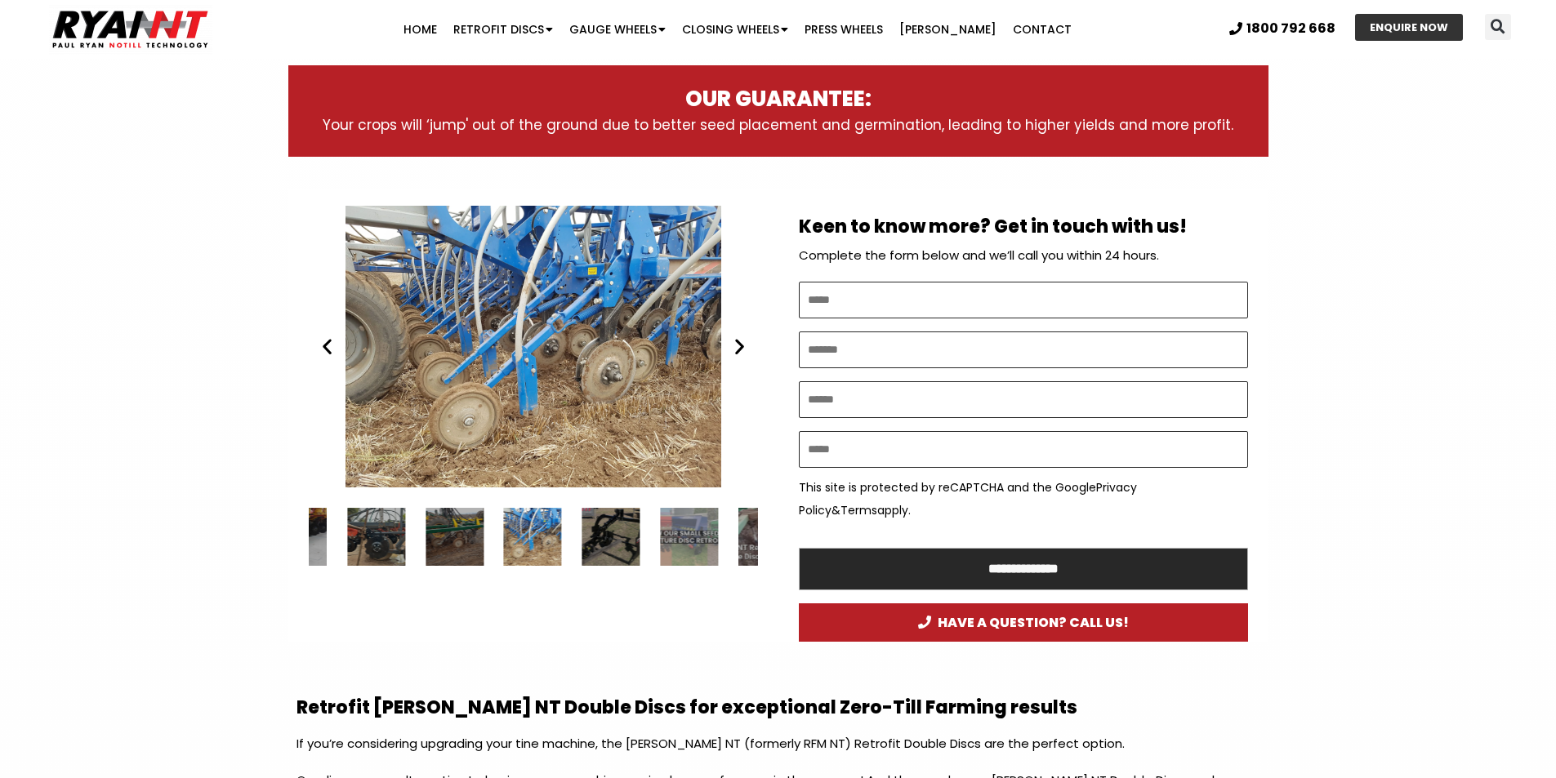
click at [743, 346] on icon "Next slide" at bounding box center [739, 346] width 20 height 20
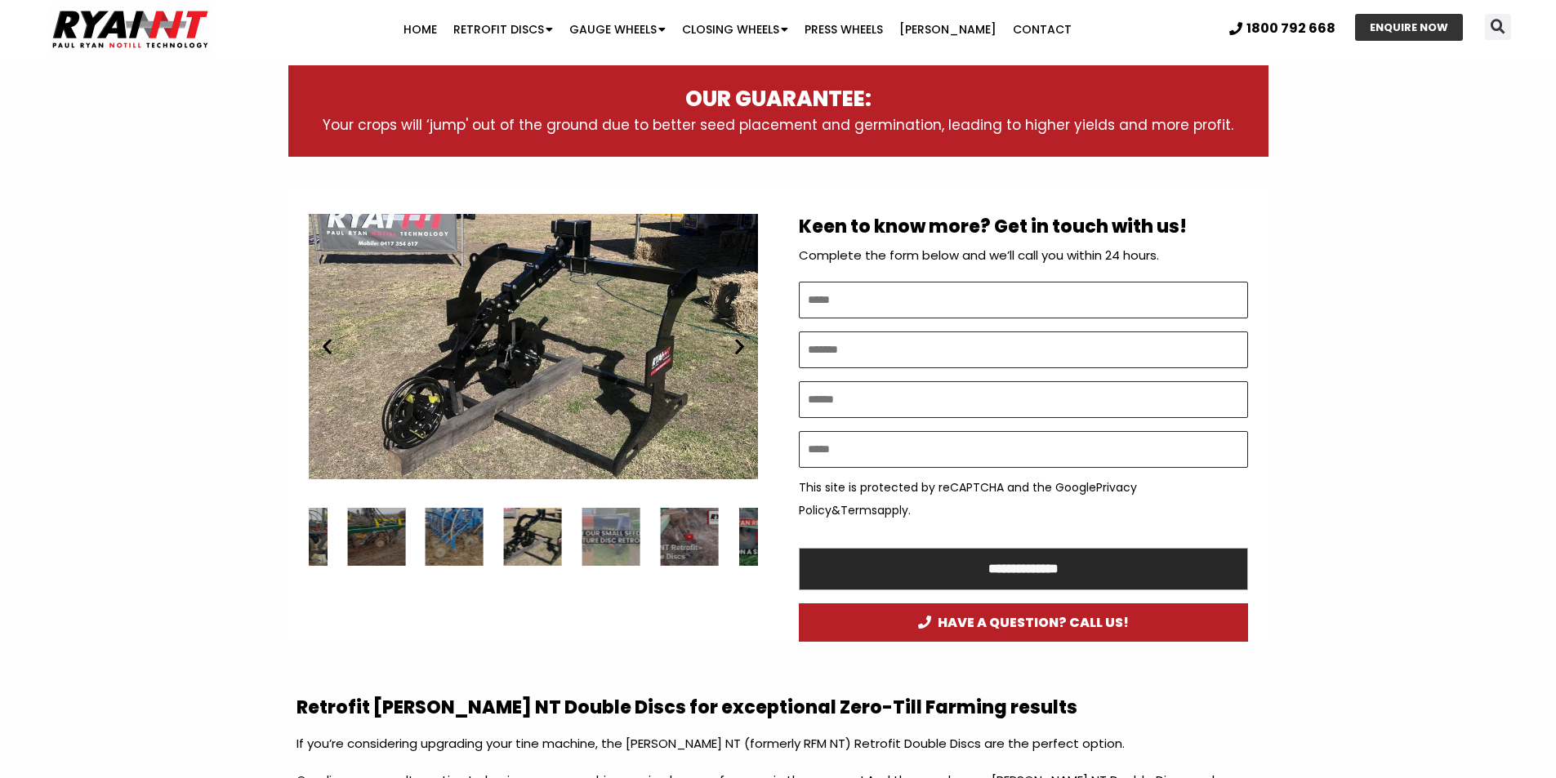
click at [743, 346] on icon "Next slide" at bounding box center [739, 346] width 20 height 20
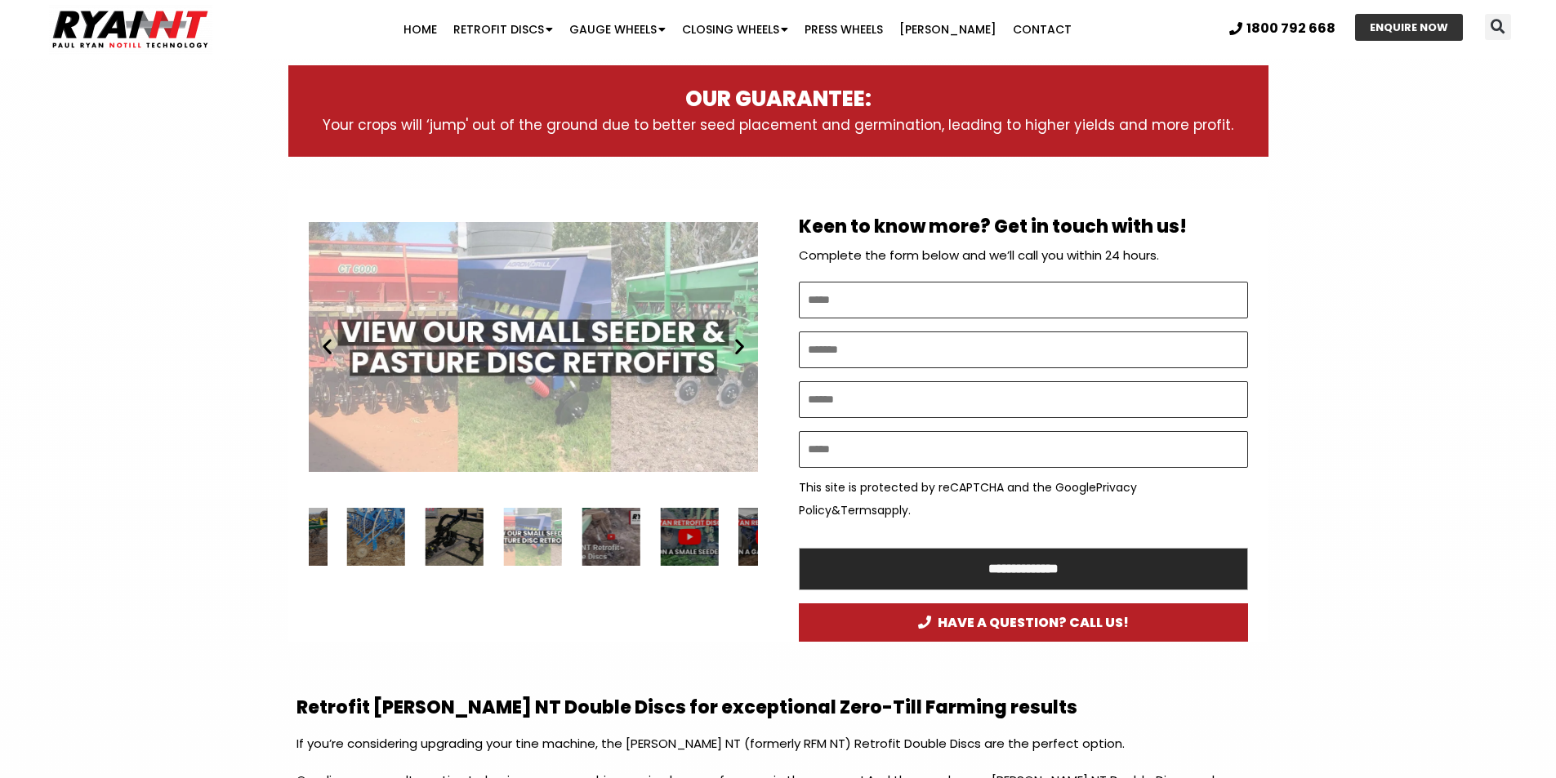
click at [743, 346] on icon "Next slide" at bounding box center [739, 346] width 20 height 20
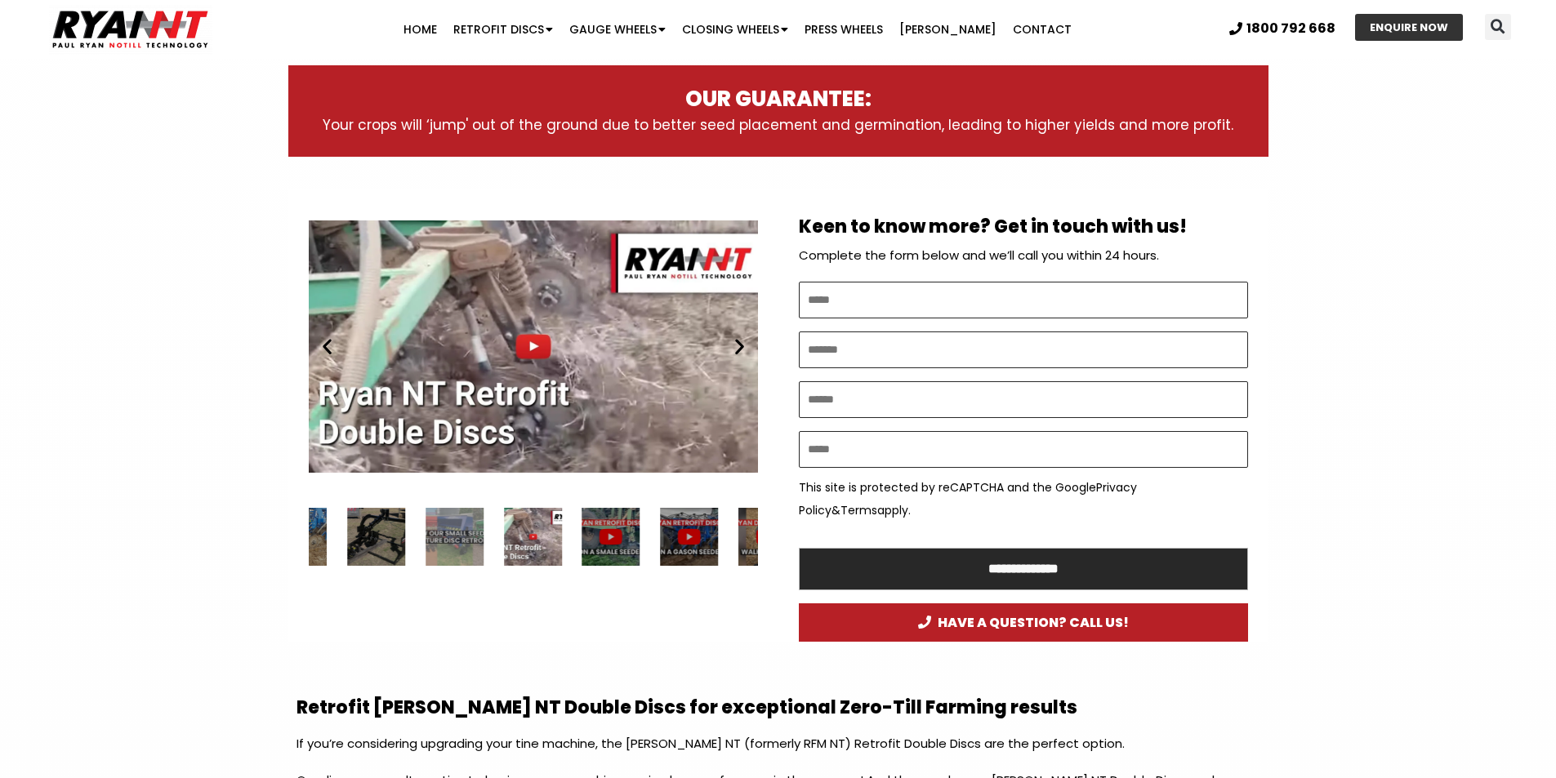
click at [321, 342] on icon "Previous slide" at bounding box center [327, 346] width 20 height 20
click at [525, 345] on div "Play" at bounding box center [533, 347] width 449 height 282
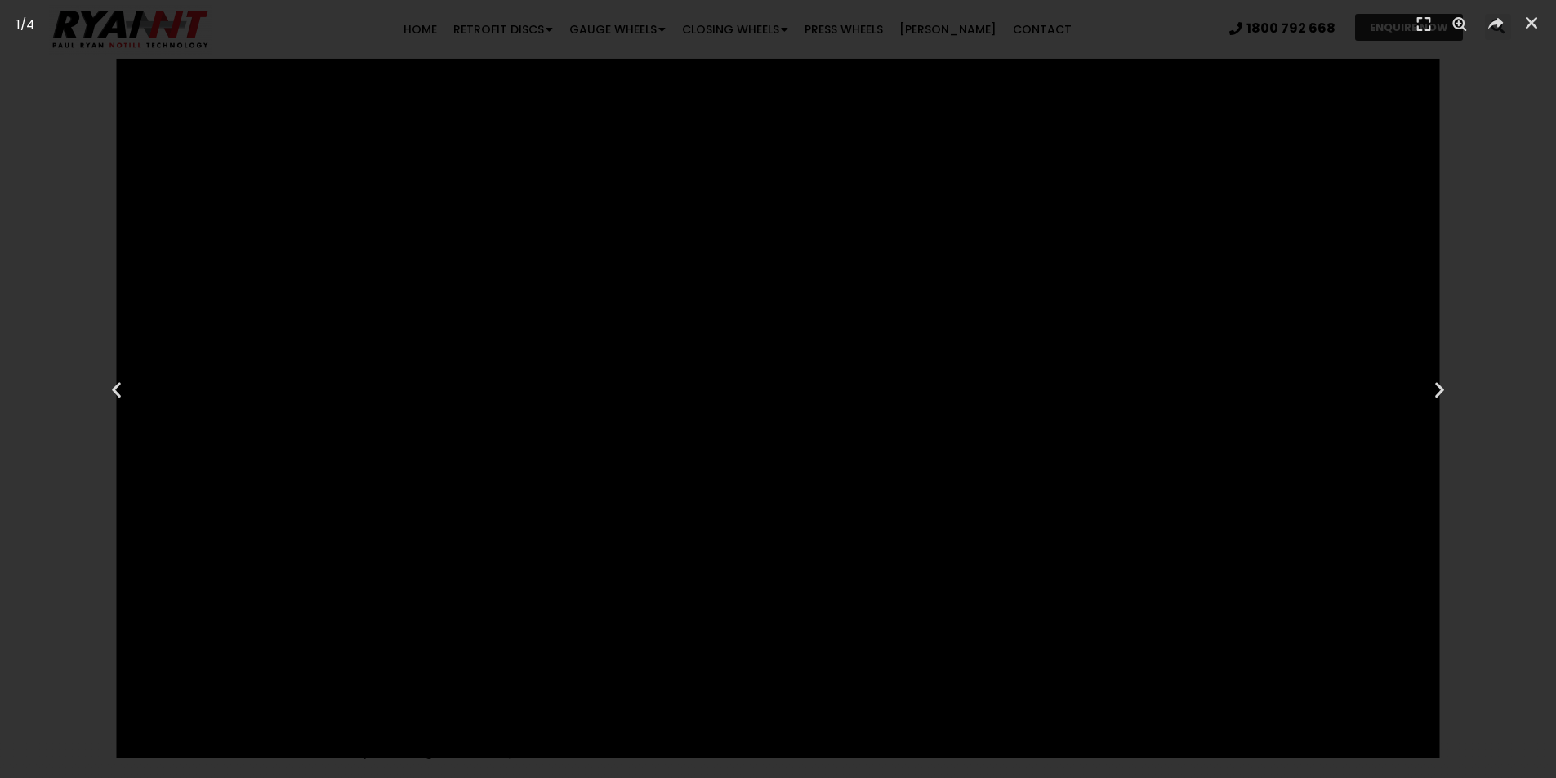
scroll to position [980, 0]
click at [1534, 7] on header "1 / 4" at bounding box center [778, 24] width 1556 height 49
click at [1527, 27] on icon "Close (Esc)" at bounding box center [1531, 23] width 16 height 16
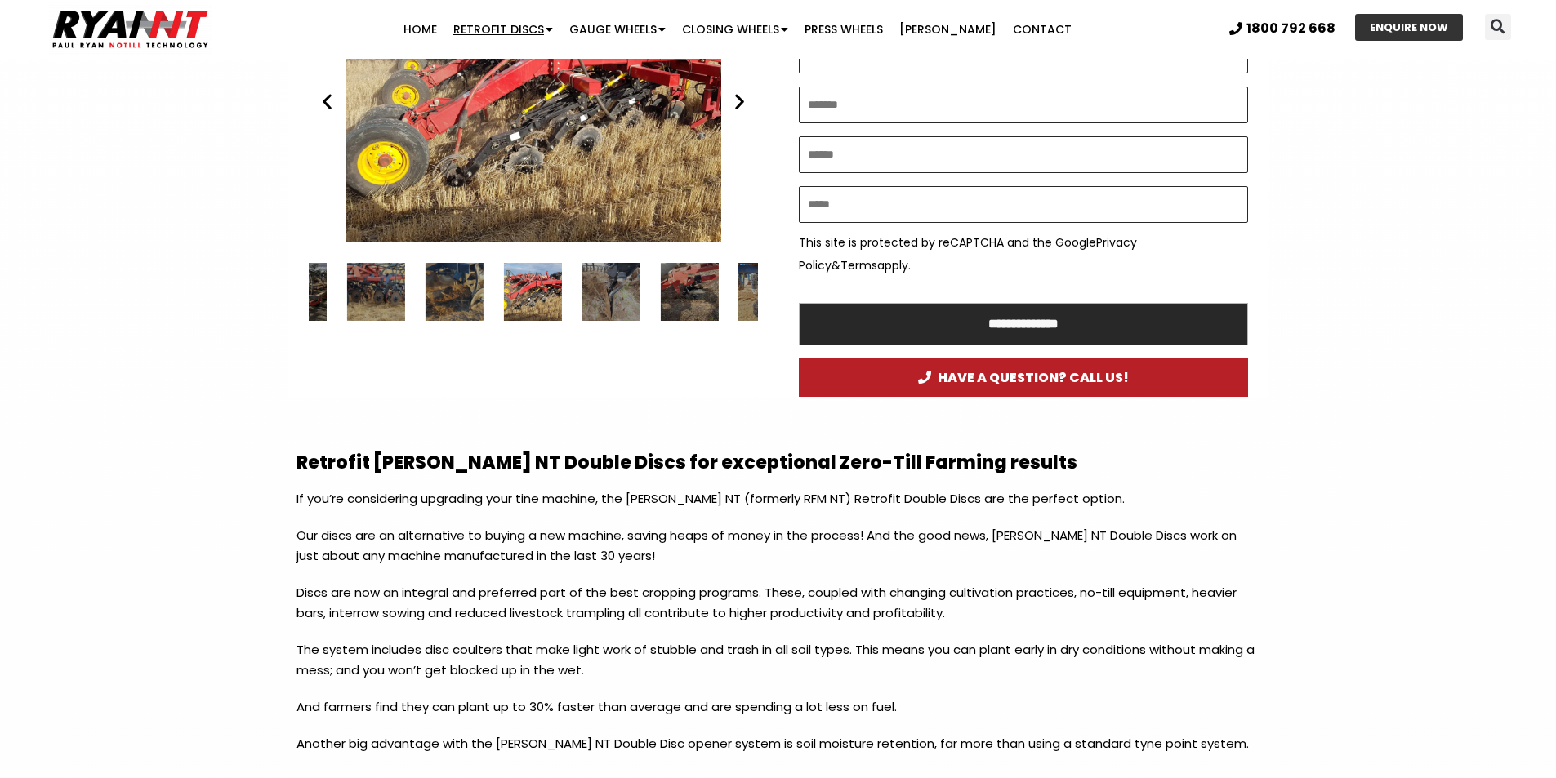
click at [553, 26] on span "Menu" at bounding box center [548, 30] width 9 height 28
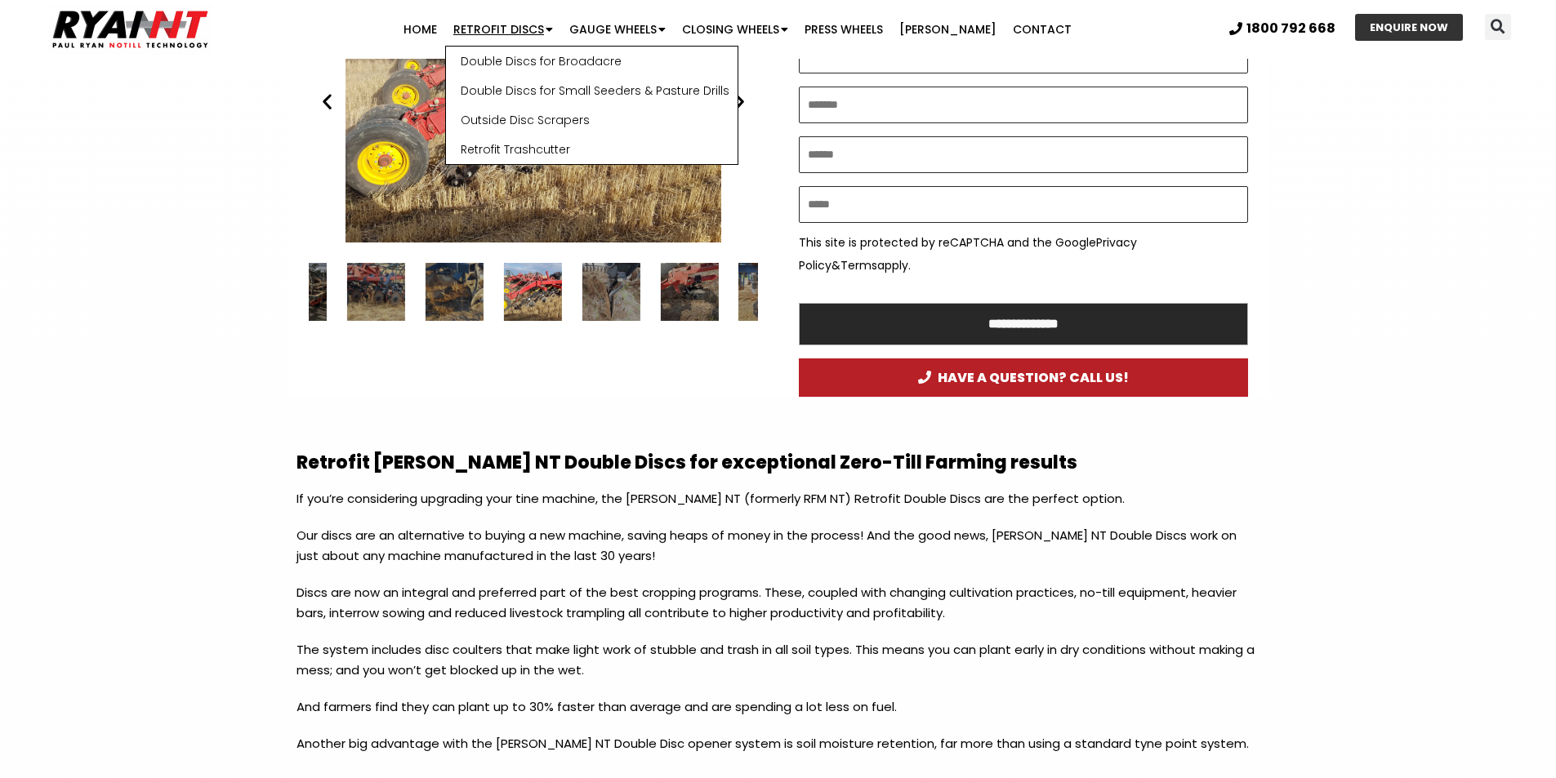
click at [553, 26] on span "Menu" at bounding box center [548, 30] width 9 height 28
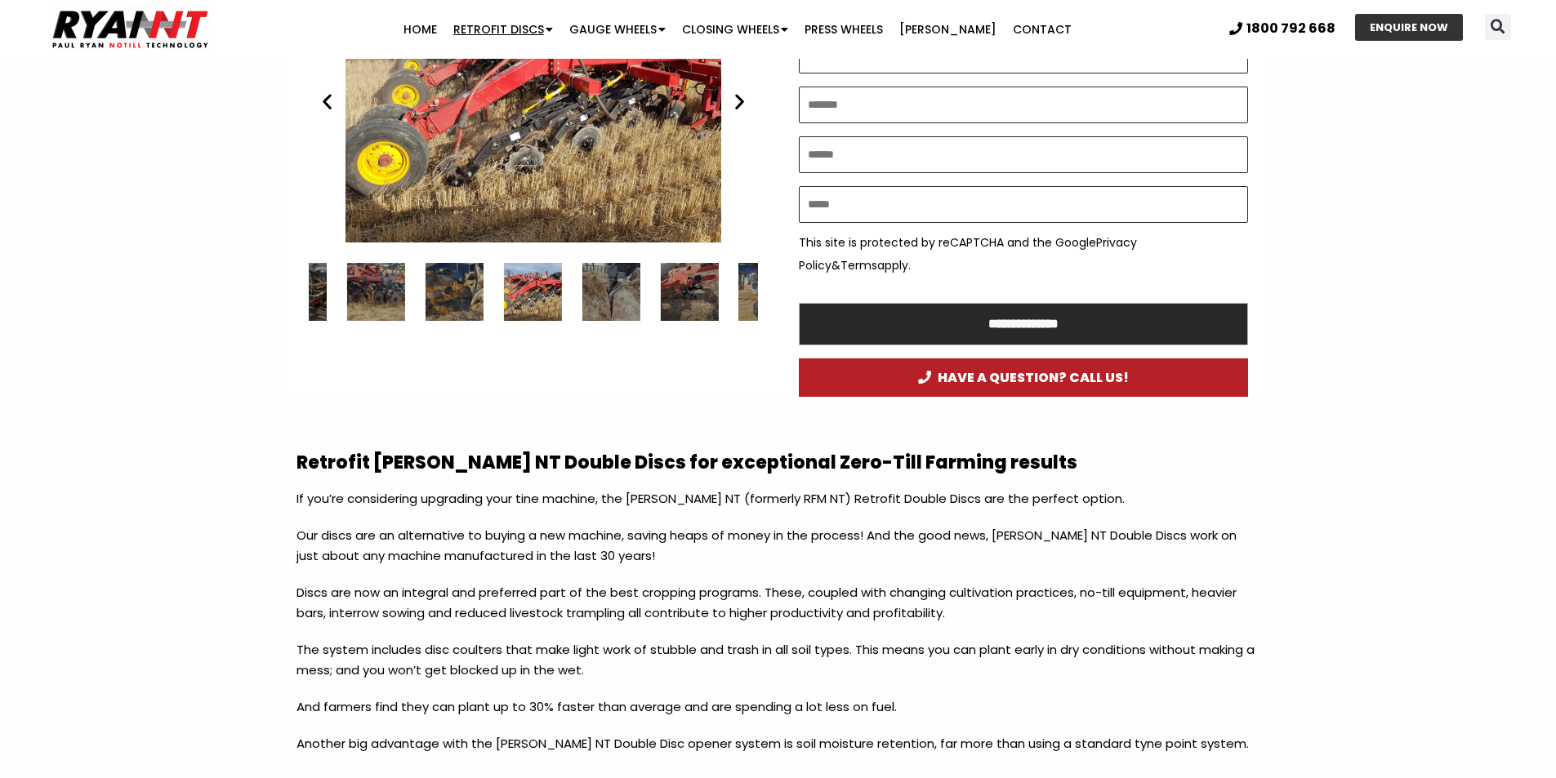
scroll to position [735, 0]
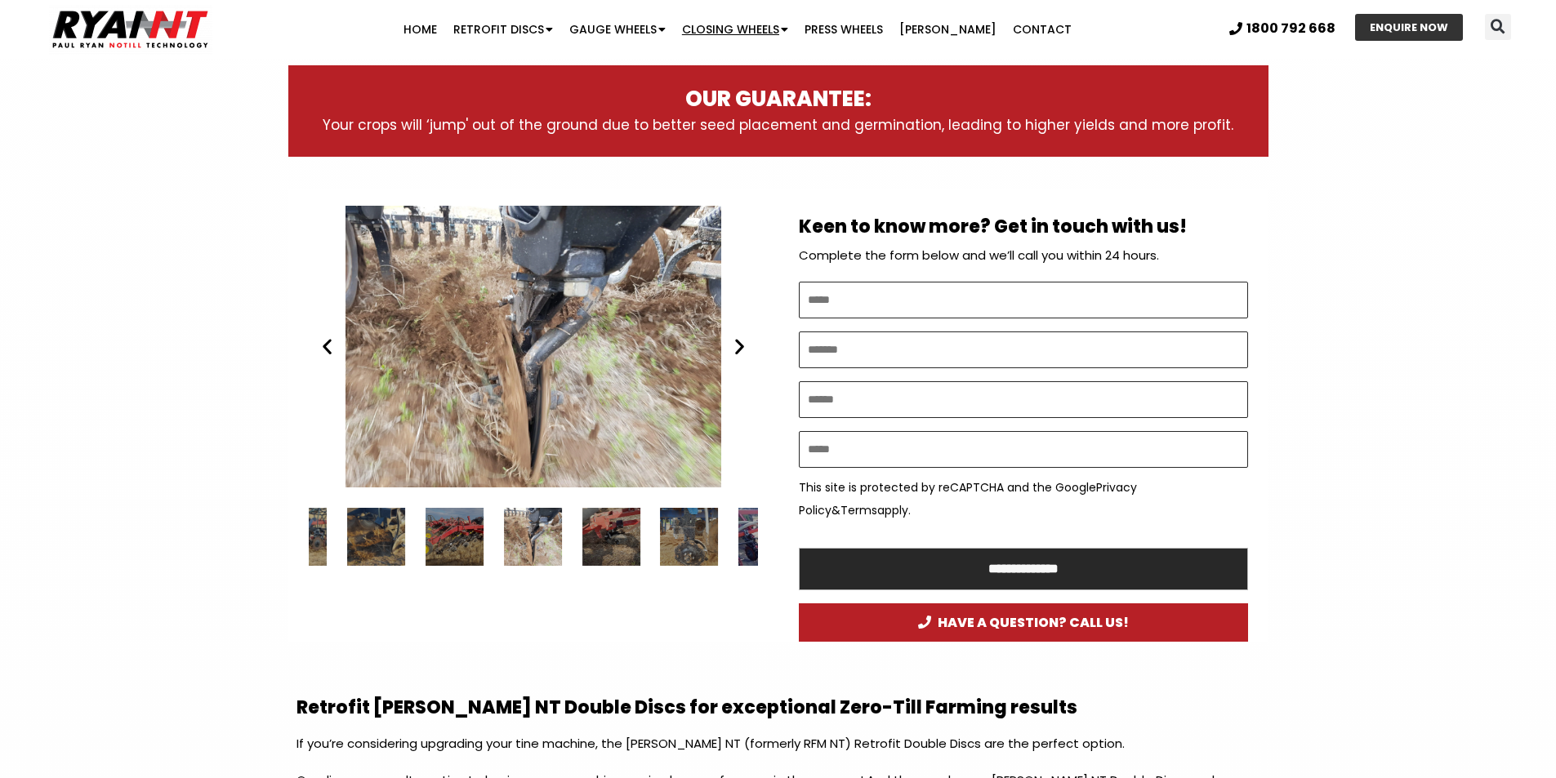
click at [788, 29] on span "Menu" at bounding box center [783, 30] width 9 height 28
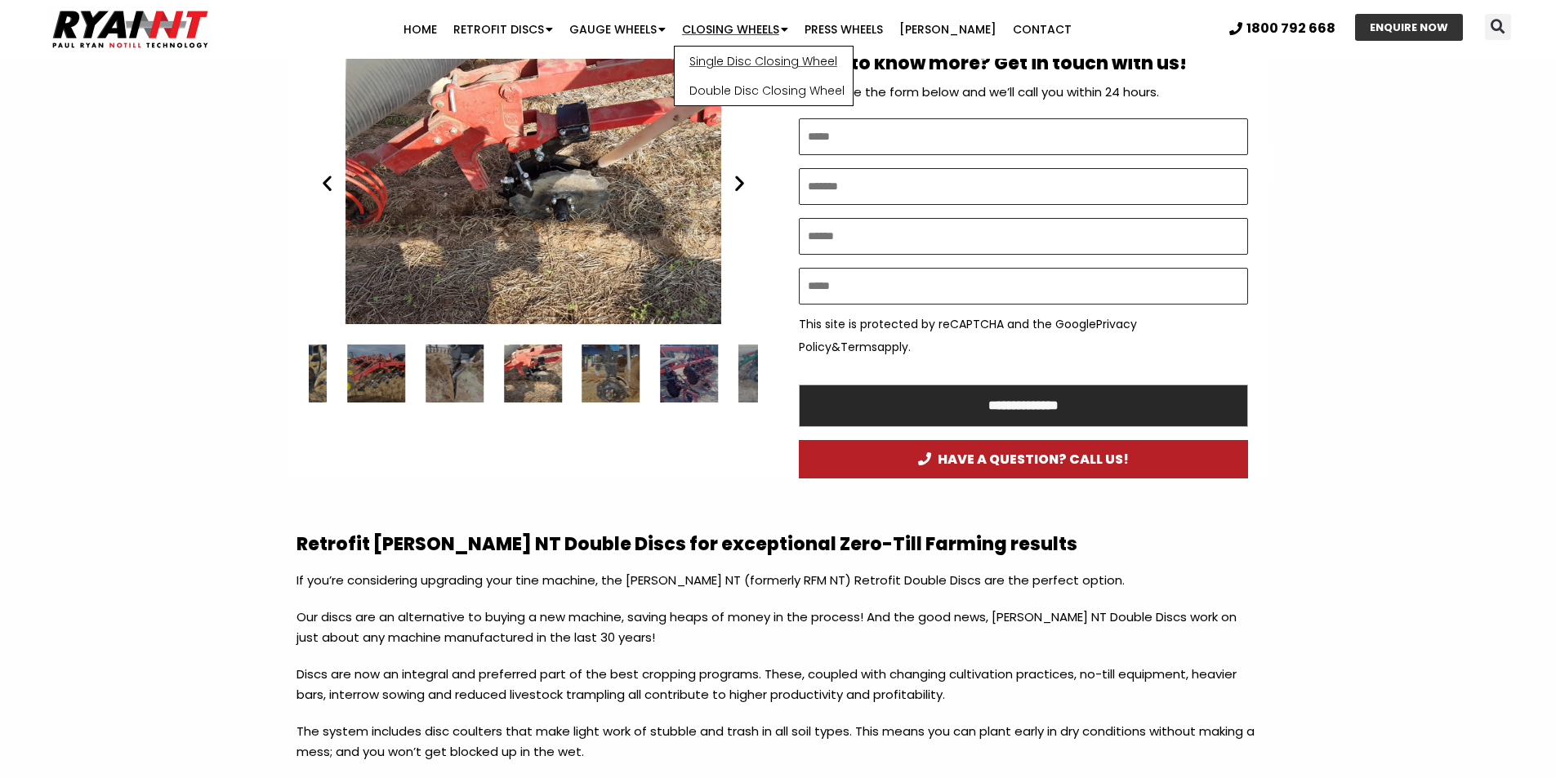
click at [752, 65] on link "Single Disc Closing Wheel" at bounding box center [764, 61] width 178 height 29
click at [225, 167] on section "Play Play Play Play Play Play Play Play Play Play Play Play" at bounding box center [778, 252] width 1556 height 452
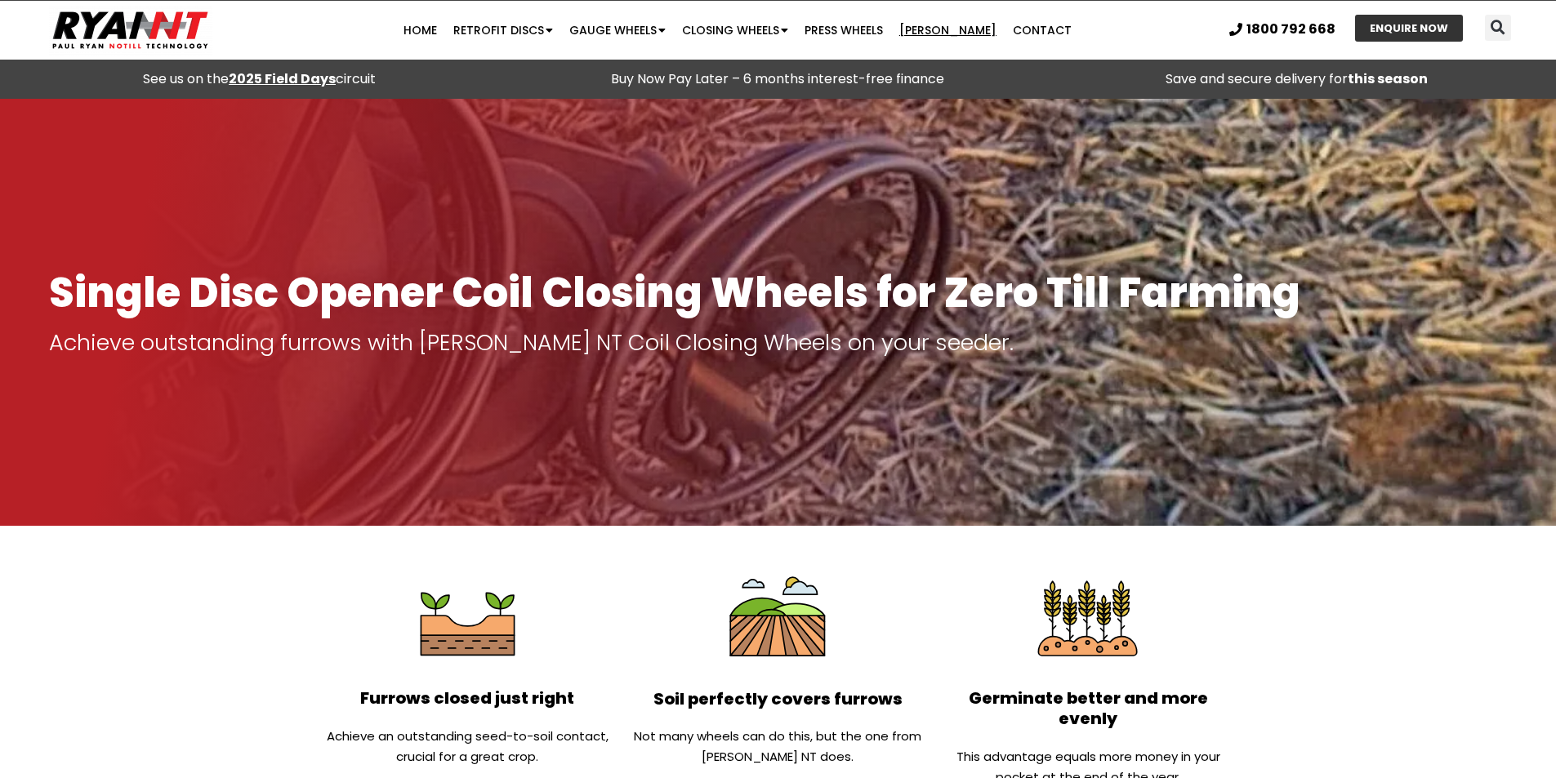
click at [963, 25] on link "[PERSON_NAME]" at bounding box center [948, 30] width 114 height 33
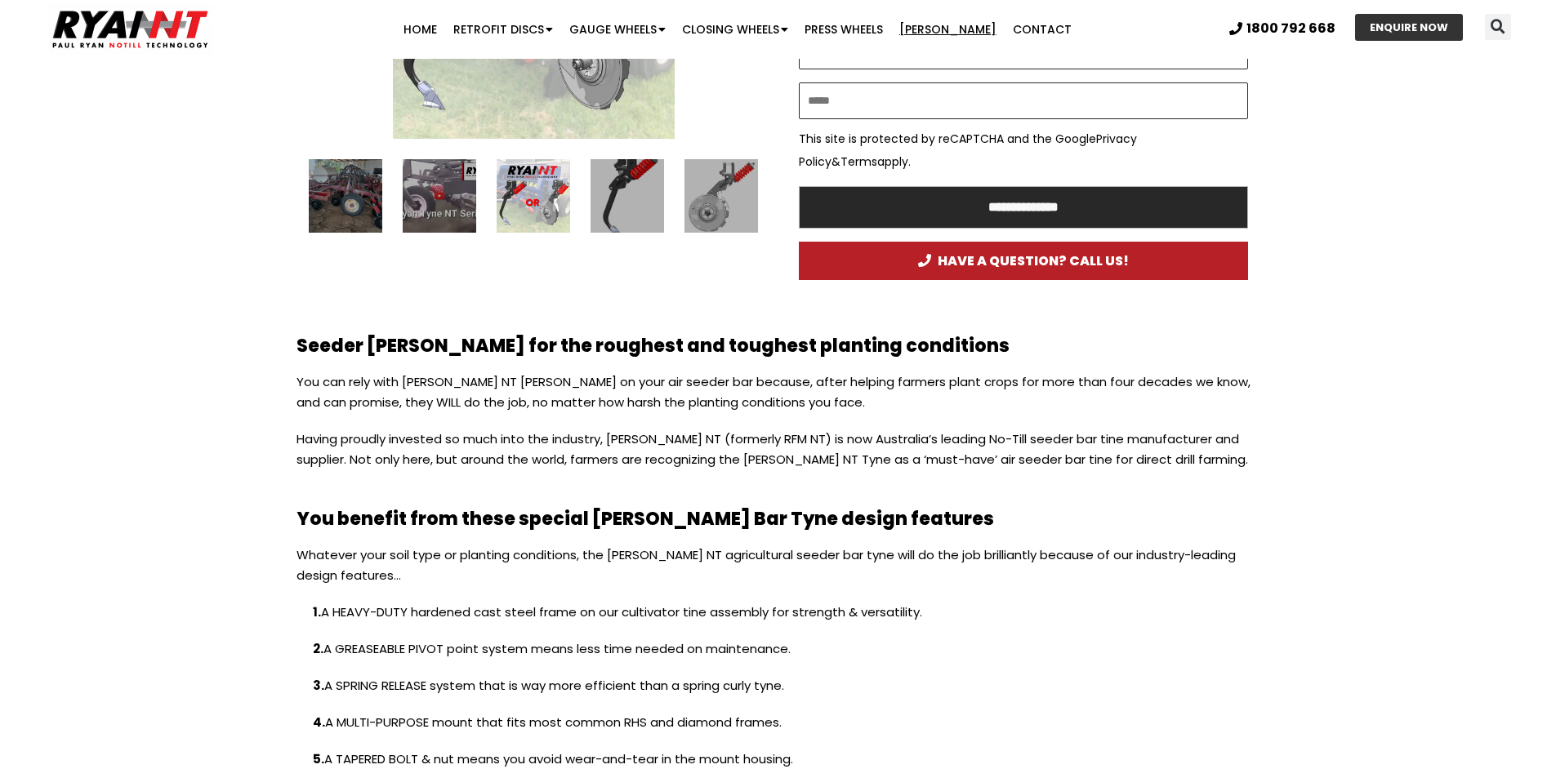
scroll to position [1062, 0]
